Goal: Task Accomplishment & Management: Manage account settings

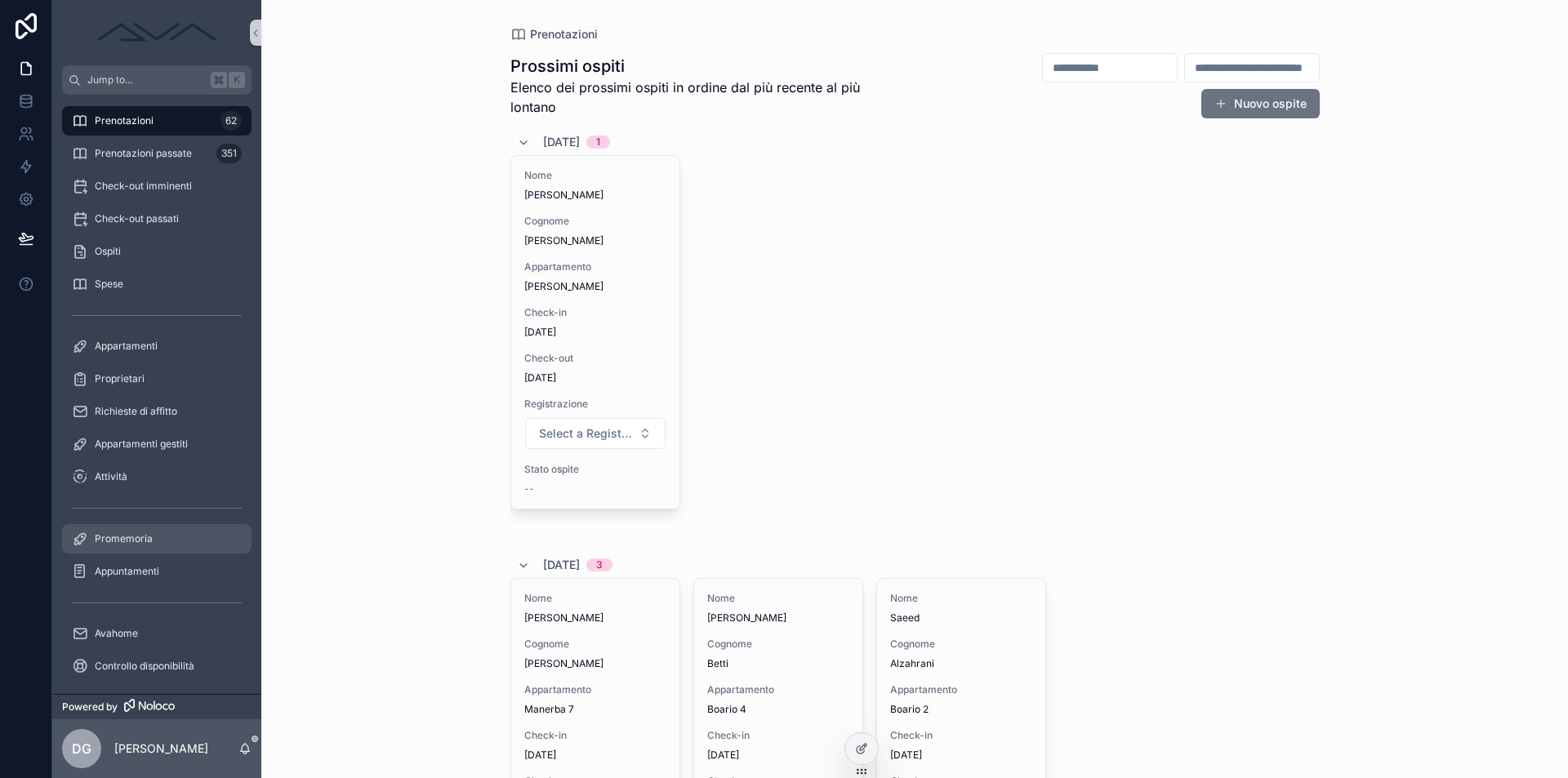
click at [160, 551] on div "Promemoria" at bounding box center [157, 538] width 170 height 26
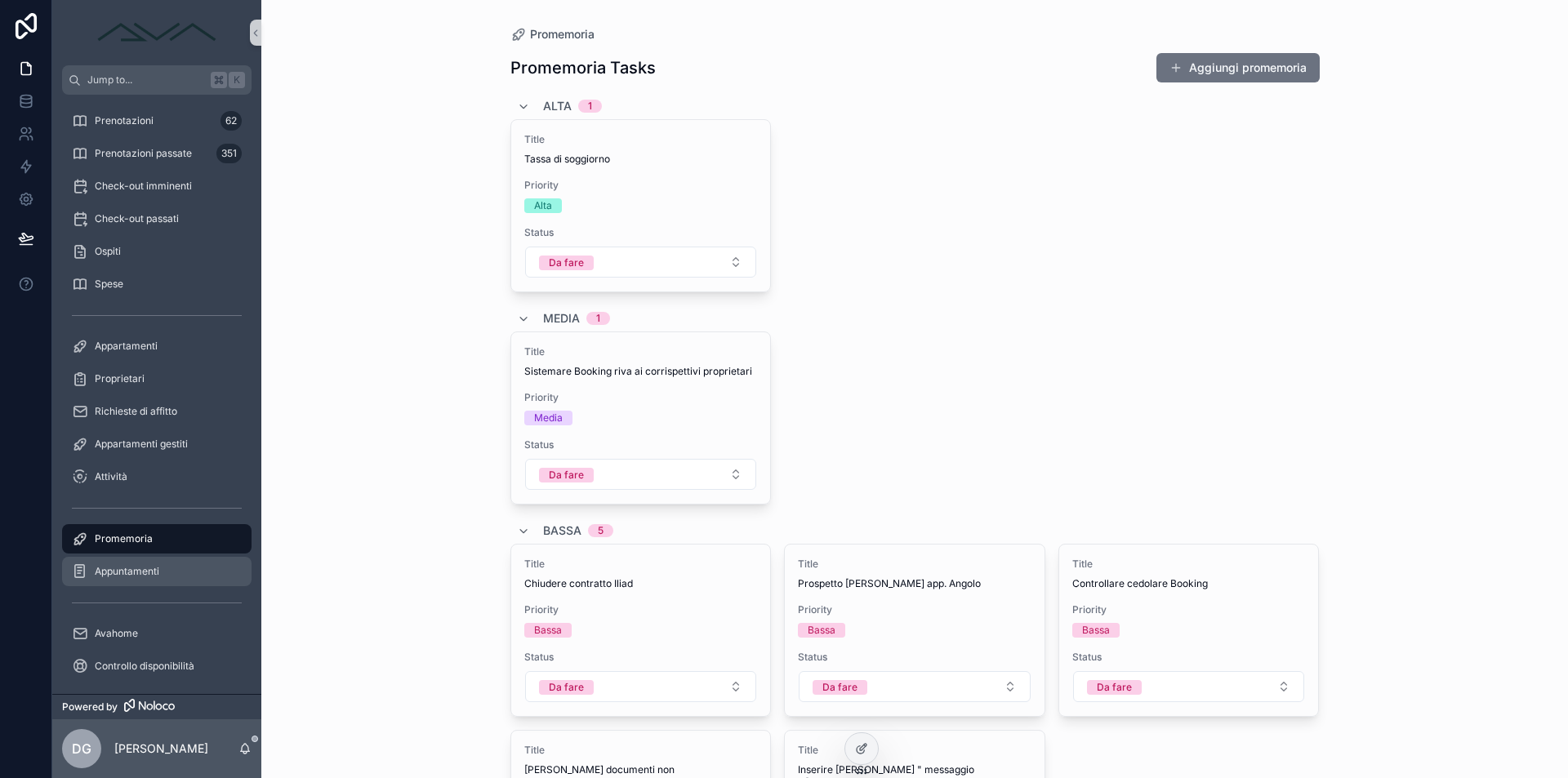
click at [151, 573] on span "Appuntamenti" at bounding box center [127, 572] width 65 height 13
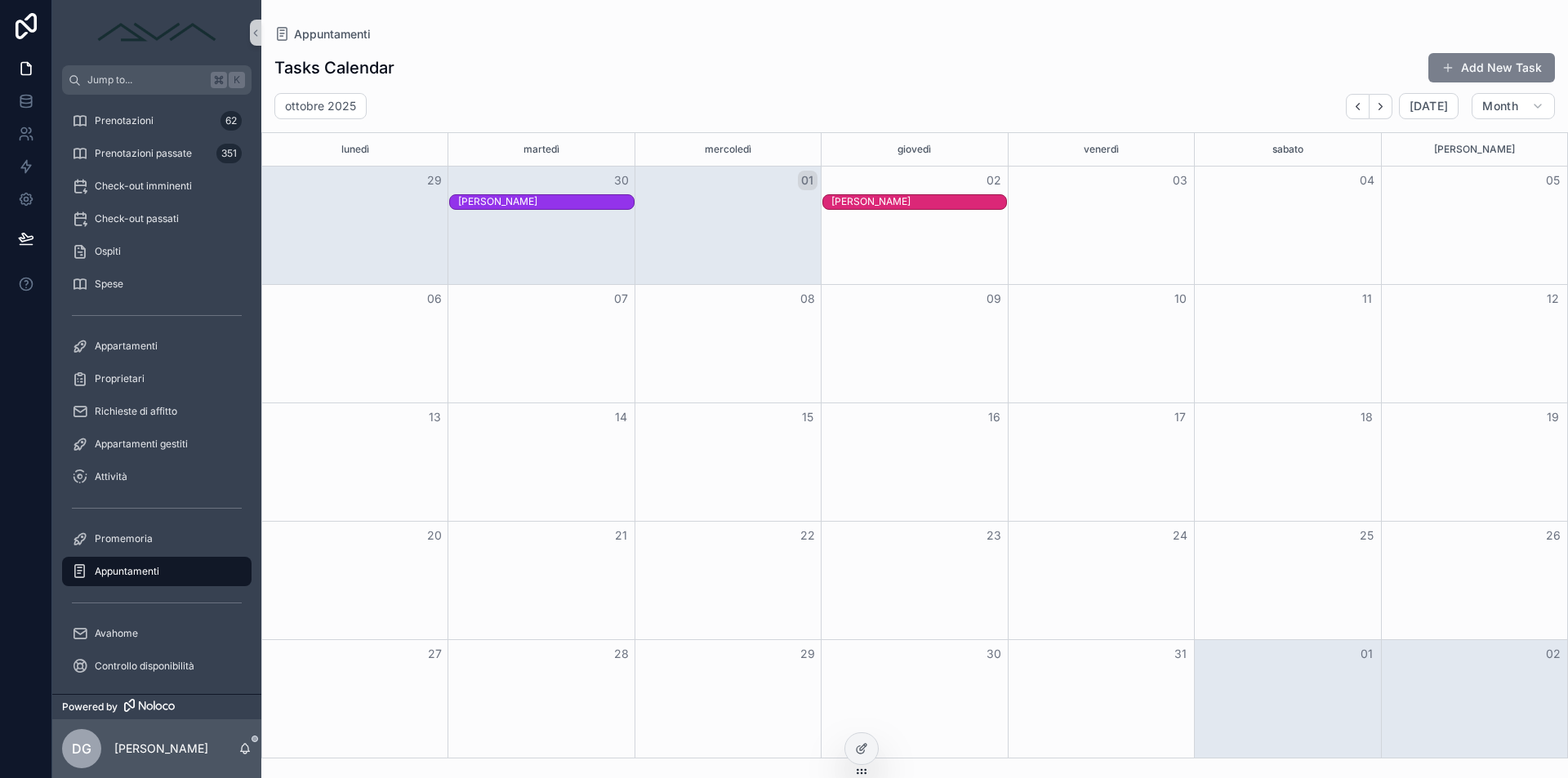
click at [1487, 58] on button "Add New Task" at bounding box center [1492, 68] width 127 height 30
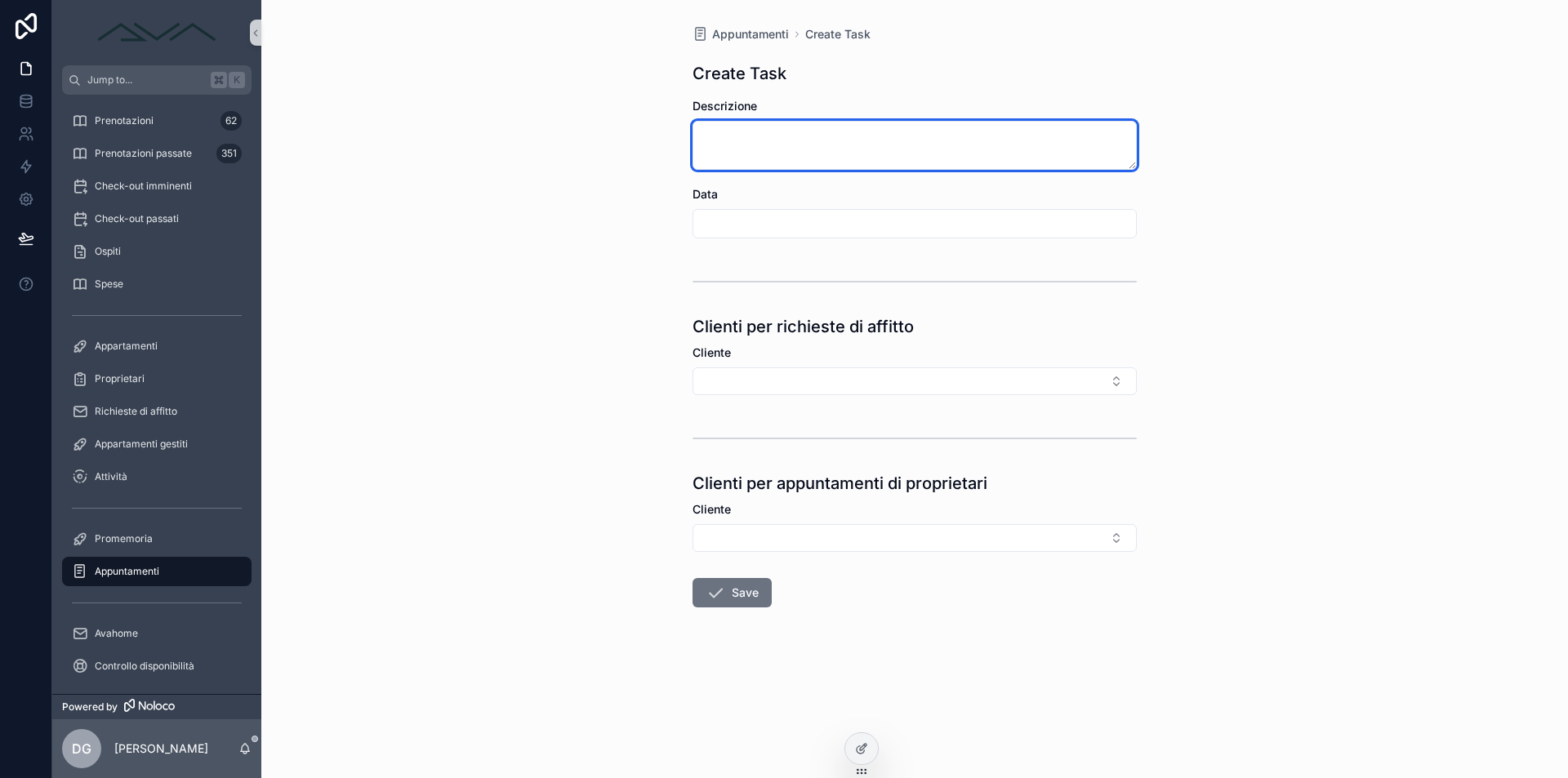
click at [804, 140] on textarea "scrollable content" at bounding box center [914, 145] width 444 height 49
type textarea "**********"
click at [721, 221] on input "scrollable content" at bounding box center [915, 223] width 443 height 23
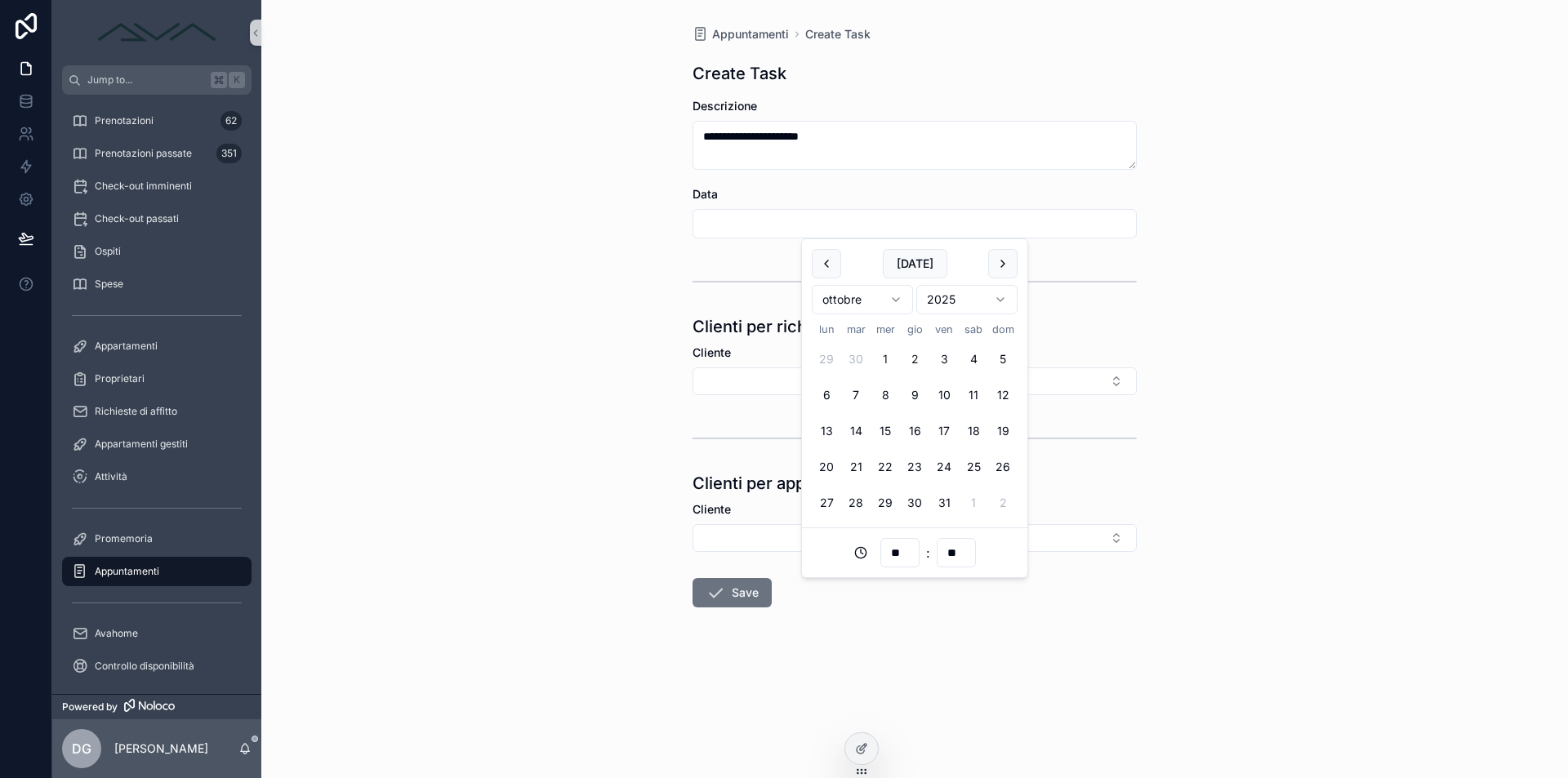
click at [914, 356] on button "2" at bounding box center [915, 359] width 30 height 30
type input "**********"
click at [685, 263] on div "**********" at bounding box center [915, 356] width 471 height 712
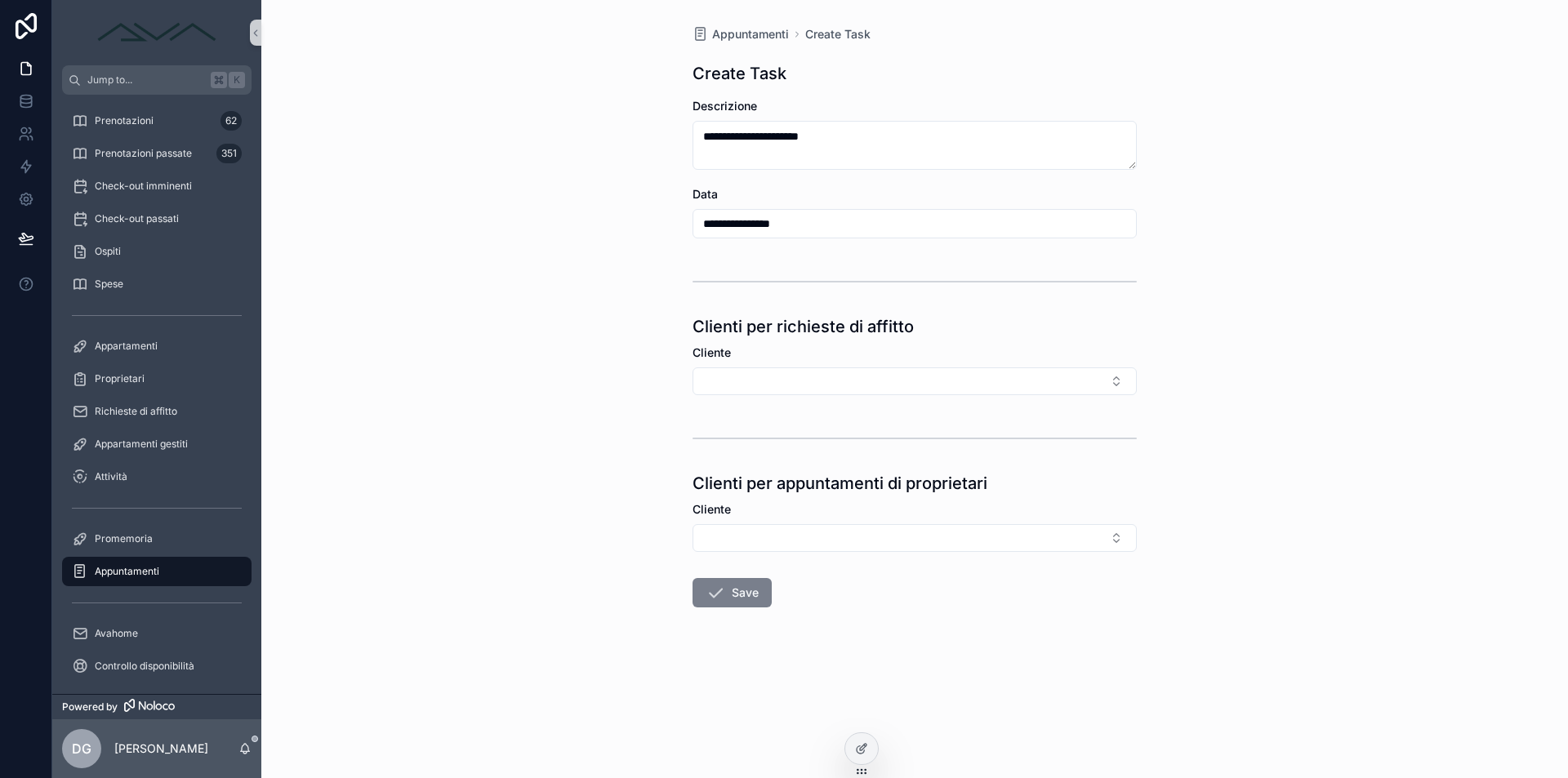
click at [752, 590] on button "Save" at bounding box center [731, 593] width 79 height 30
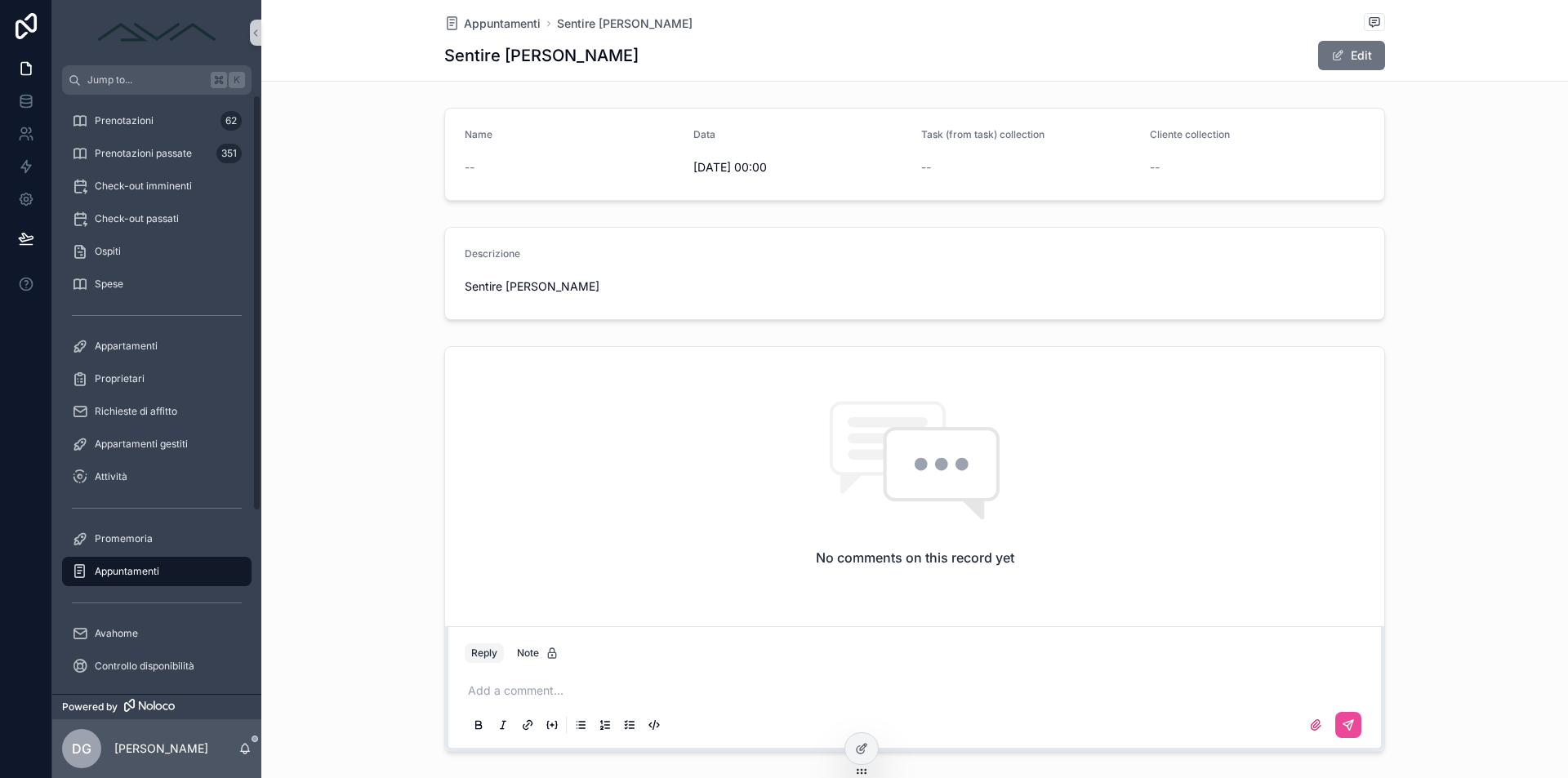
click at [203, 560] on div "Appuntamenti" at bounding box center [157, 571] width 170 height 26
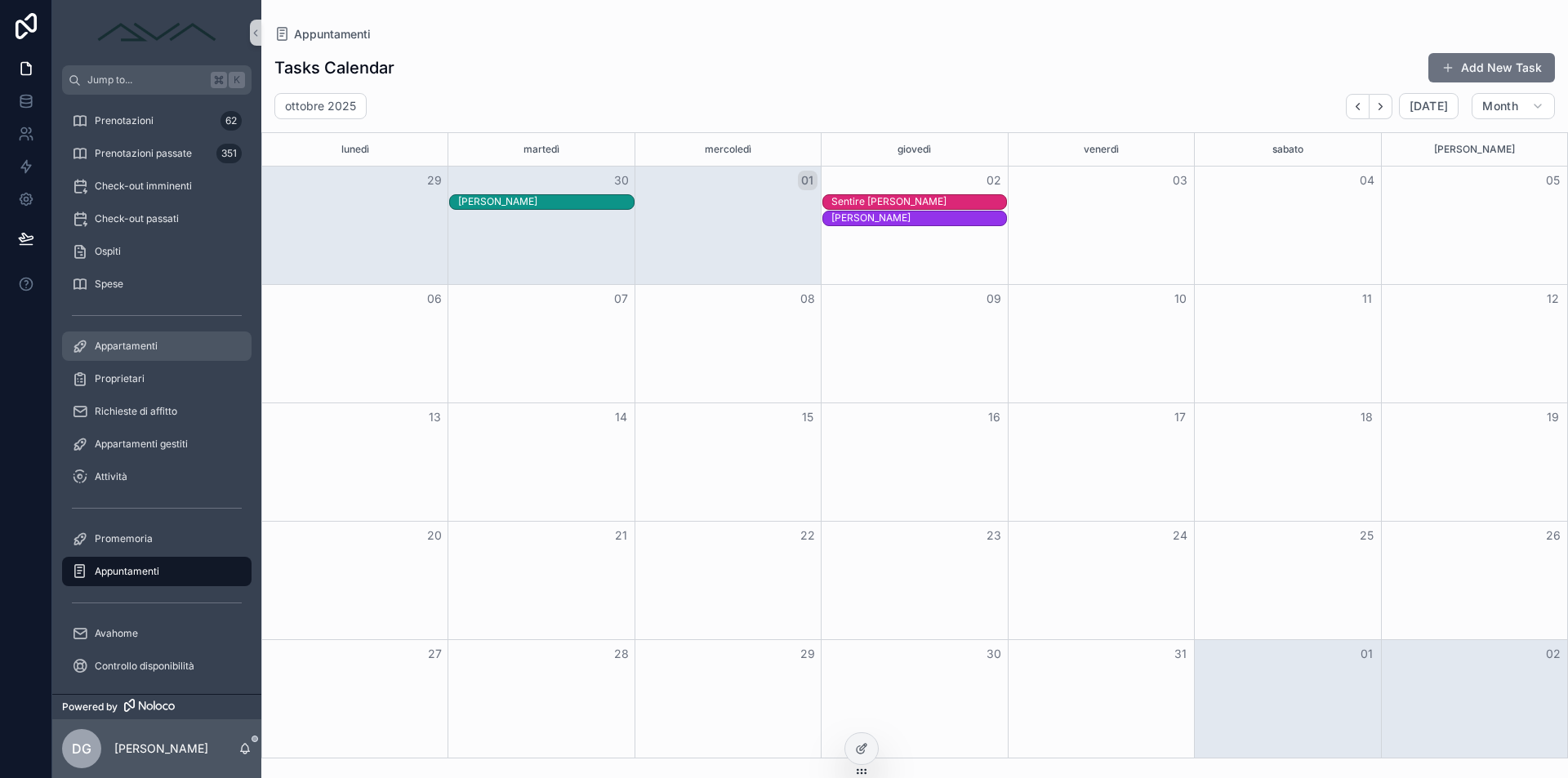
click at [165, 344] on div "Appartamenti" at bounding box center [157, 346] width 170 height 26
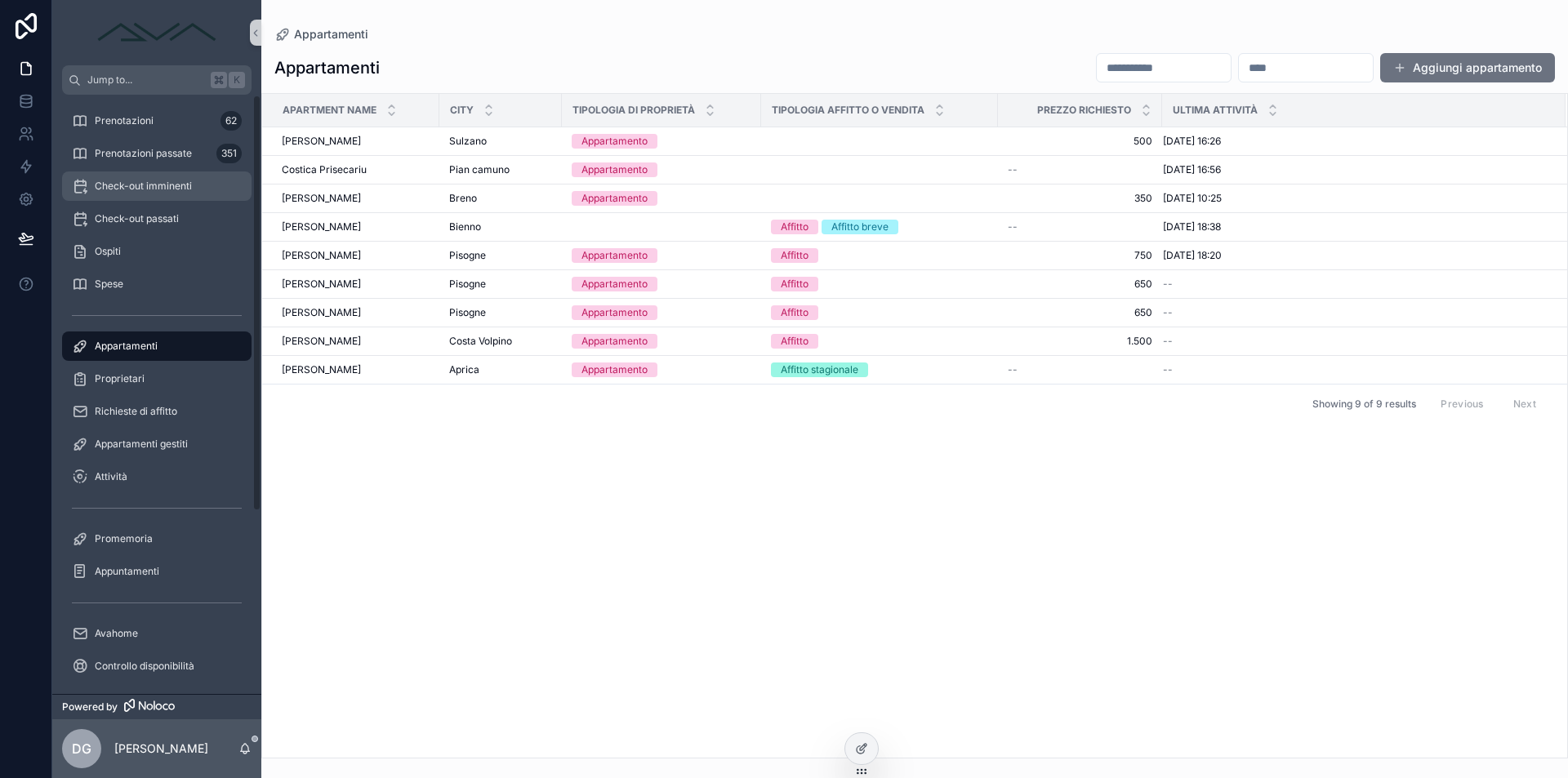
click at [144, 197] on div "Check-out imminenti" at bounding box center [157, 185] width 170 height 26
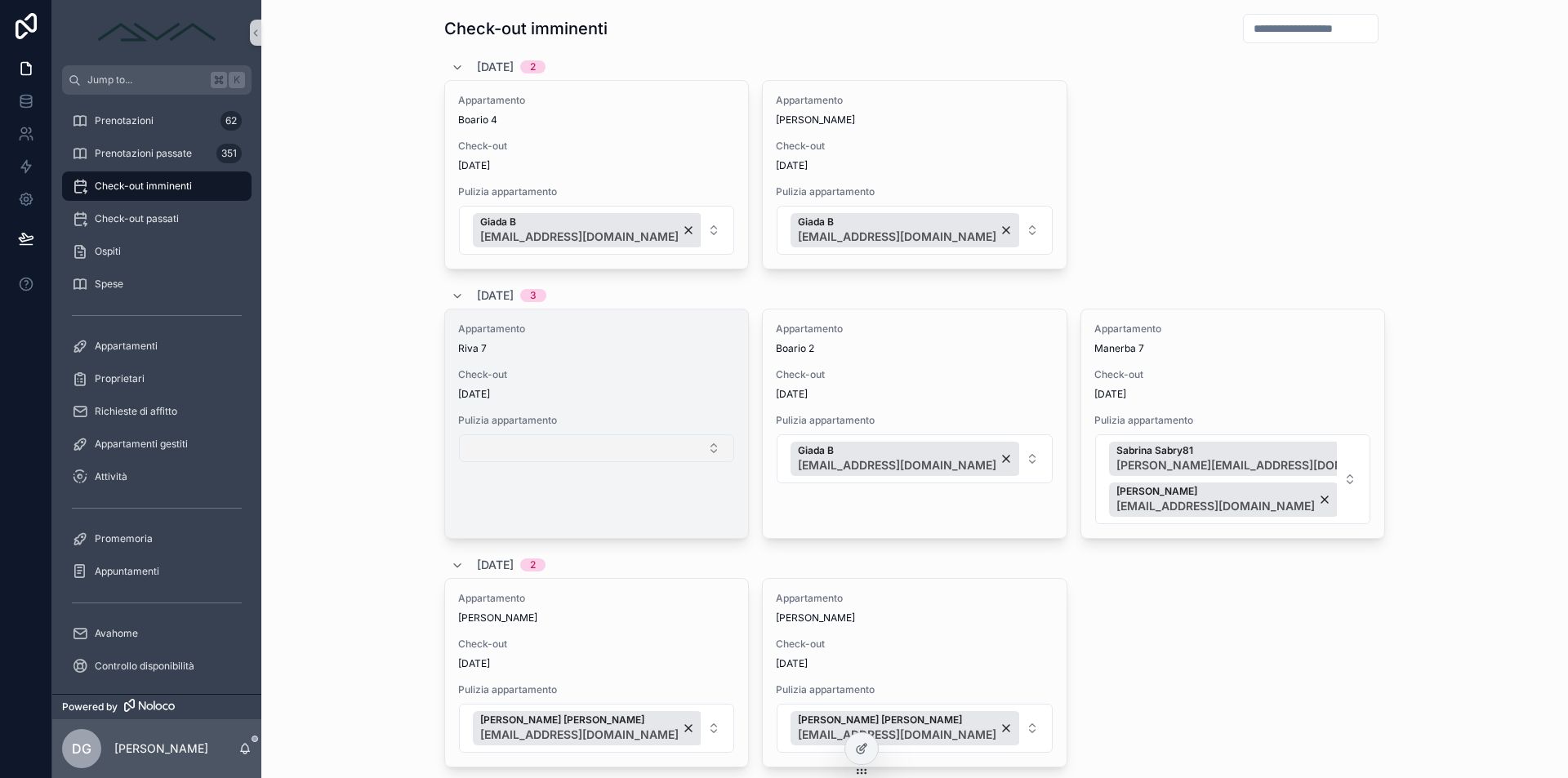
scroll to position [10, 0]
click at [551, 443] on button "Select Button" at bounding box center [597, 445] width 275 height 28
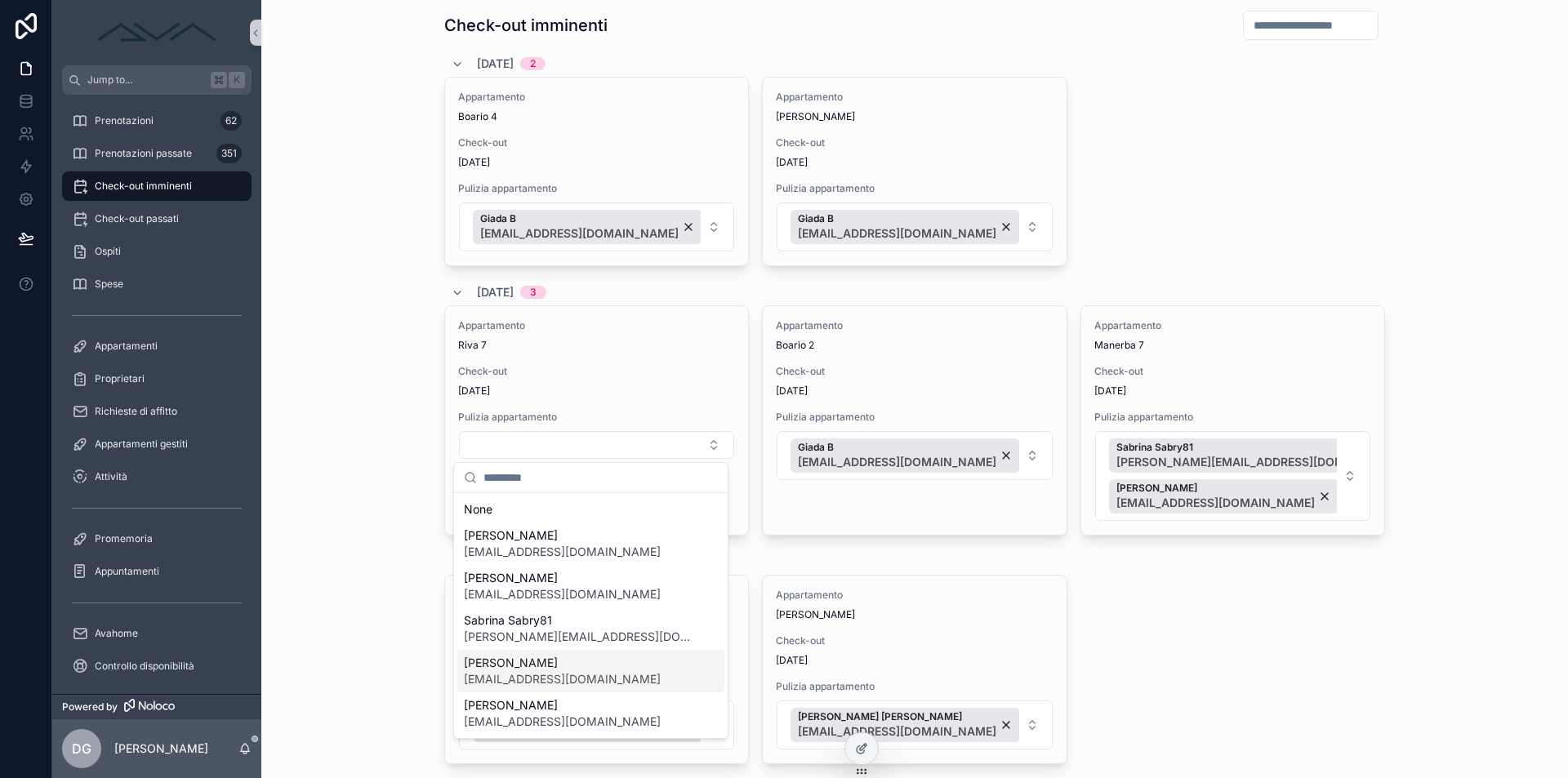
scroll to position [144, 0]
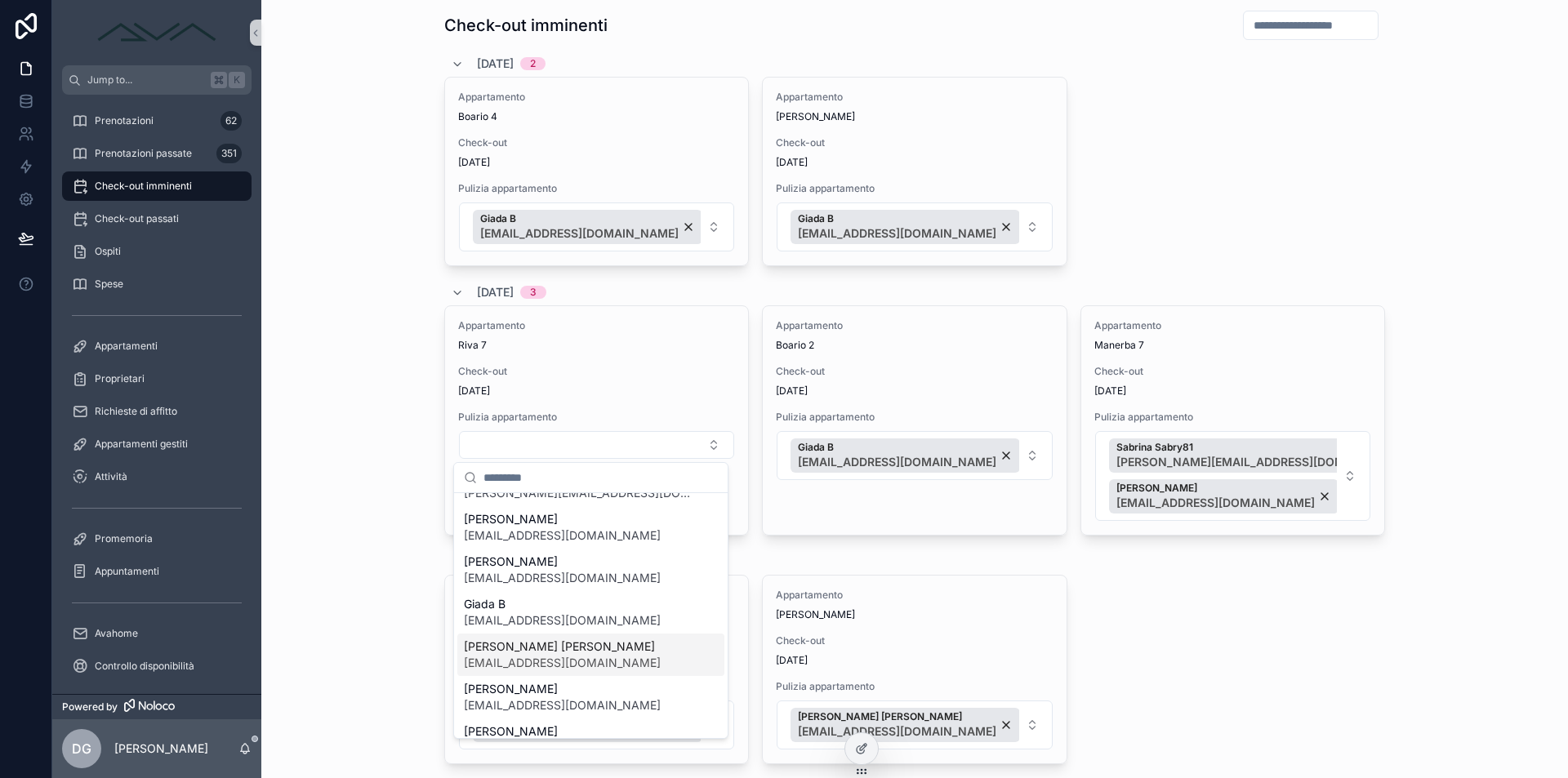
click at [542, 652] on span "[PERSON_NAME] [PERSON_NAME]" at bounding box center [562, 646] width 197 height 16
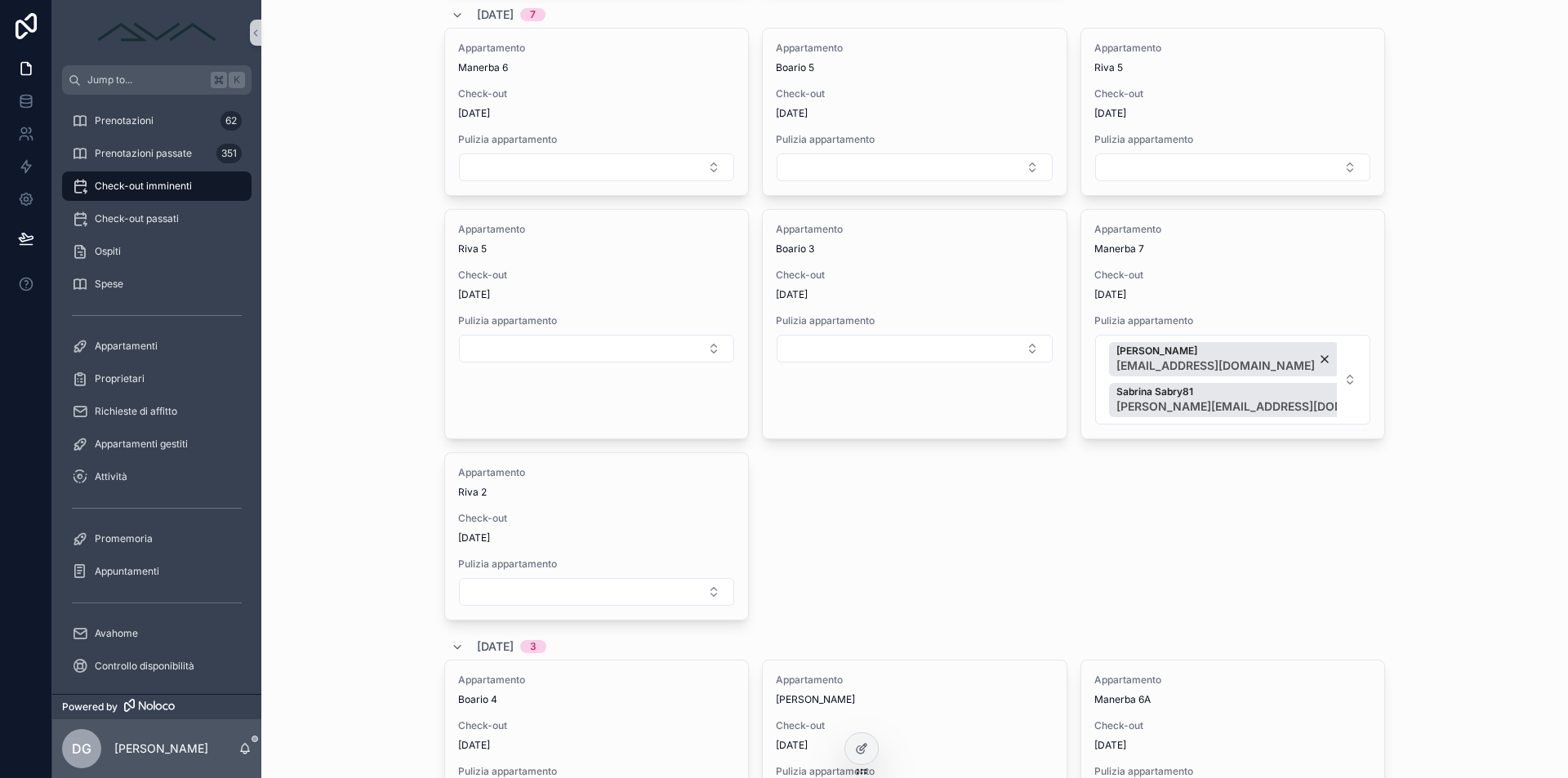
scroll to position [746, 0]
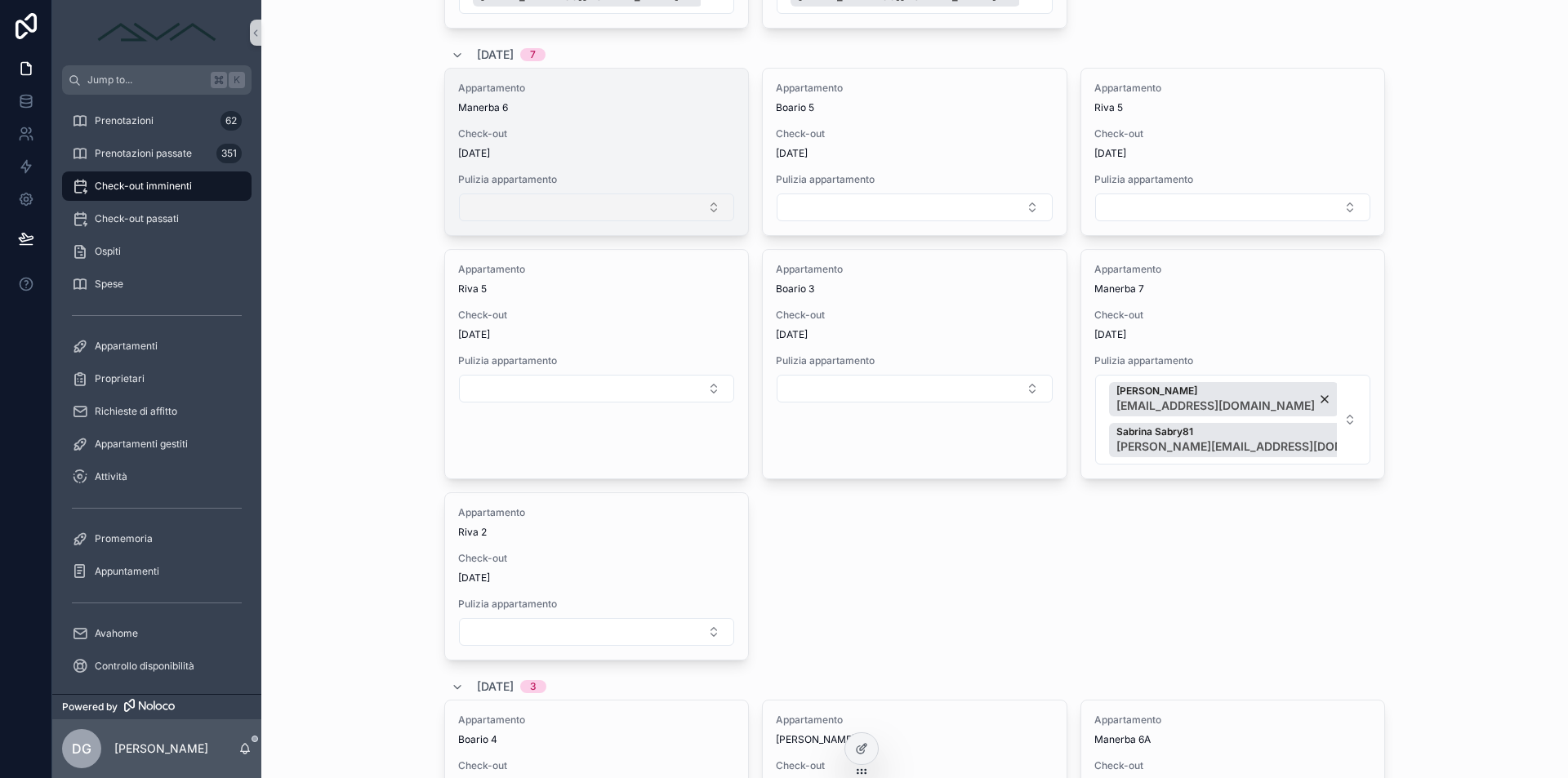
click at [556, 202] on button "Select Button" at bounding box center [597, 207] width 275 height 28
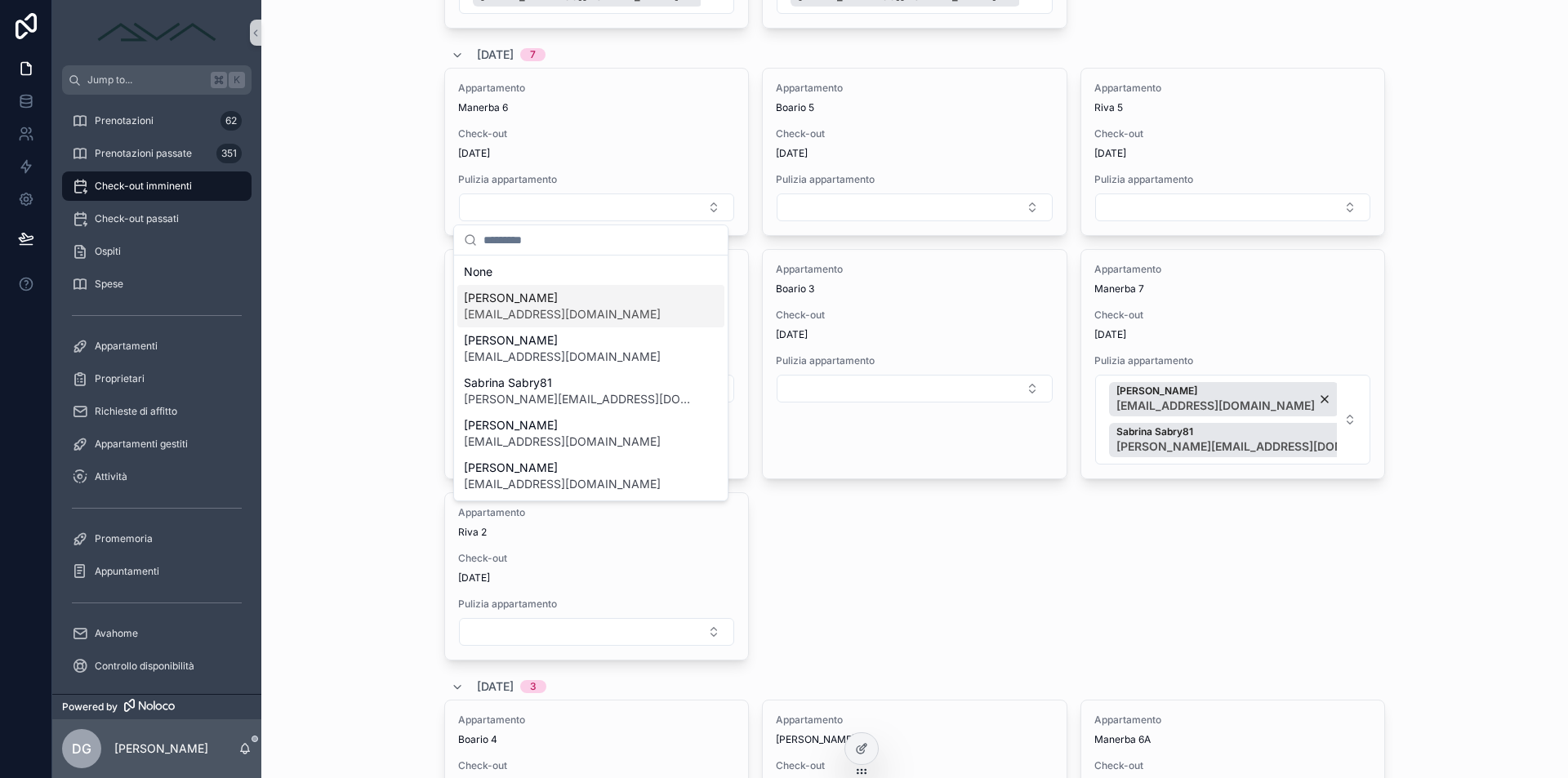
click at [544, 319] on span "[EMAIL_ADDRESS][DOMAIN_NAME]" at bounding box center [562, 314] width 197 height 16
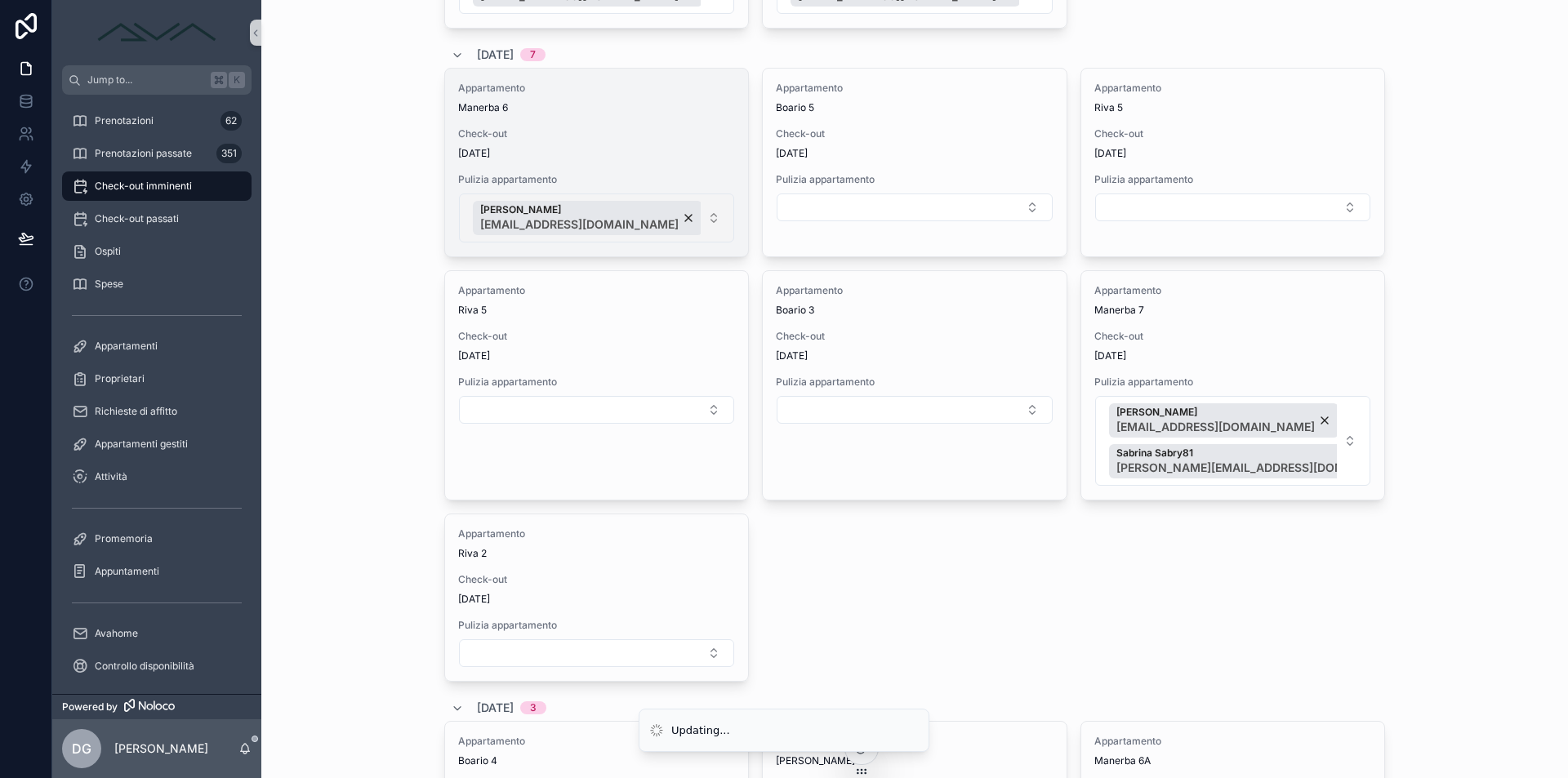
click at [689, 218] on button "[PERSON_NAME] [EMAIL_ADDRESS][DOMAIN_NAME]" at bounding box center [597, 218] width 275 height 49
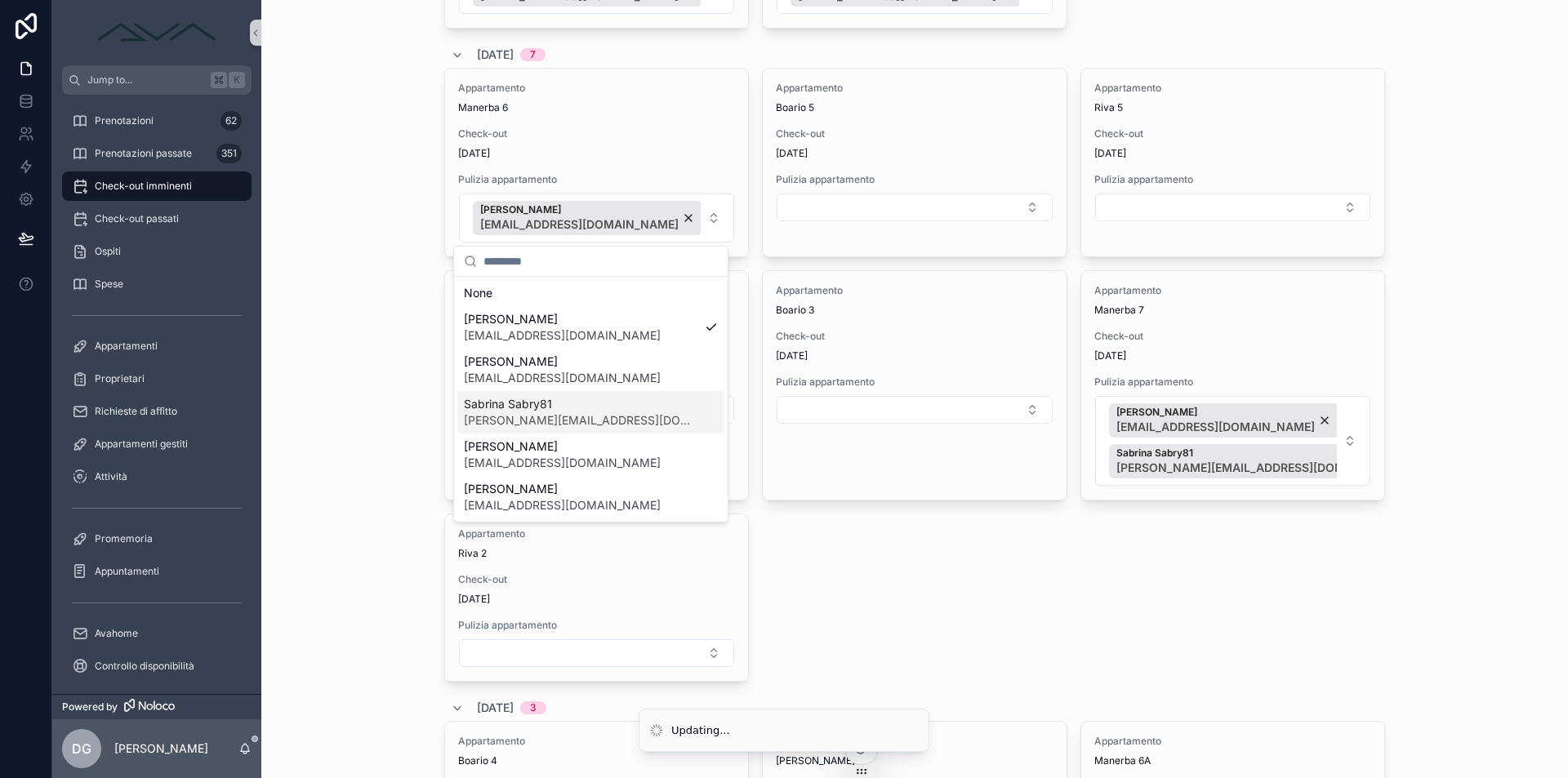
click at [618, 398] on div "[PERSON_NAME] Sabry81 [PERSON_NAME][EMAIL_ADDRESS][DOMAIN_NAME]" at bounding box center [591, 412] width 267 height 42
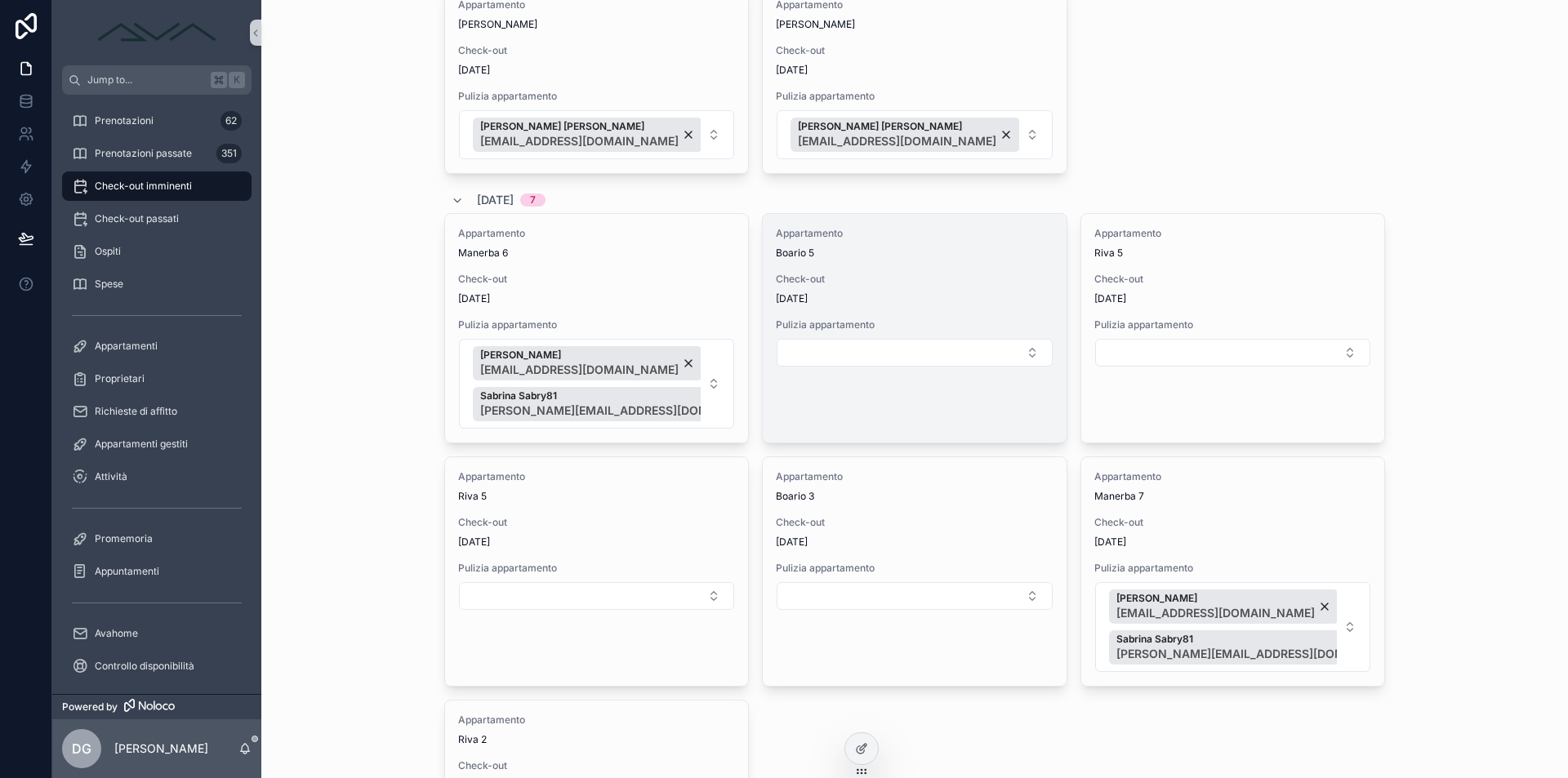
scroll to position [730, 0]
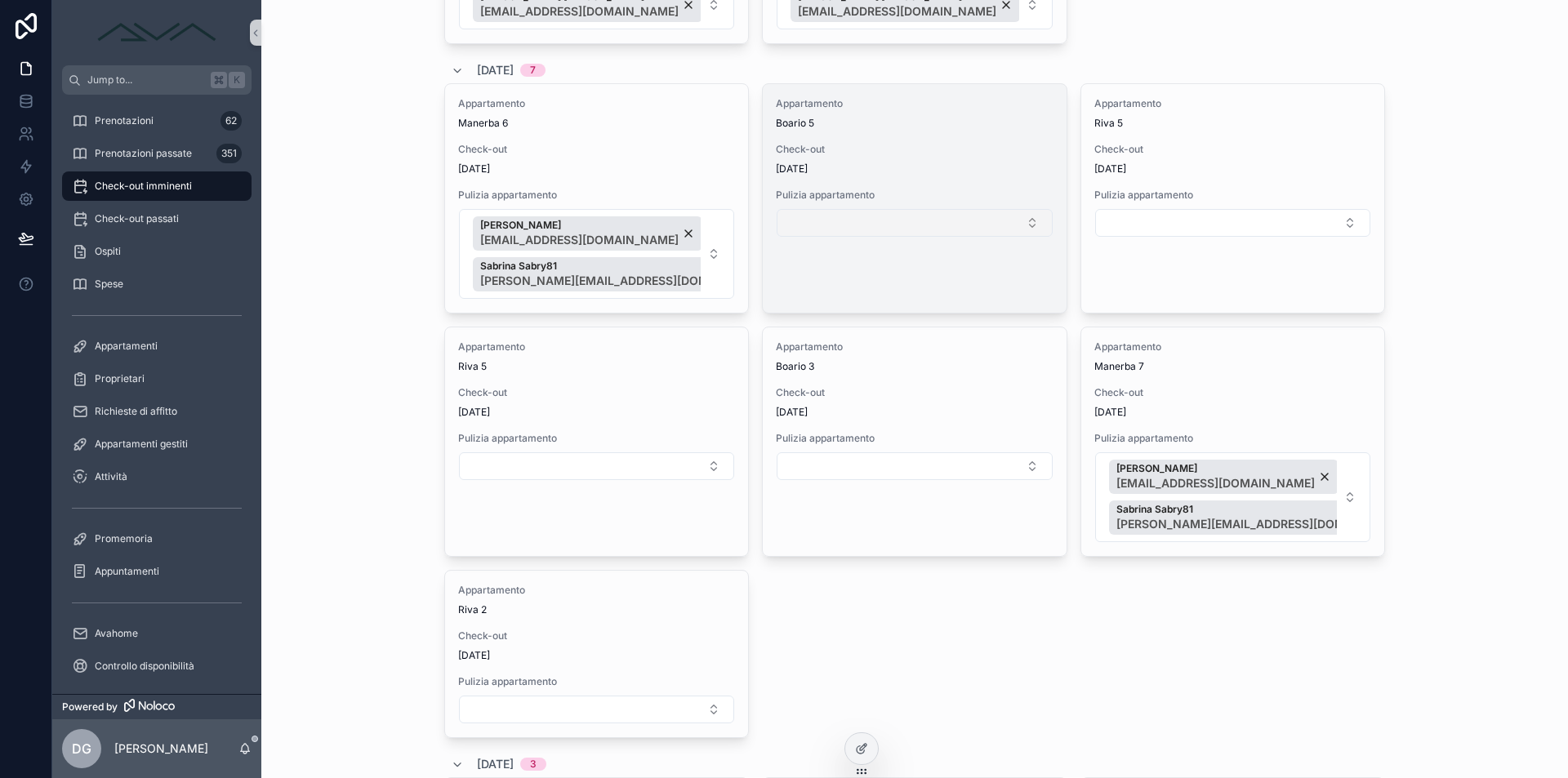
click at [858, 222] on button "Select Button" at bounding box center [914, 222] width 275 height 28
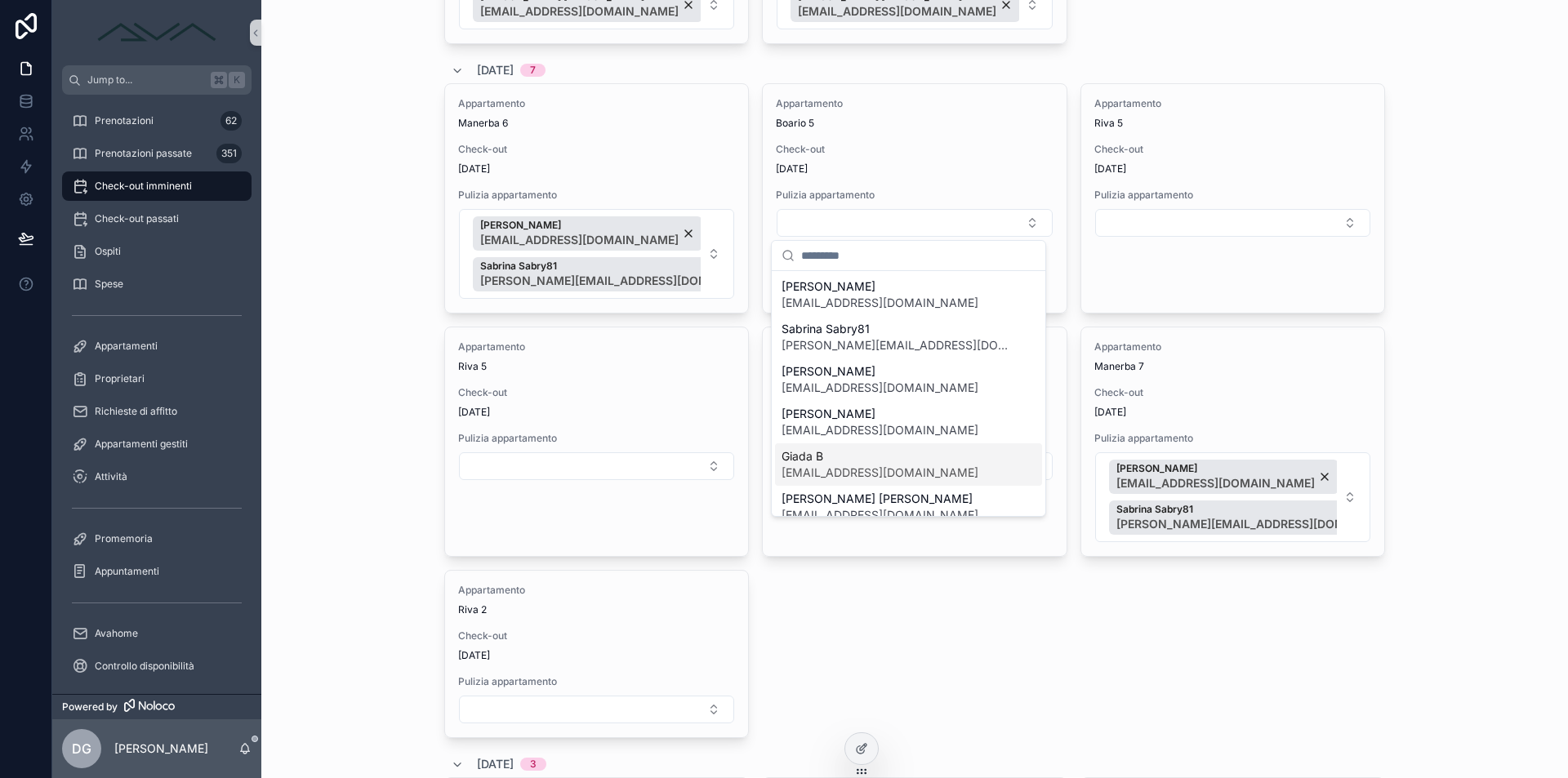
scroll to position [94, 0]
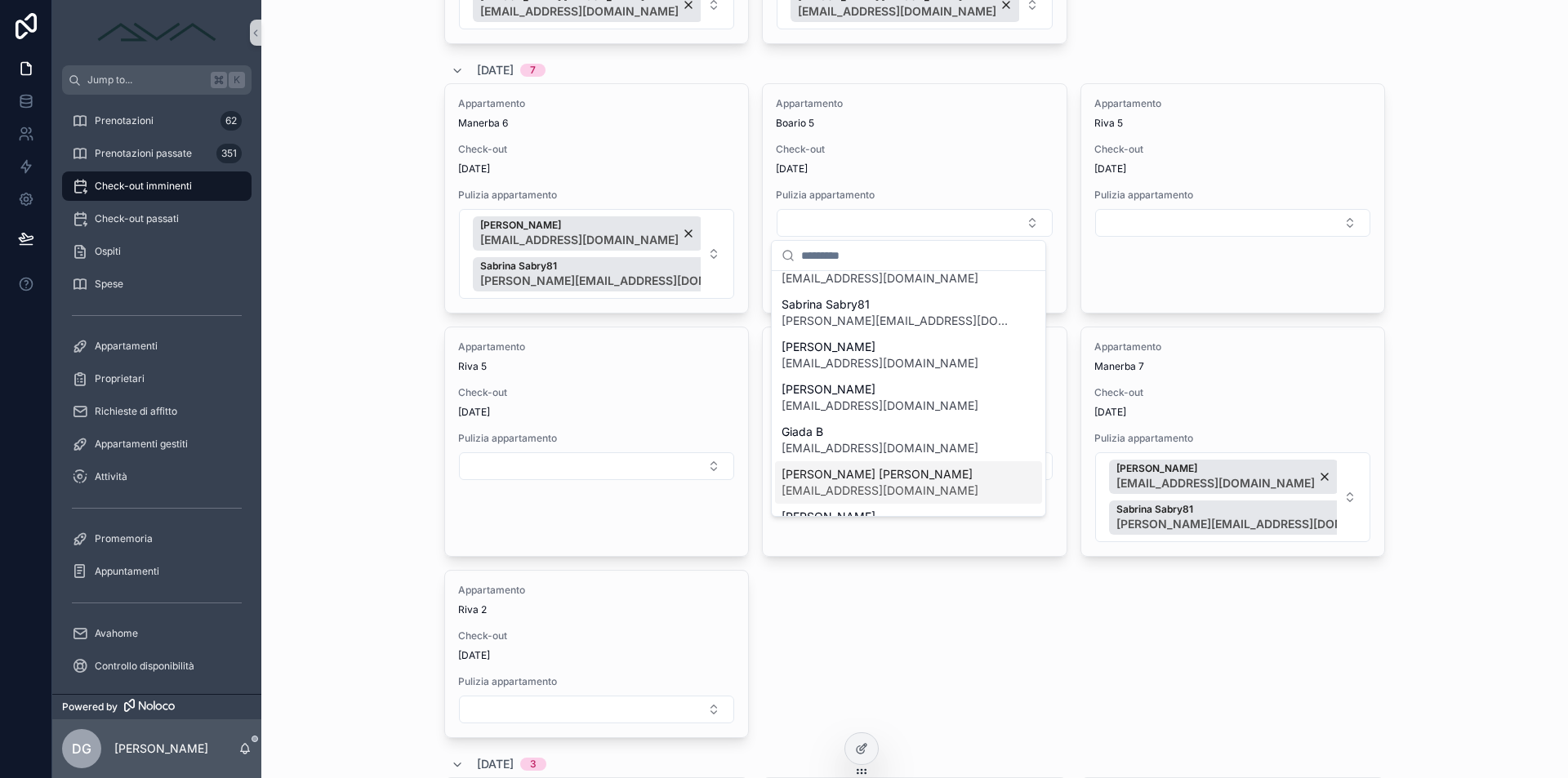
click at [868, 475] on span "[PERSON_NAME] [PERSON_NAME]" at bounding box center [880, 473] width 197 height 16
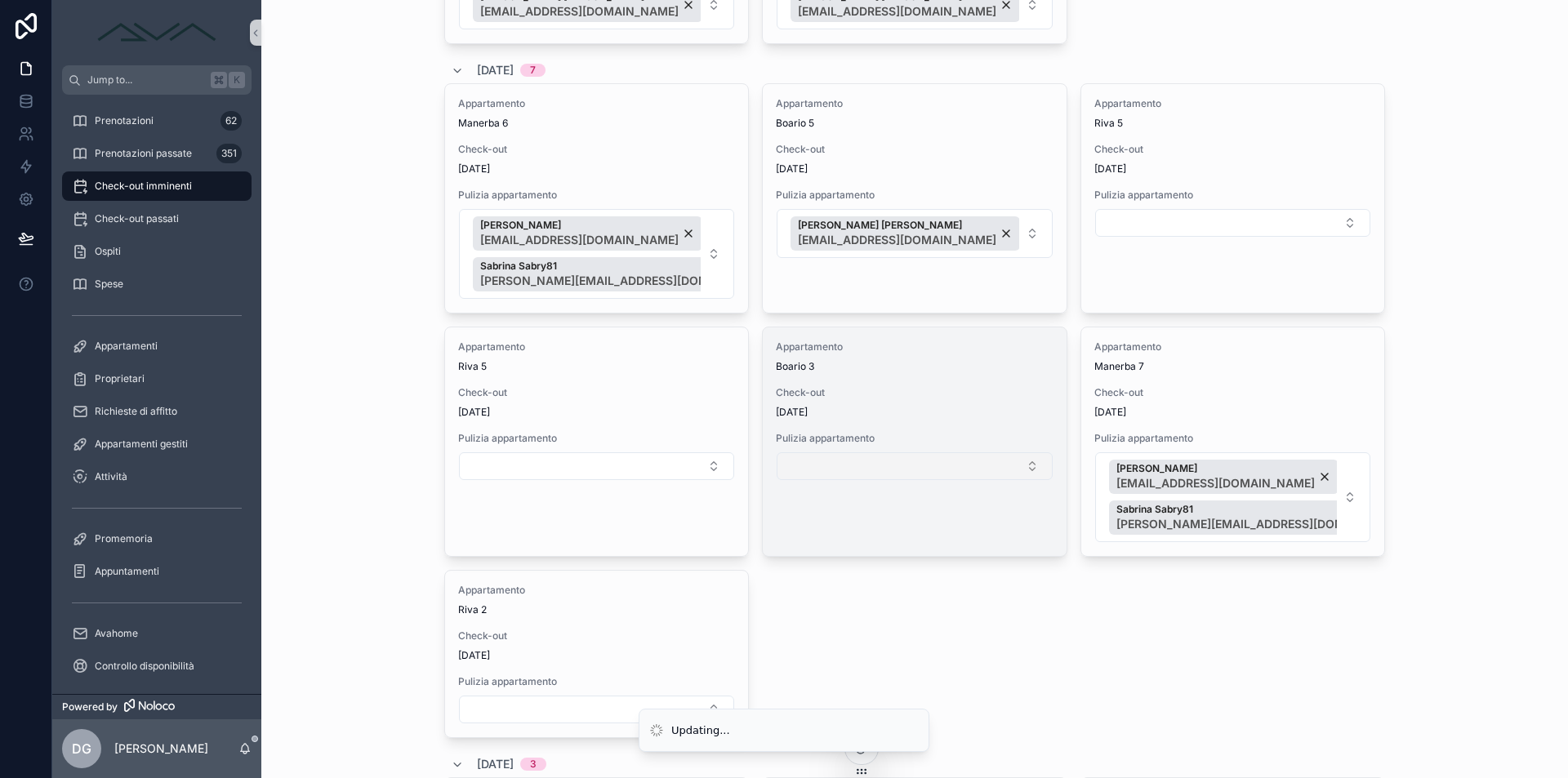
click at [822, 463] on button "Select Button" at bounding box center [914, 466] width 275 height 28
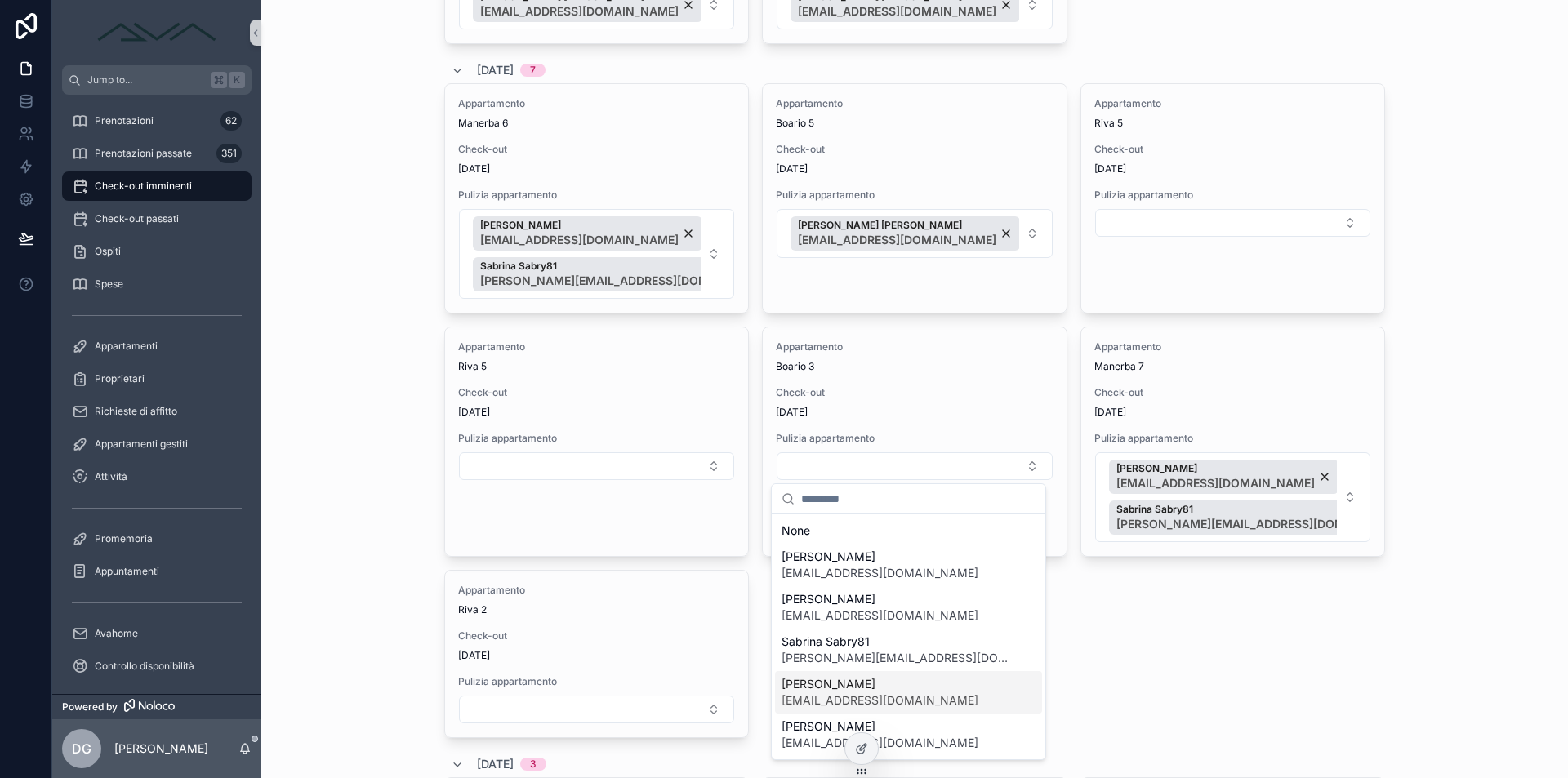
scroll to position [140, 0]
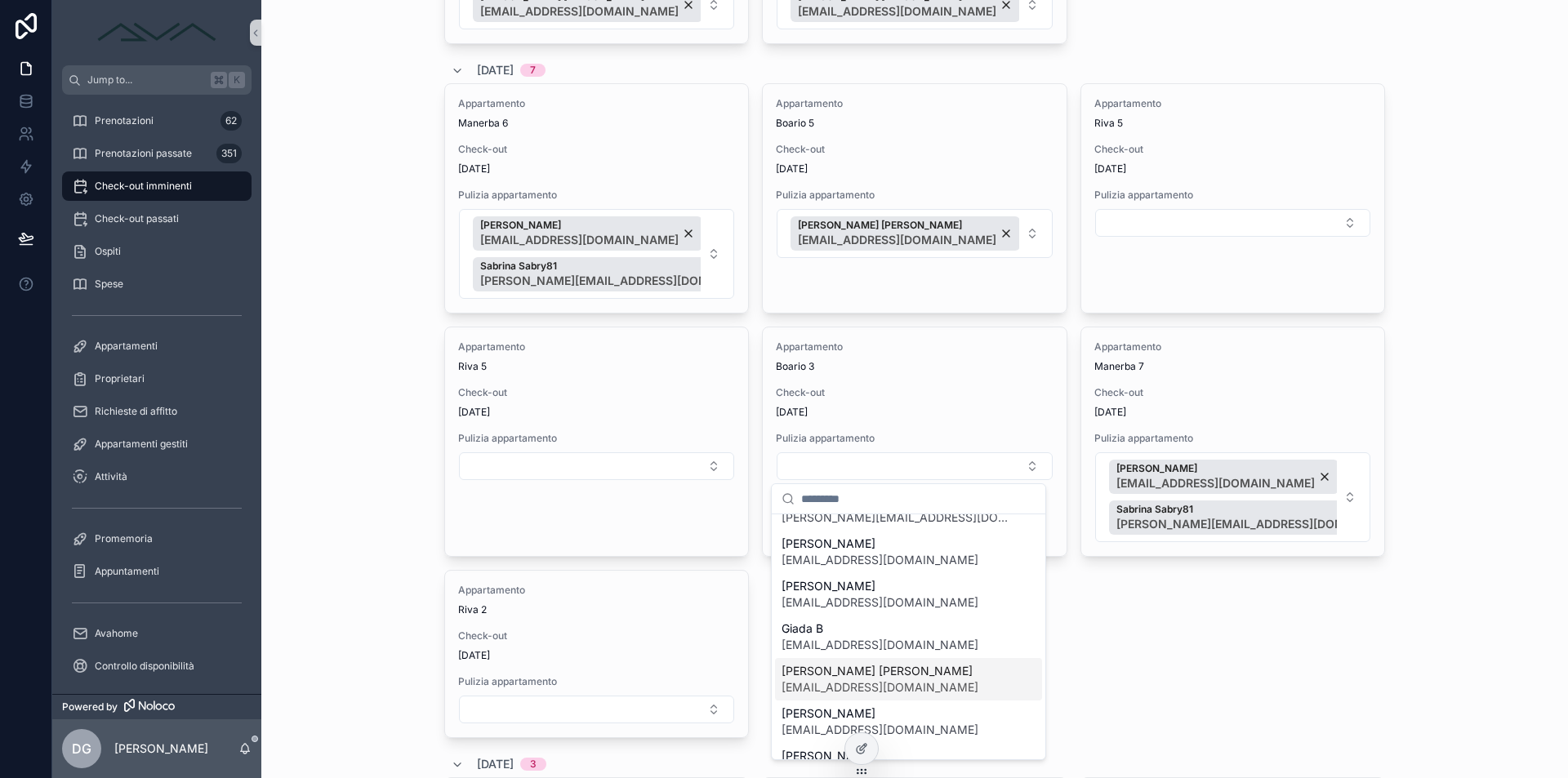
click at [895, 683] on span "[EMAIL_ADDRESS][DOMAIN_NAME]" at bounding box center [880, 687] width 197 height 16
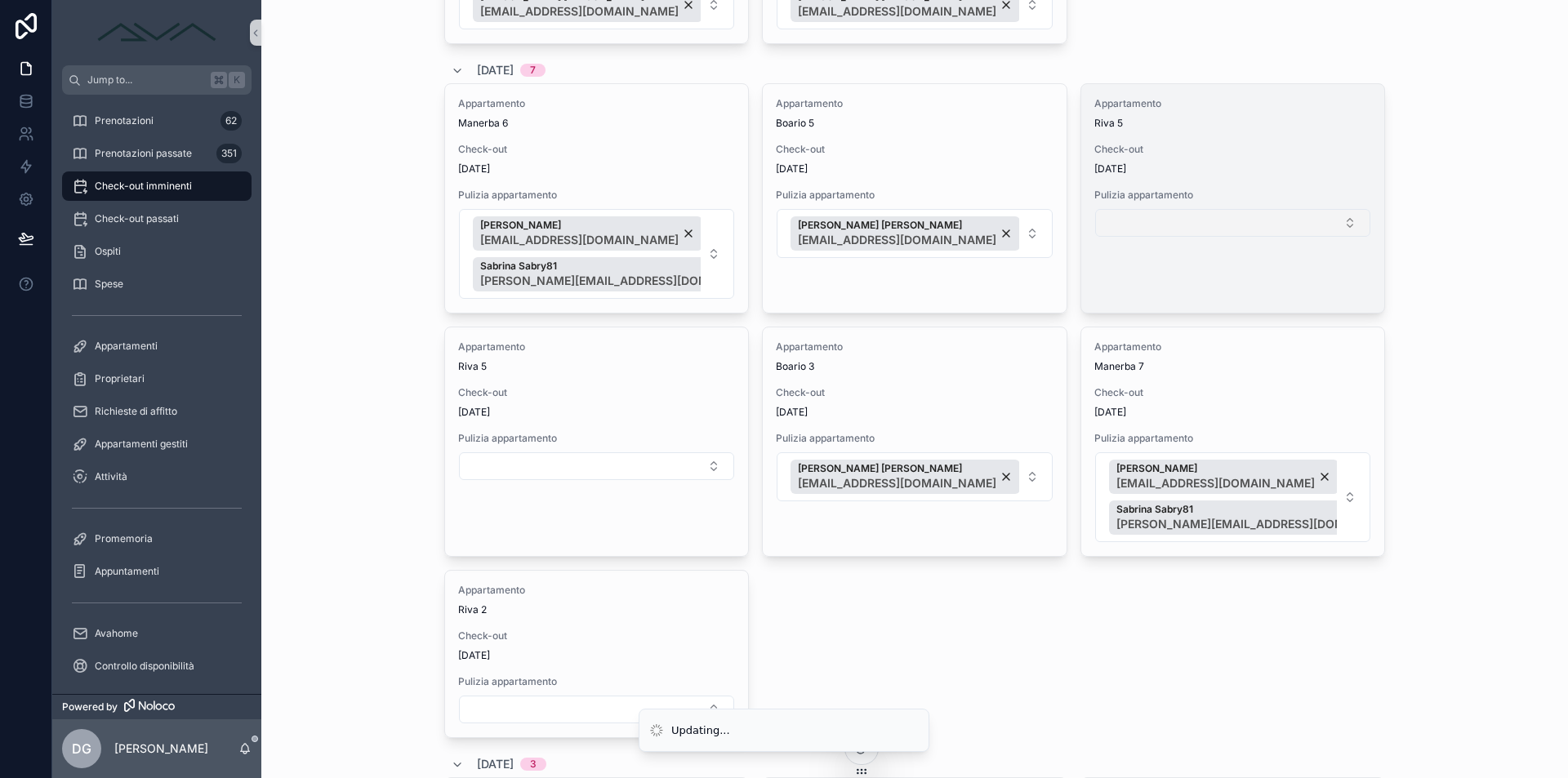
click at [1143, 222] on button "Select Button" at bounding box center [1233, 222] width 275 height 28
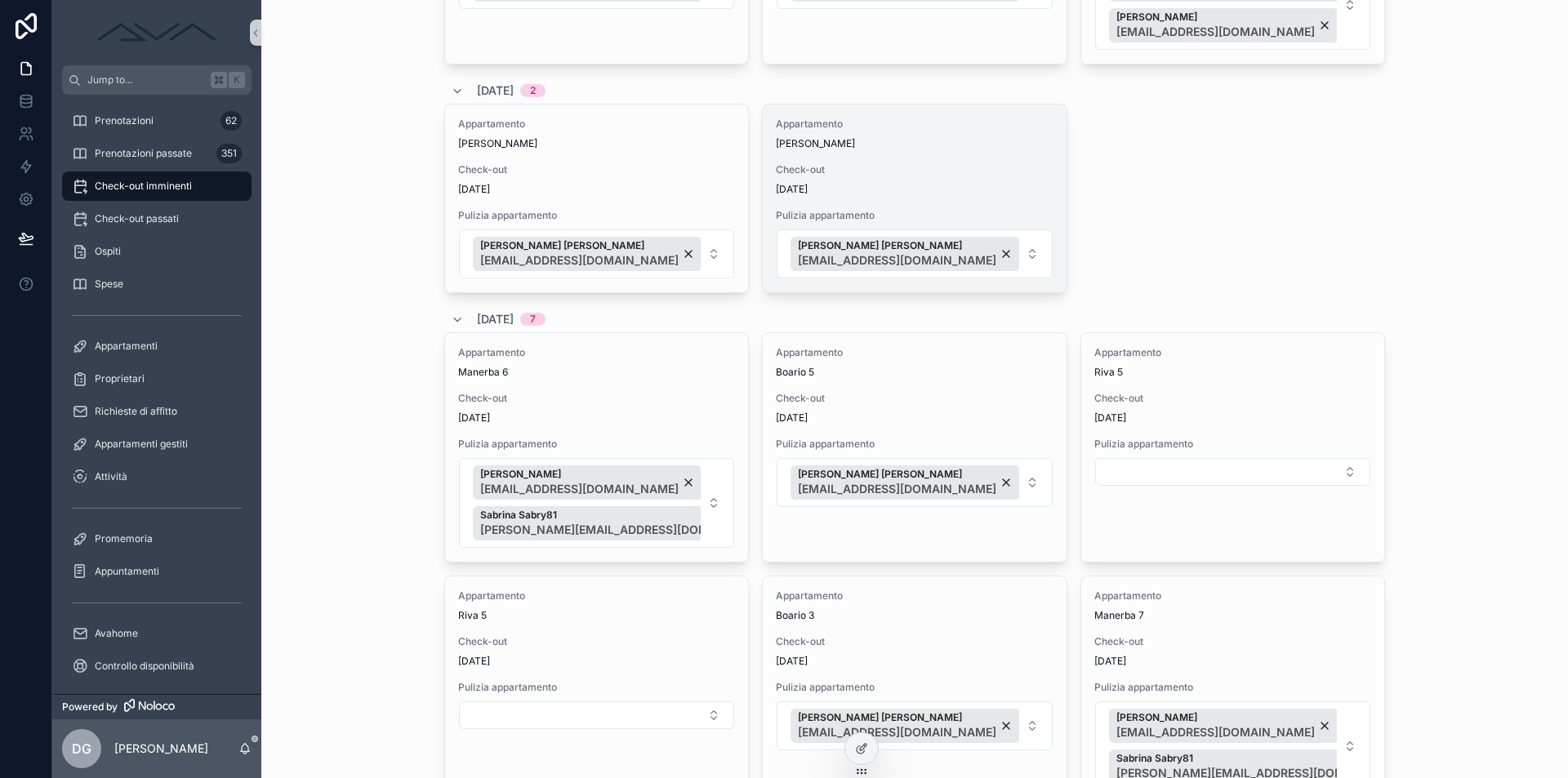
scroll to position [635, 0]
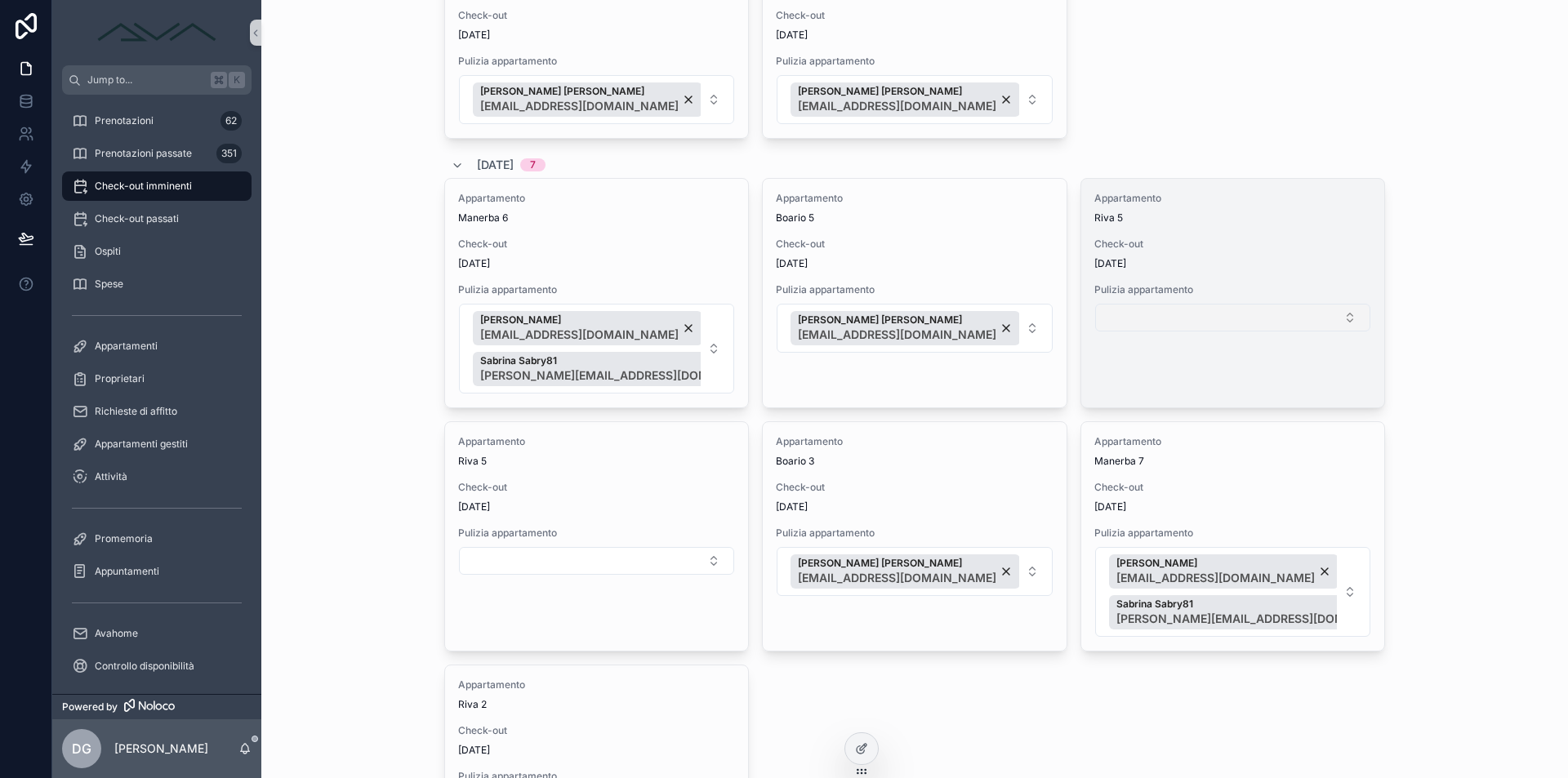
click at [1170, 314] on button "Select Button" at bounding box center [1233, 317] width 275 height 28
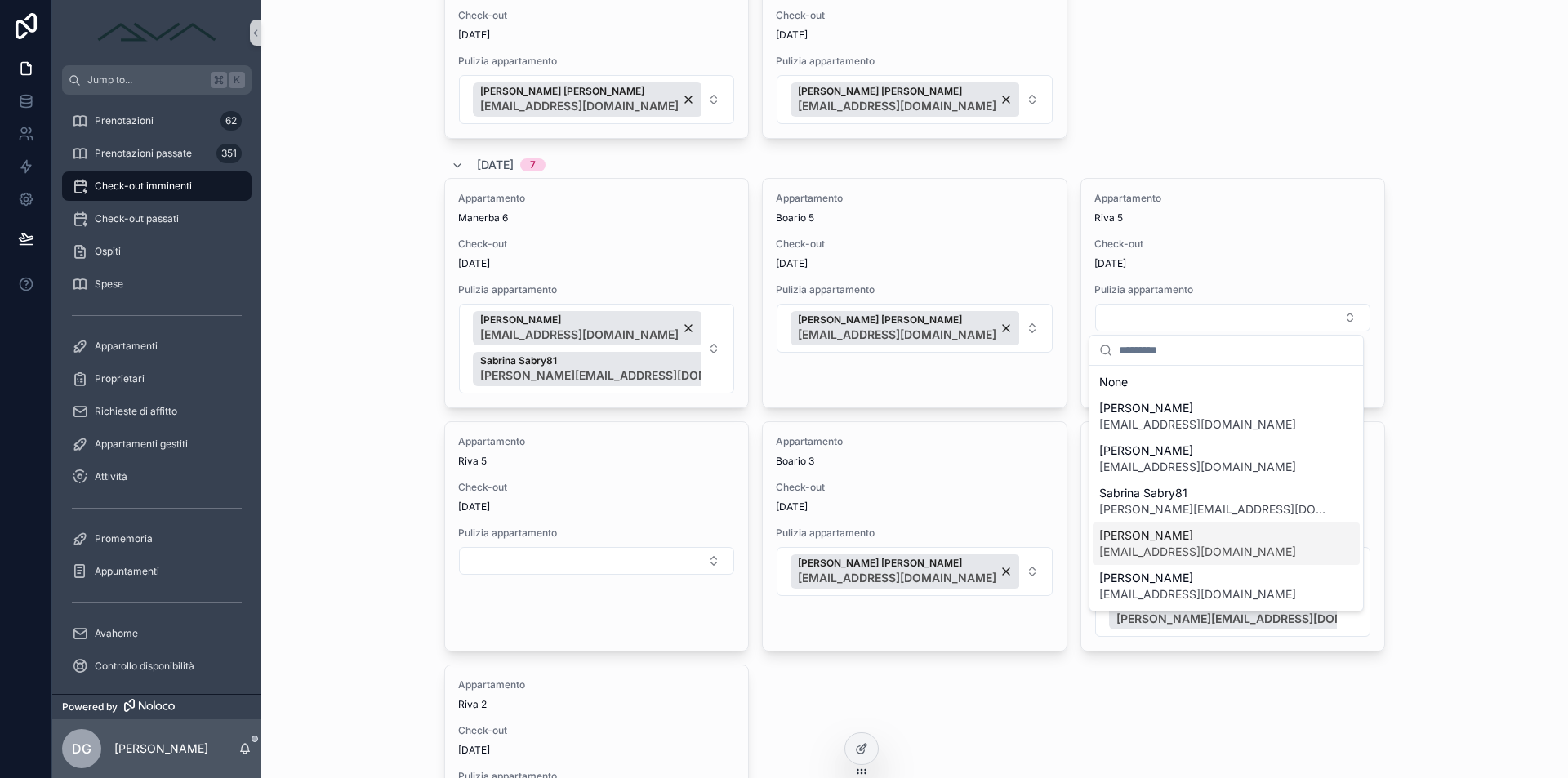
scroll to position [126, 0]
click at [1185, 512] on span "[EMAIL_ADDRESS][DOMAIN_NAME]" at bounding box center [1197, 511] width 197 height 16
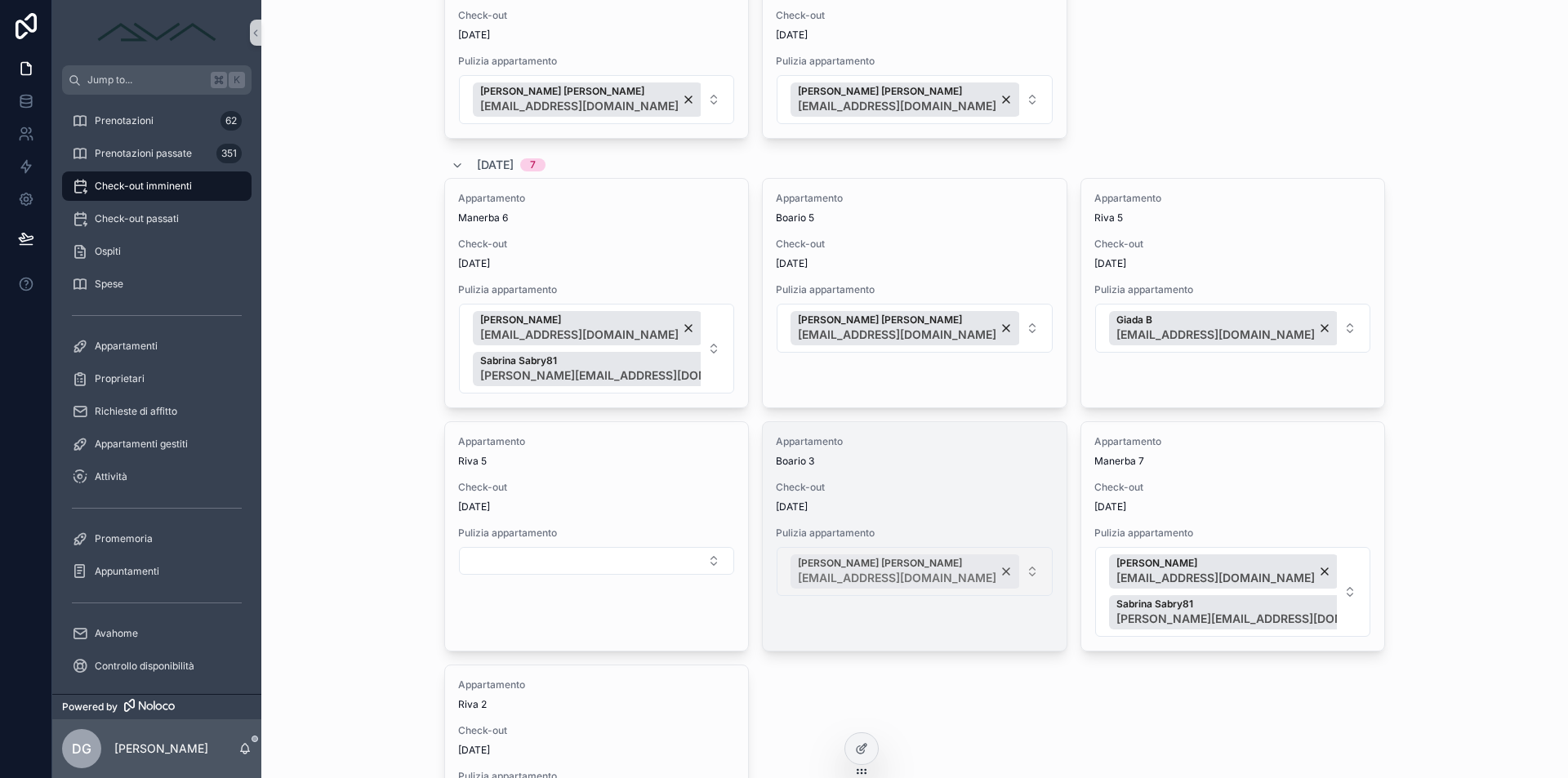
scroll to position [771, 0]
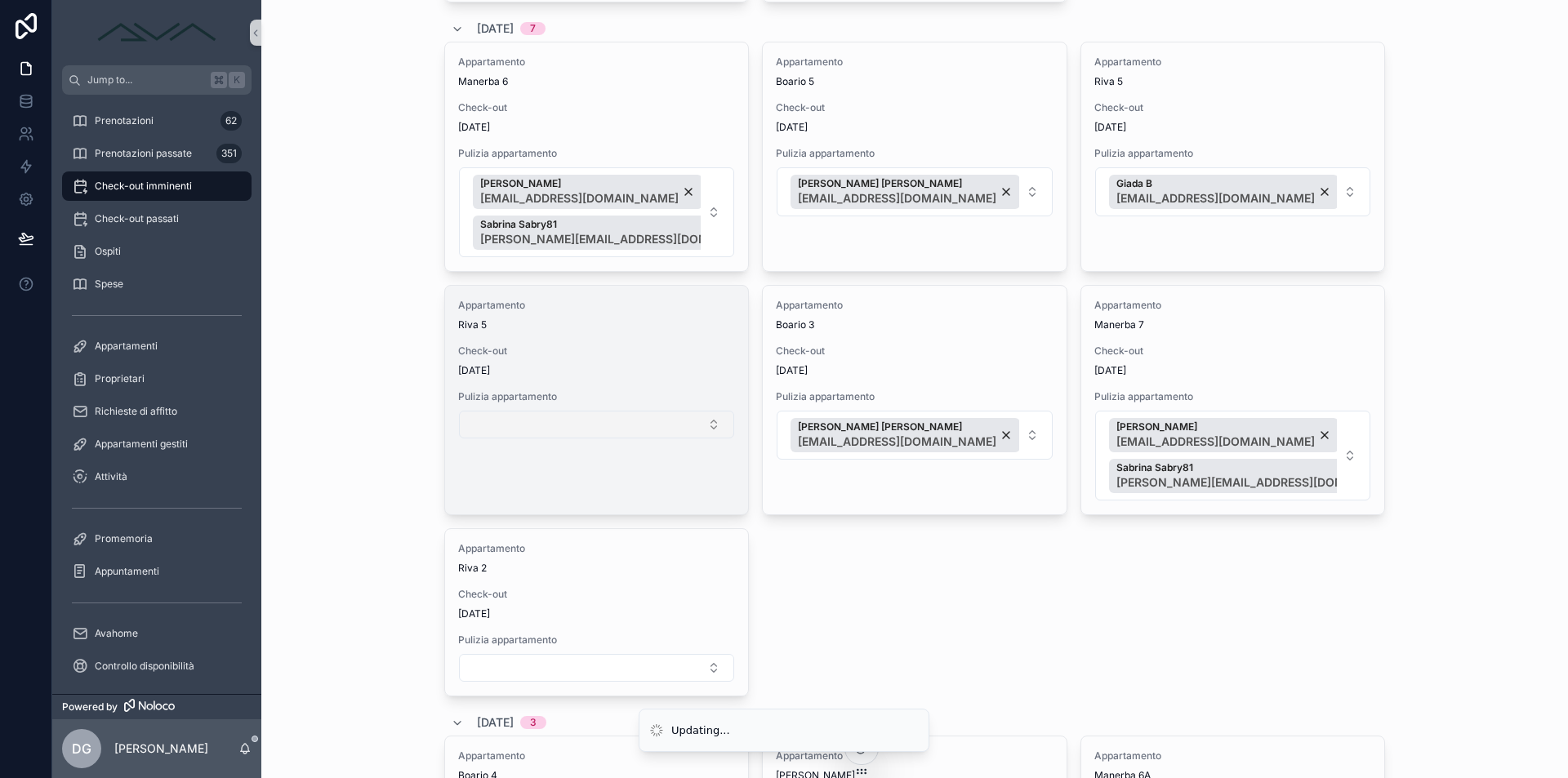
click at [541, 424] on button "Select Button" at bounding box center [597, 424] width 275 height 28
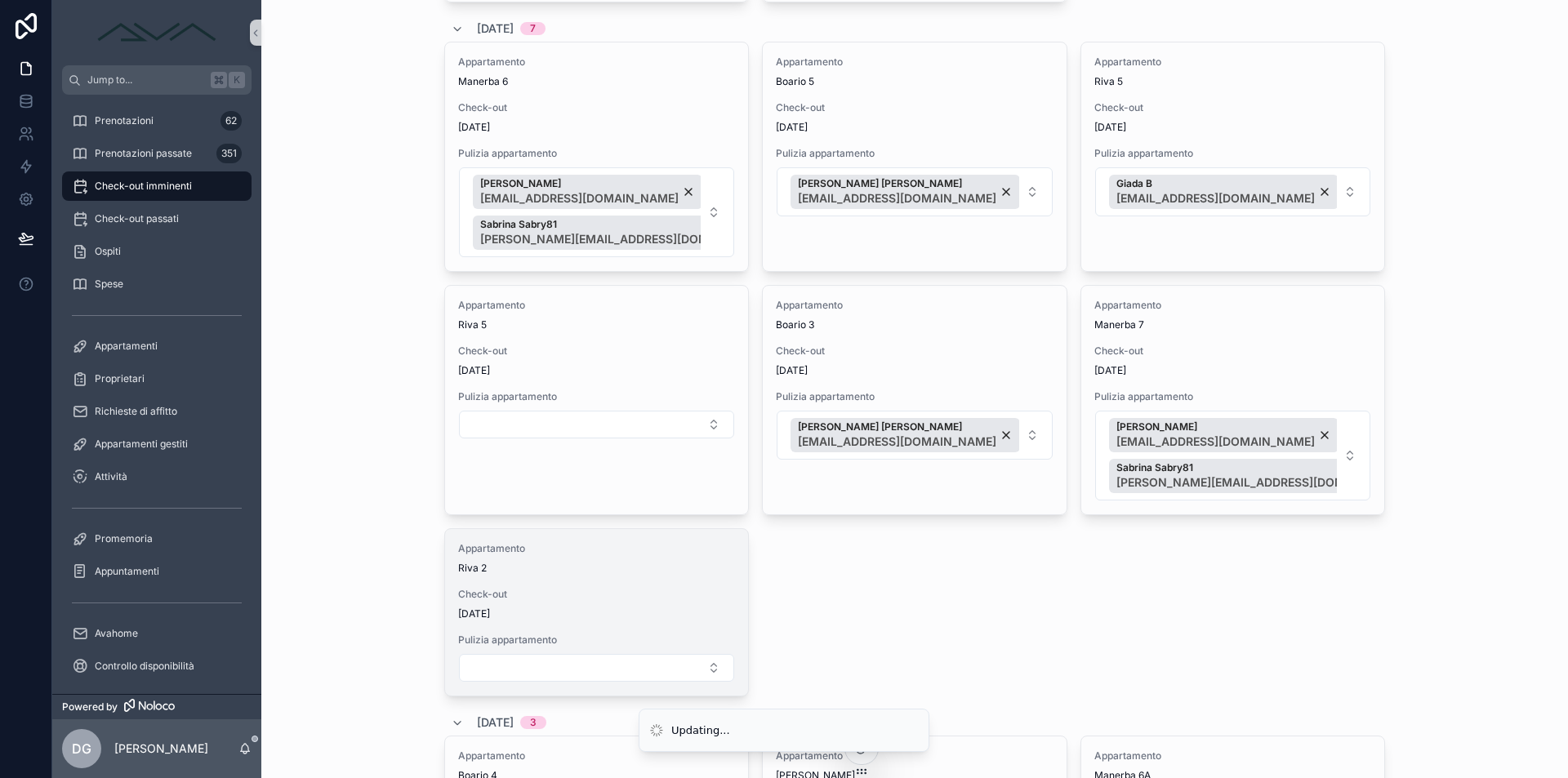
scroll to position [922, 0]
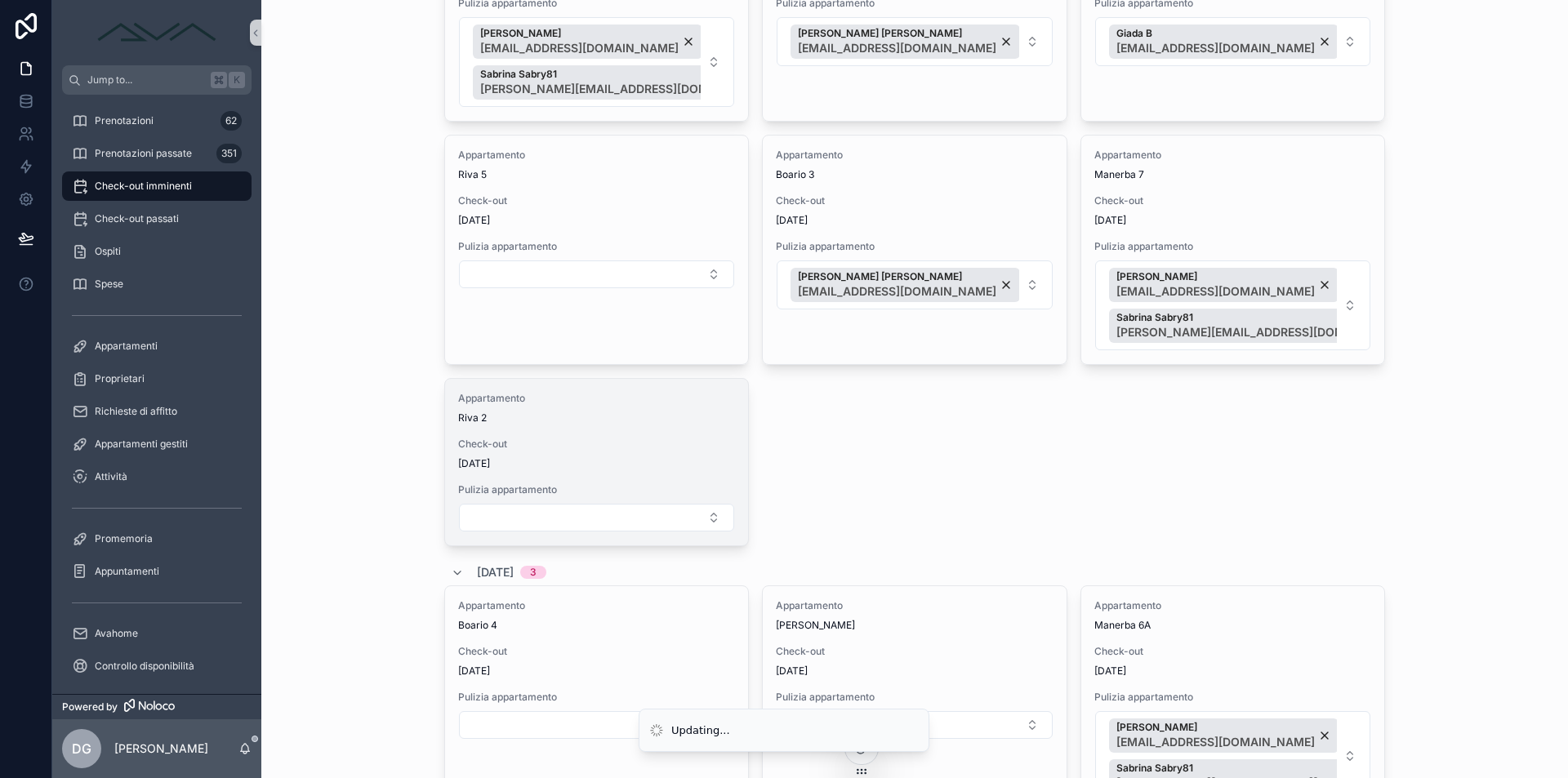
click at [560, 532] on form "scrollable content" at bounding box center [597, 517] width 277 height 30
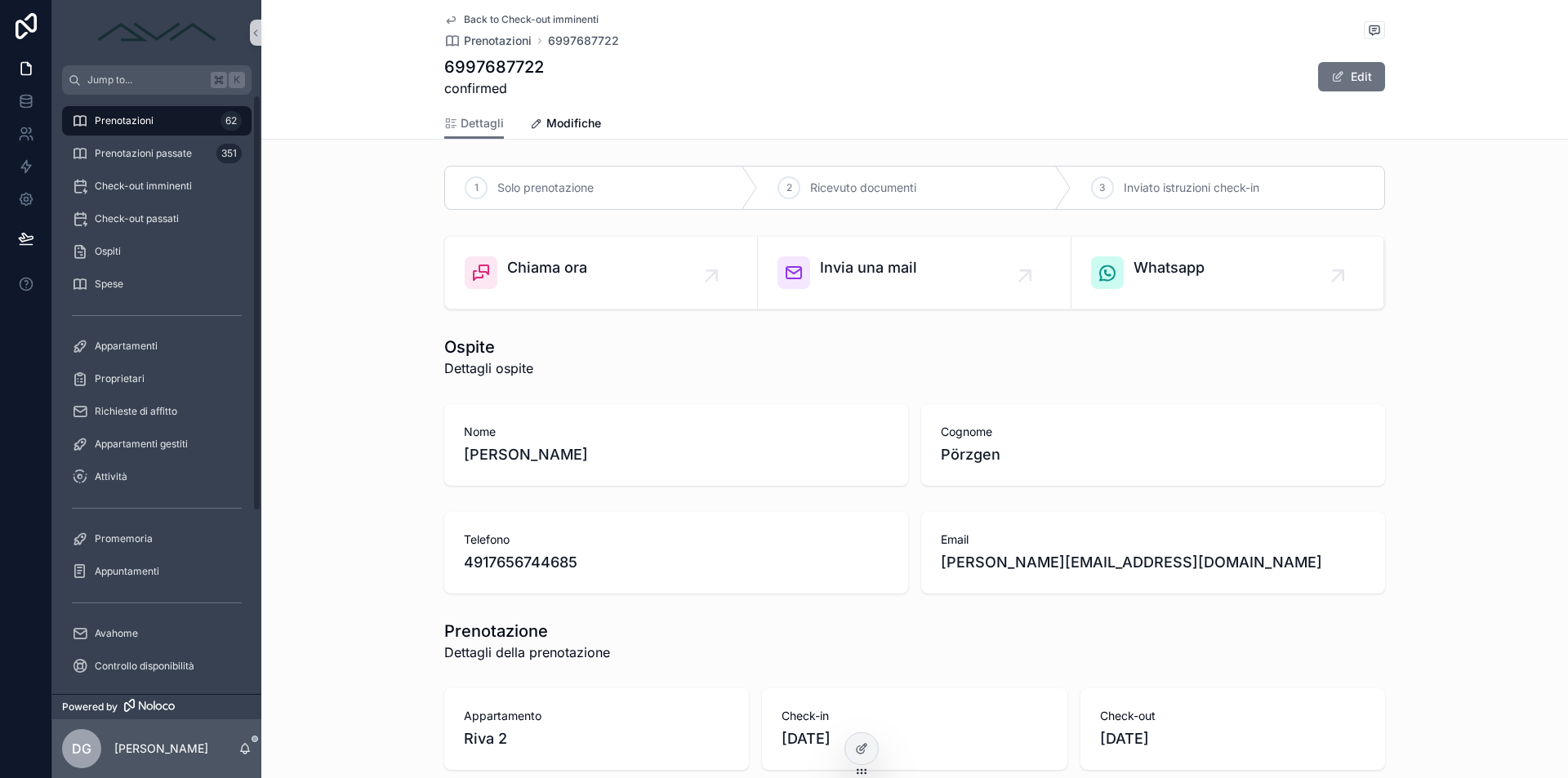
click at [152, 202] on div "Check-out passati" at bounding box center [157, 219] width 209 height 32
click at [160, 187] on span "Check-out imminenti" at bounding box center [143, 186] width 97 height 13
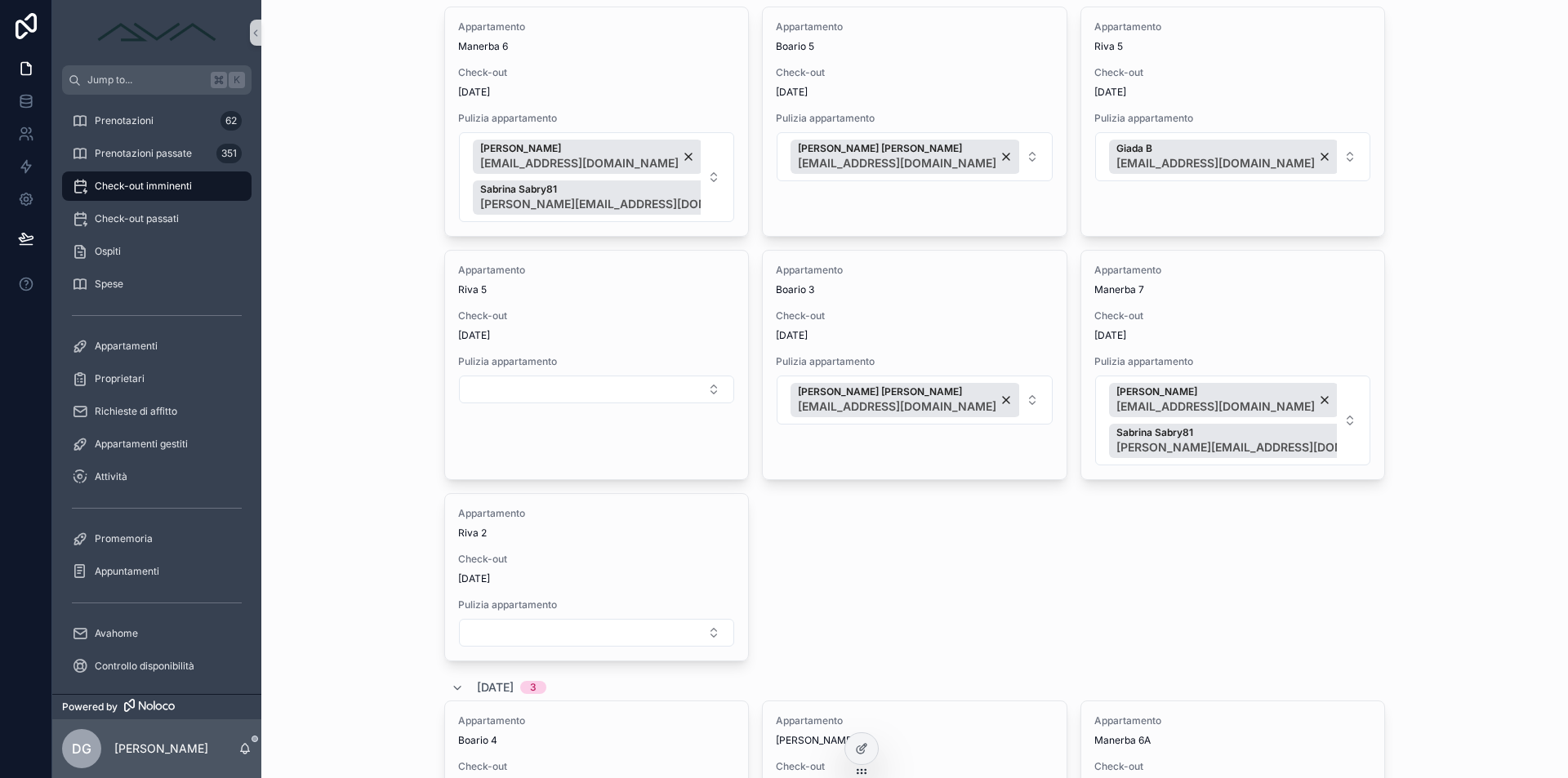
scroll to position [1057, 0]
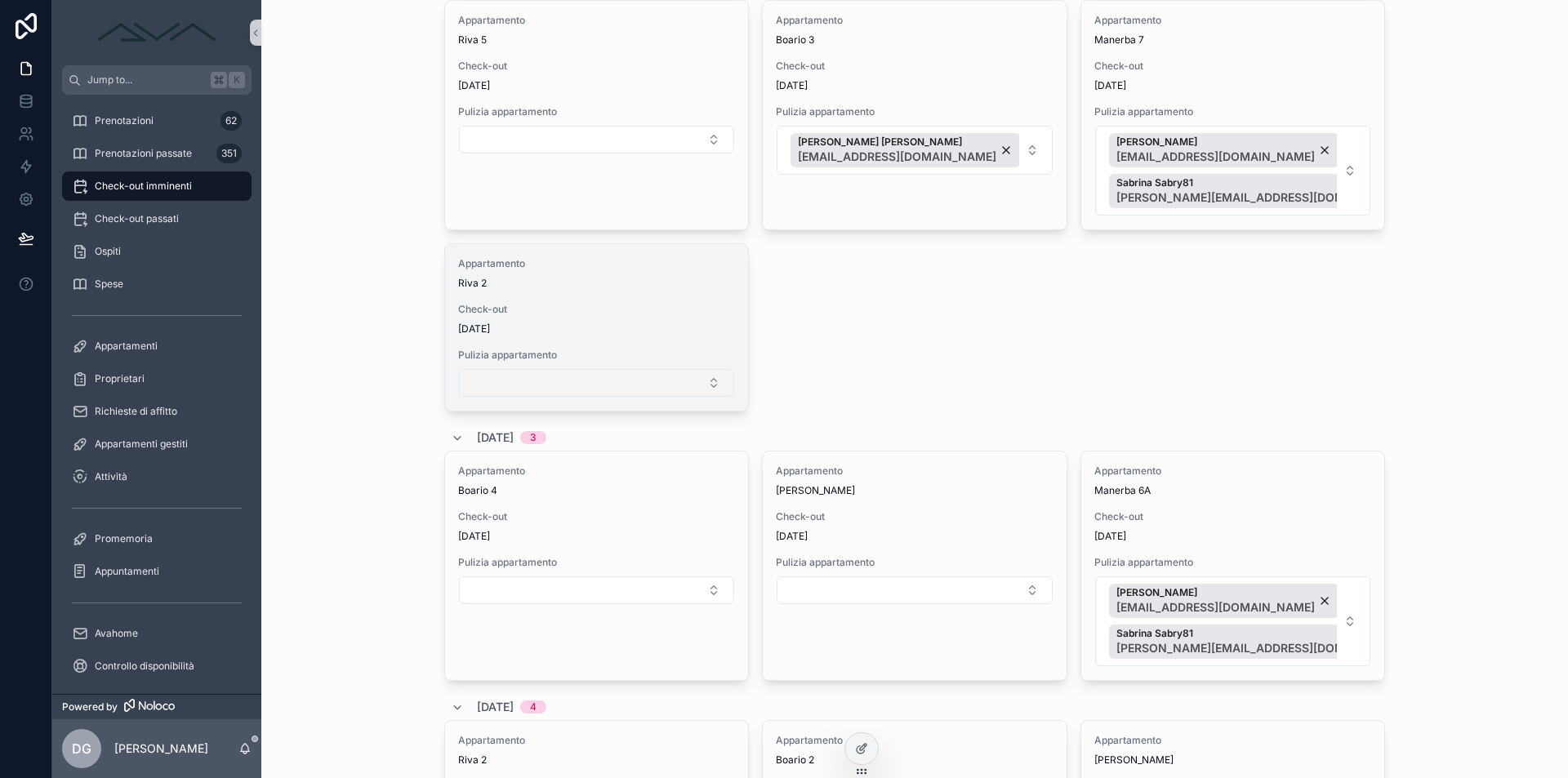
click at [554, 386] on button "Select Button" at bounding box center [597, 383] width 275 height 28
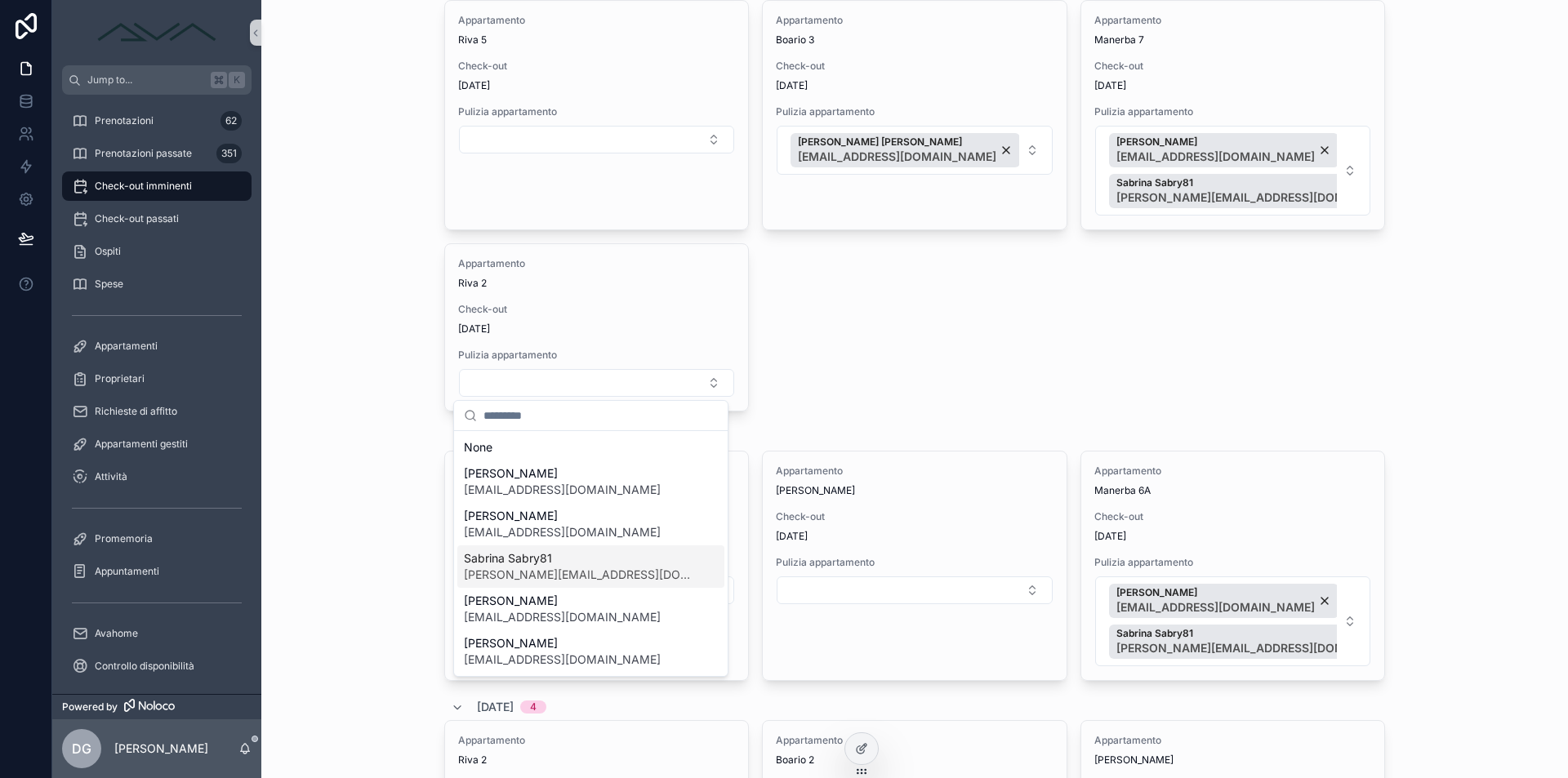
scroll to position [112, 0]
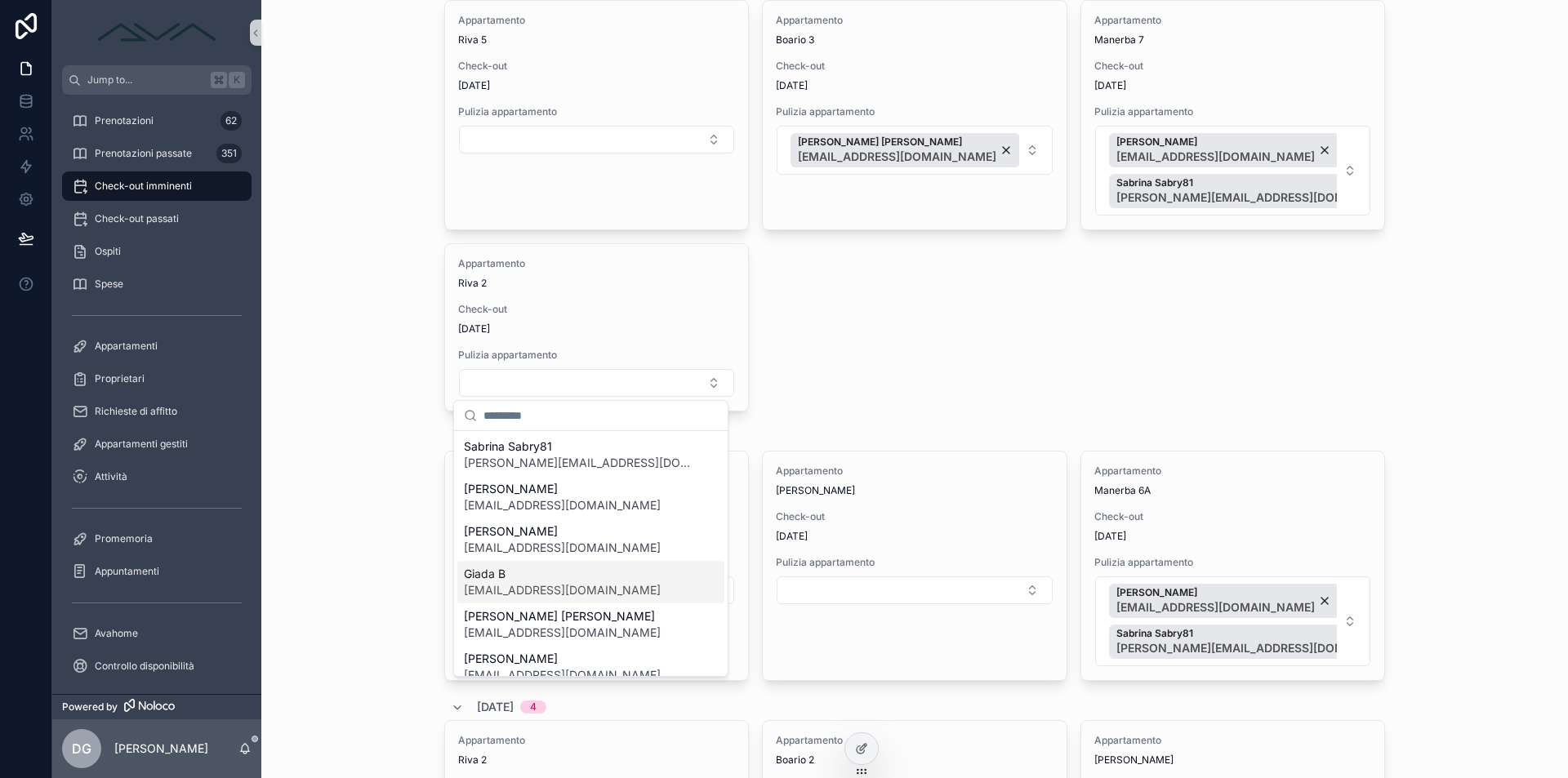
click at [562, 574] on span "Giada B" at bounding box center [562, 574] width 197 height 16
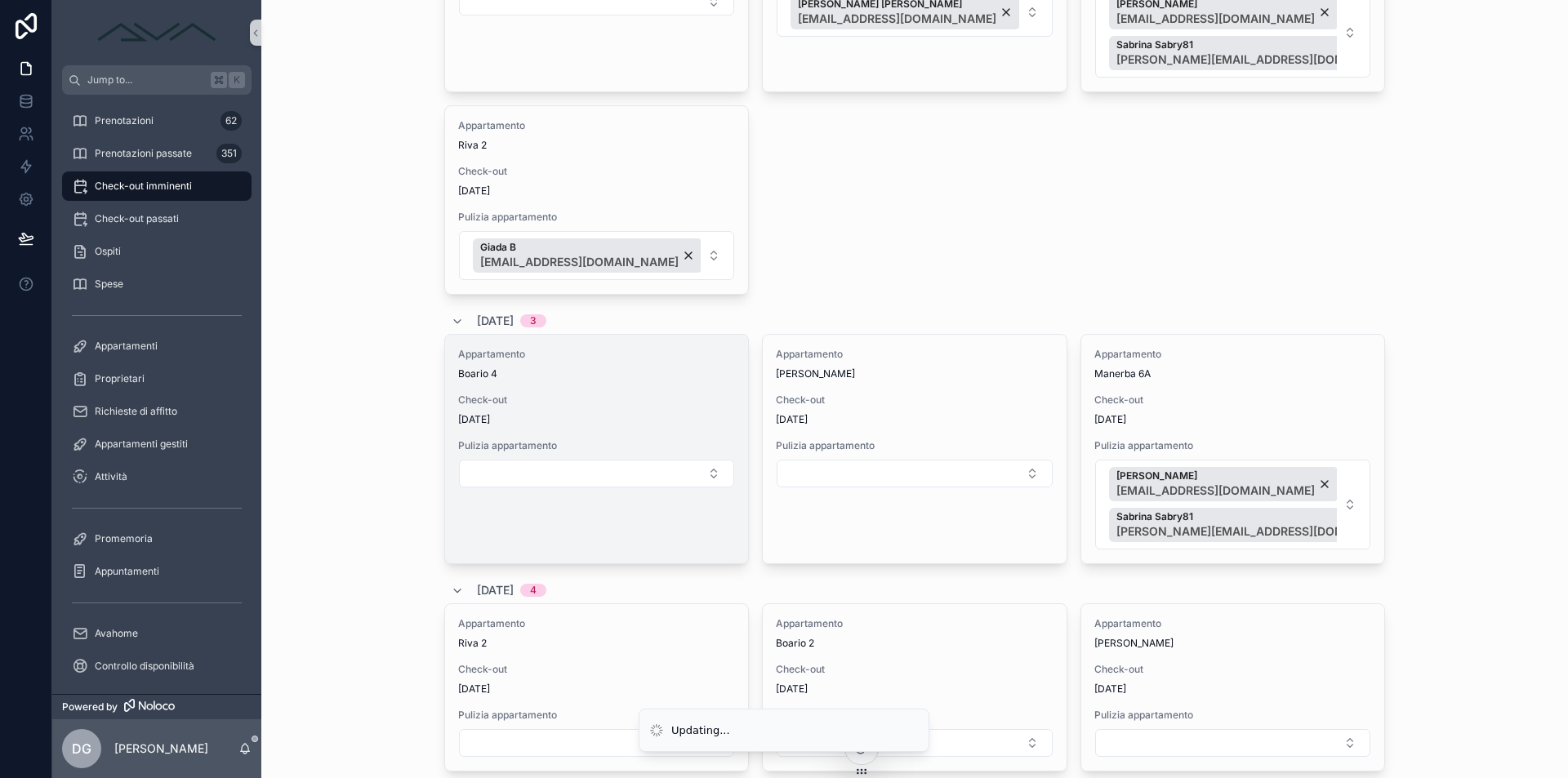
scroll to position [1321, 0]
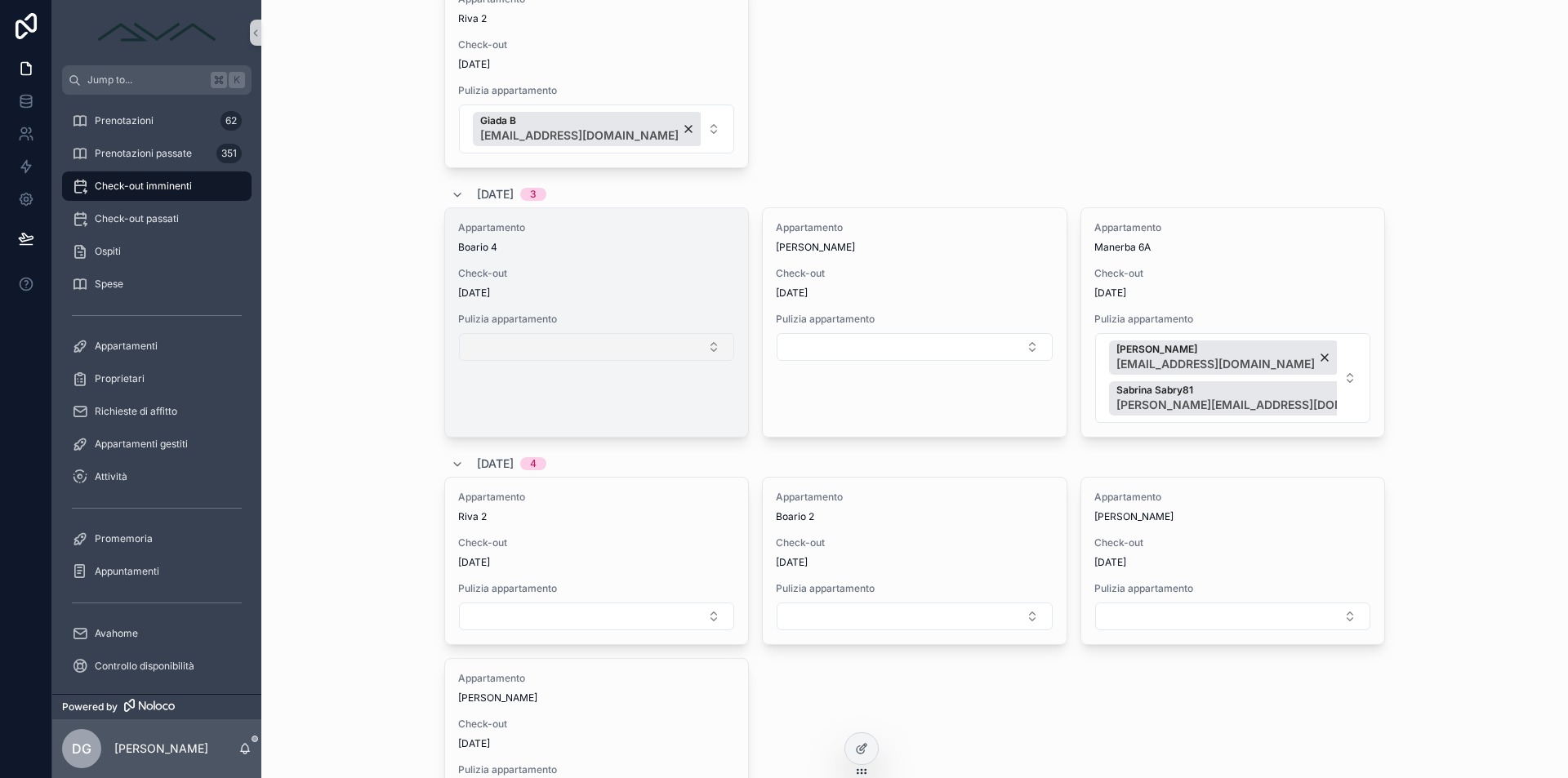
click at [596, 342] on button "Select Button" at bounding box center [597, 347] width 275 height 28
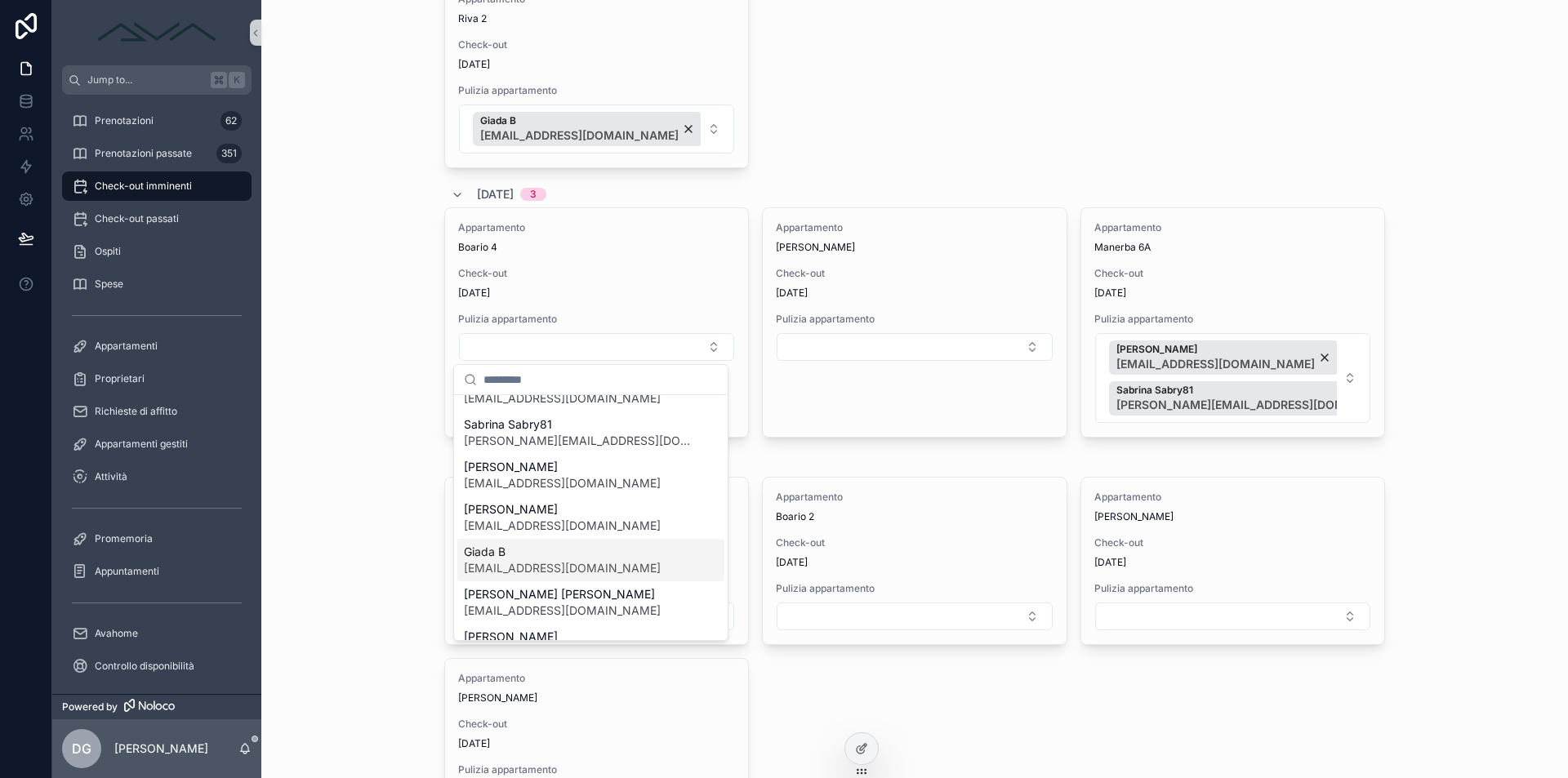
scroll to position [116, 0]
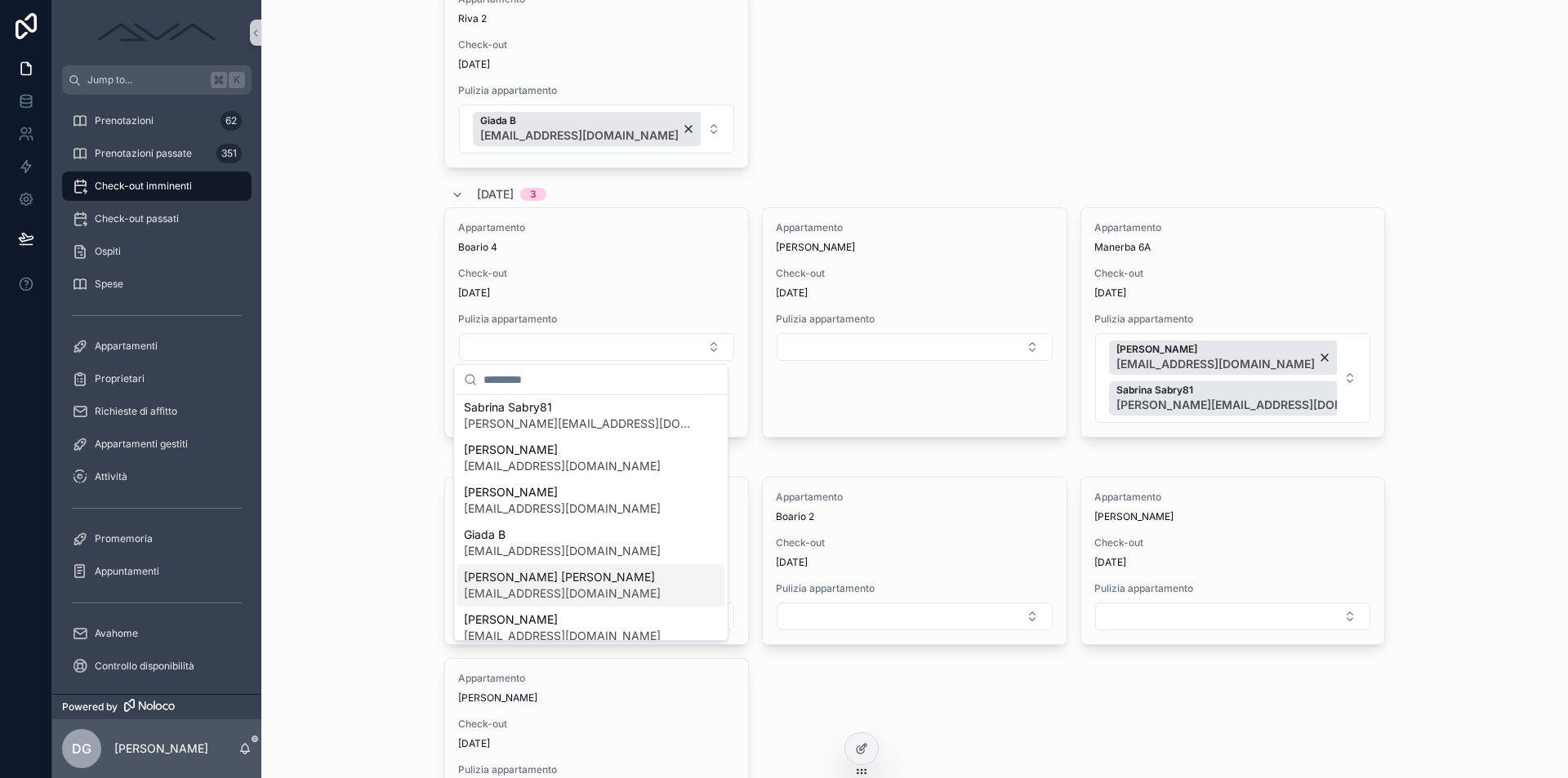
click at [551, 577] on span "[PERSON_NAME] [PERSON_NAME]" at bounding box center [562, 577] width 197 height 16
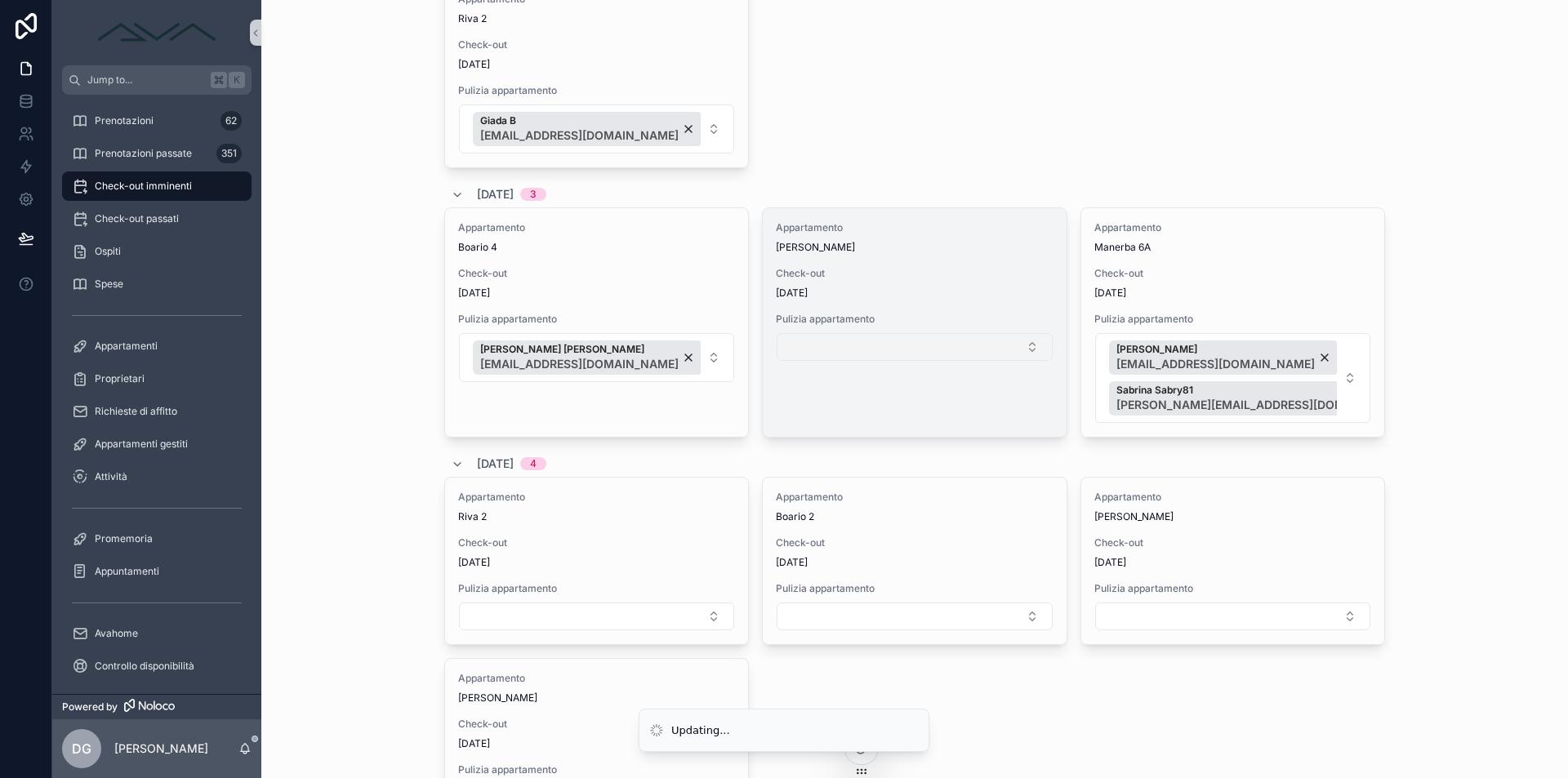
click at [815, 342] on button "Select Button" at bounding box center [914, 347] width 275 height 28
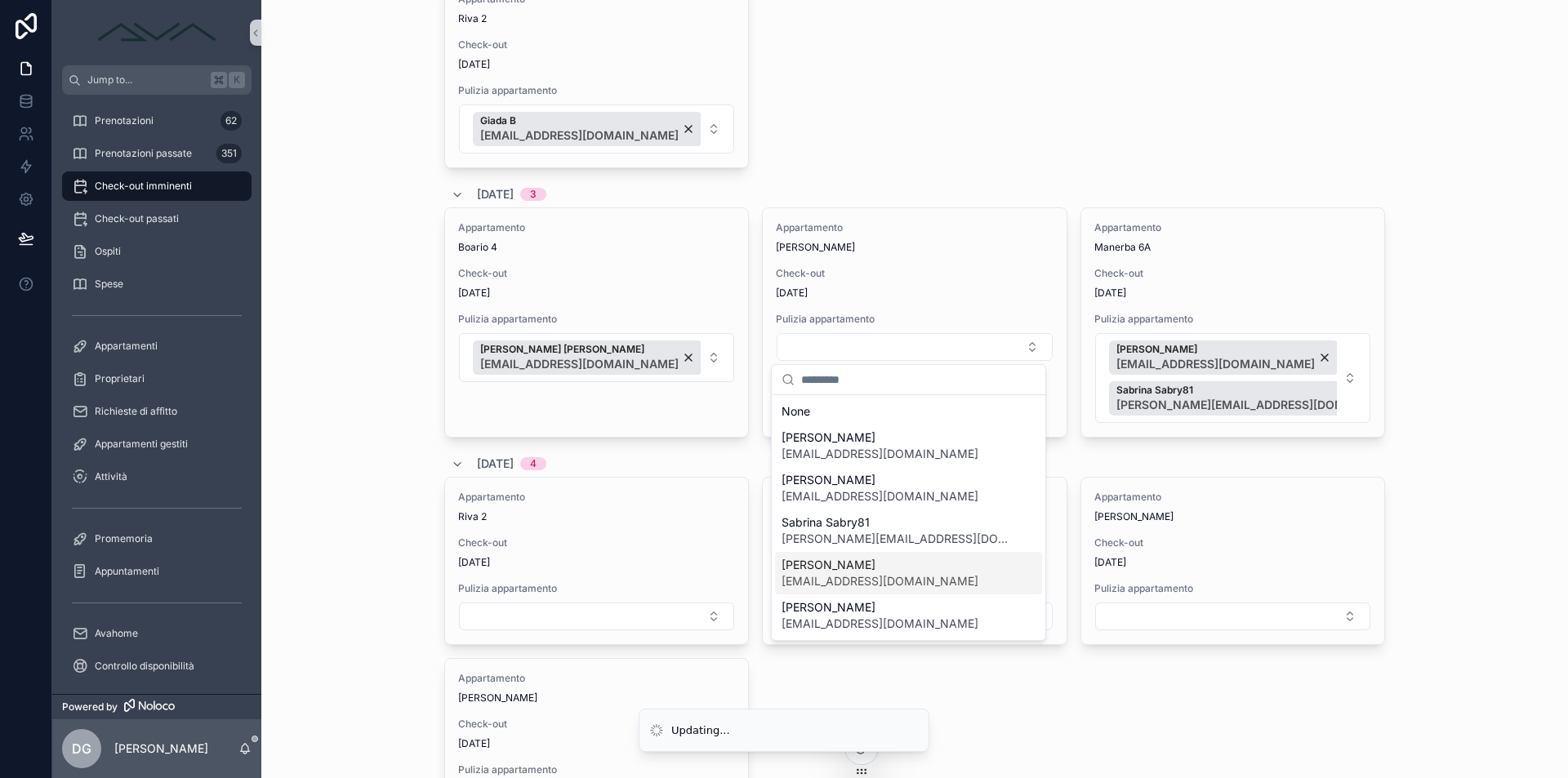
scroll to position [134, 0]
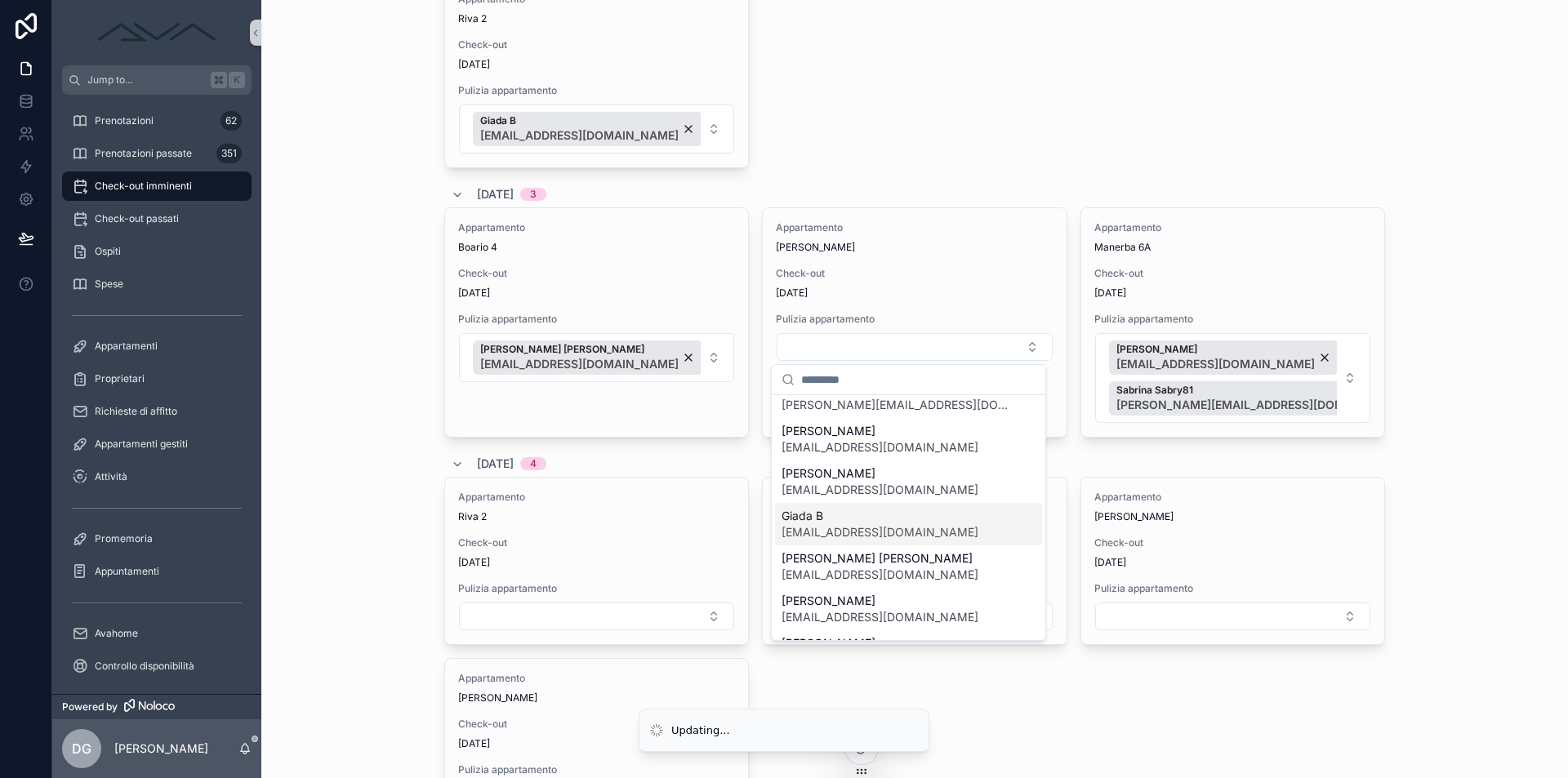
click at [872, 533] on span "[EMAIL_ADDRESS][DOMAIN_NAME]" at bounding box center [880, 532] width 197 height 16
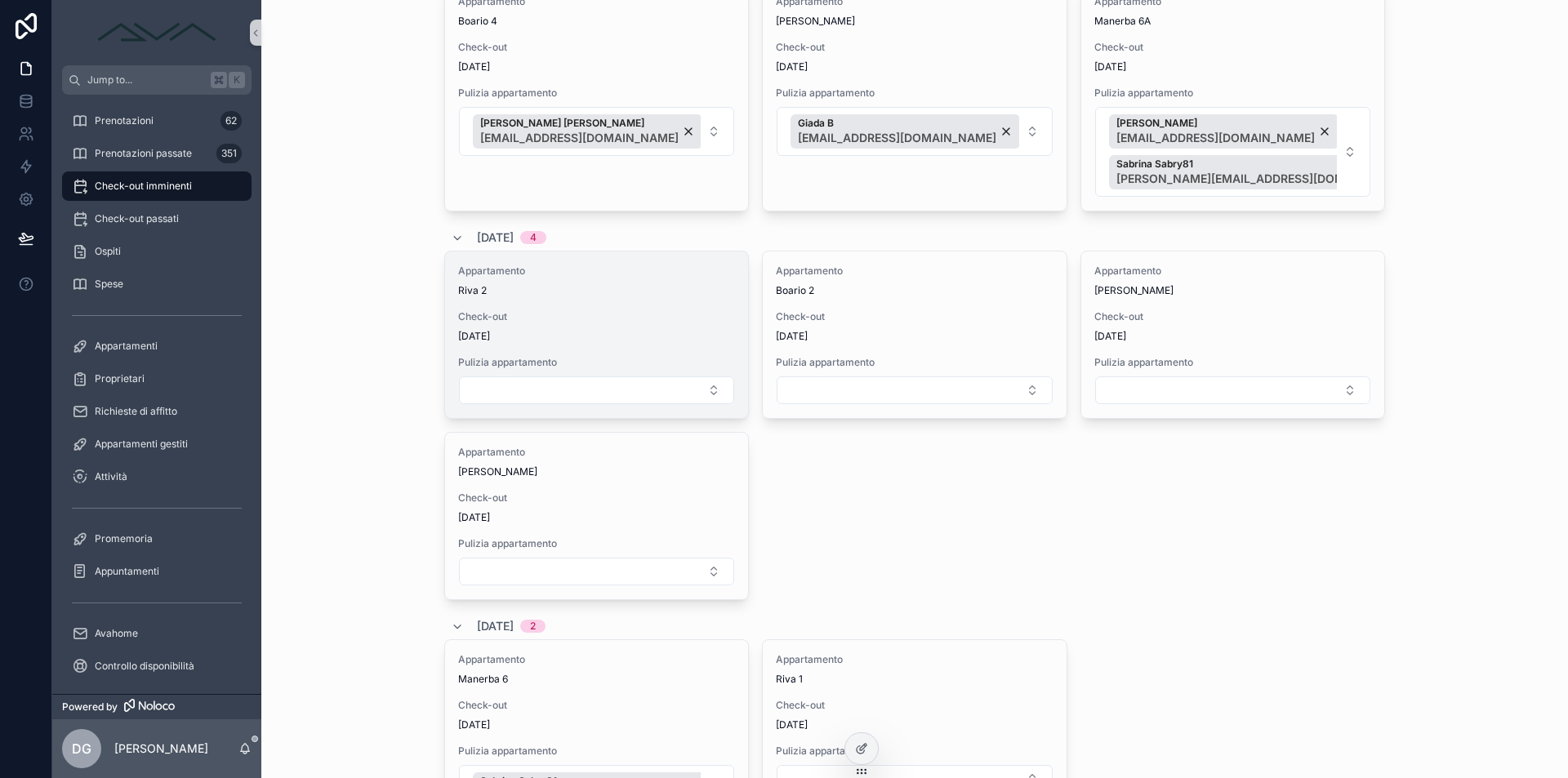
scroll to position [1593, 0]
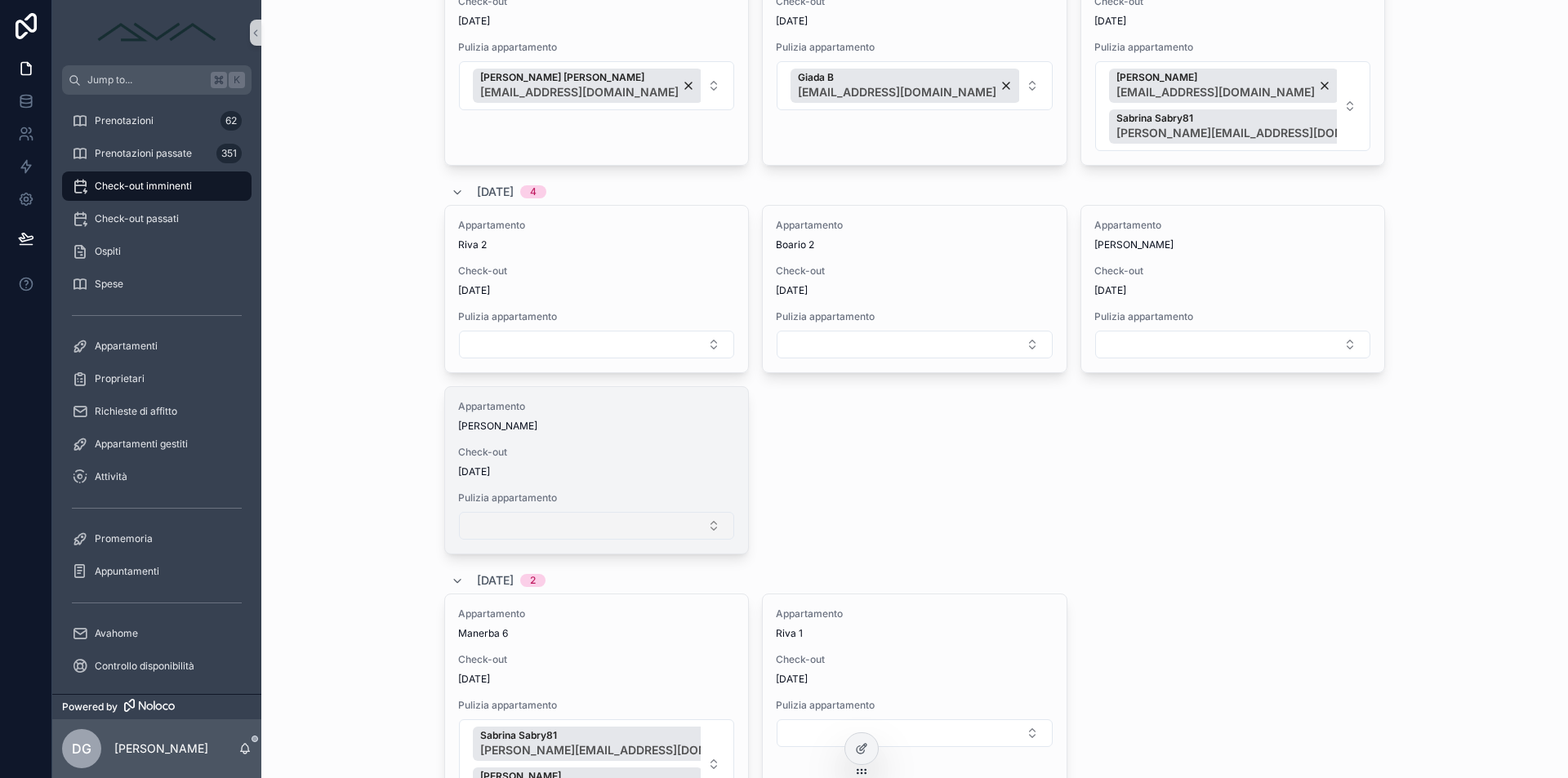
click at [577, 523] on button "Select Button" at bounding box center [597, 525] width 275 height 28
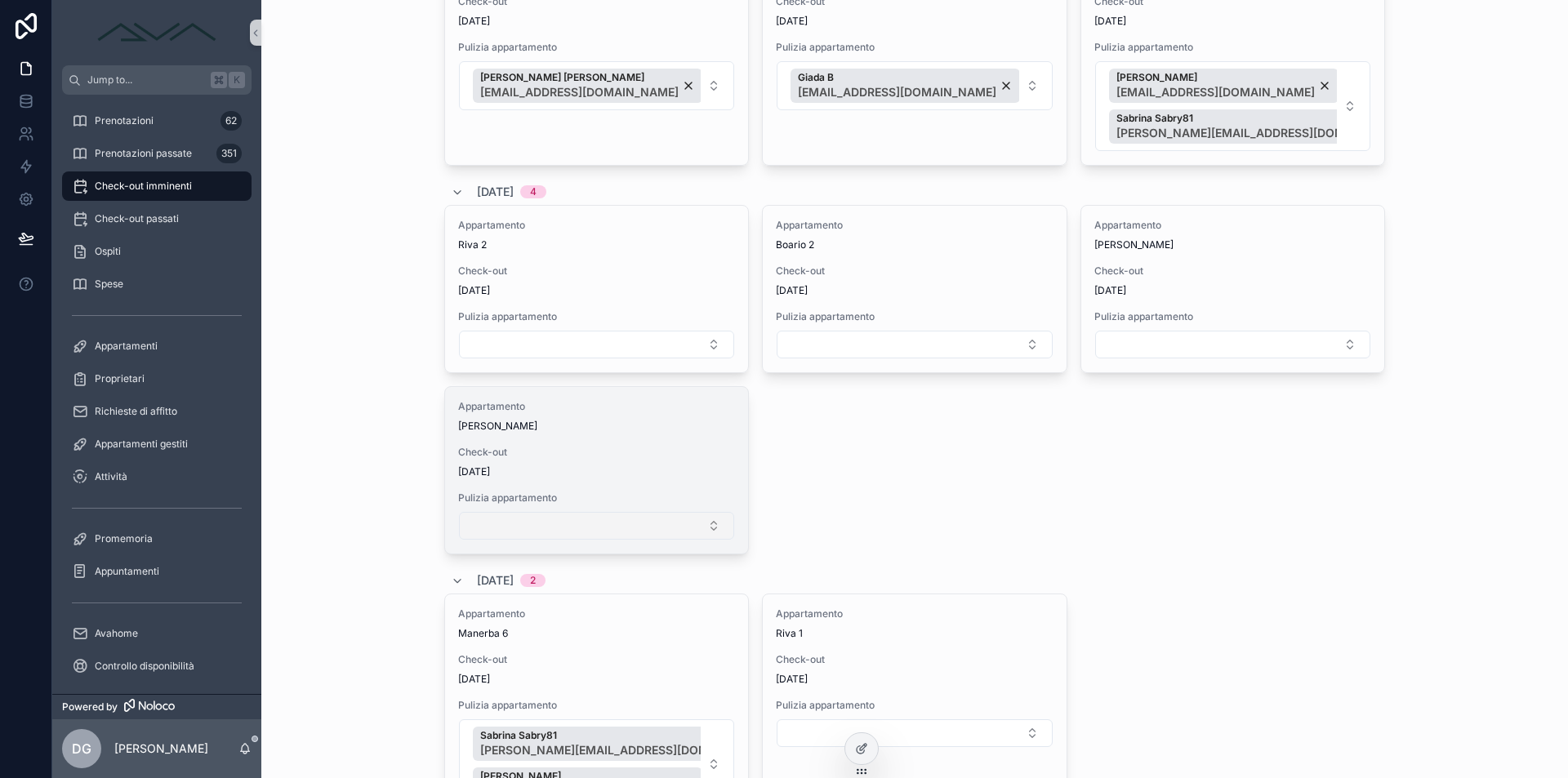
click at [580, 531] on button "Select Button" at bounding box center [597, 525] width 275 height 28
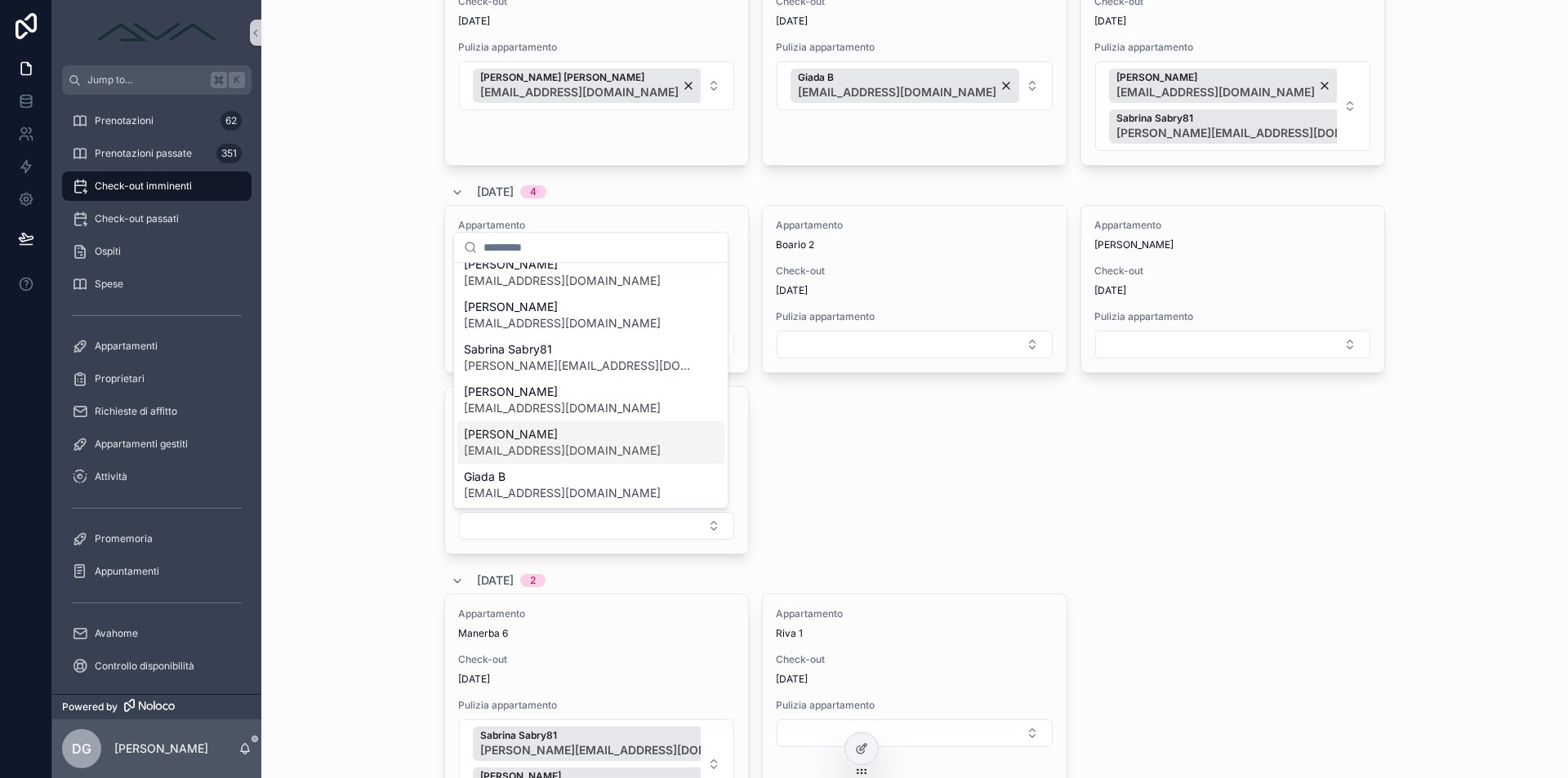
scroll to position [89, 0]
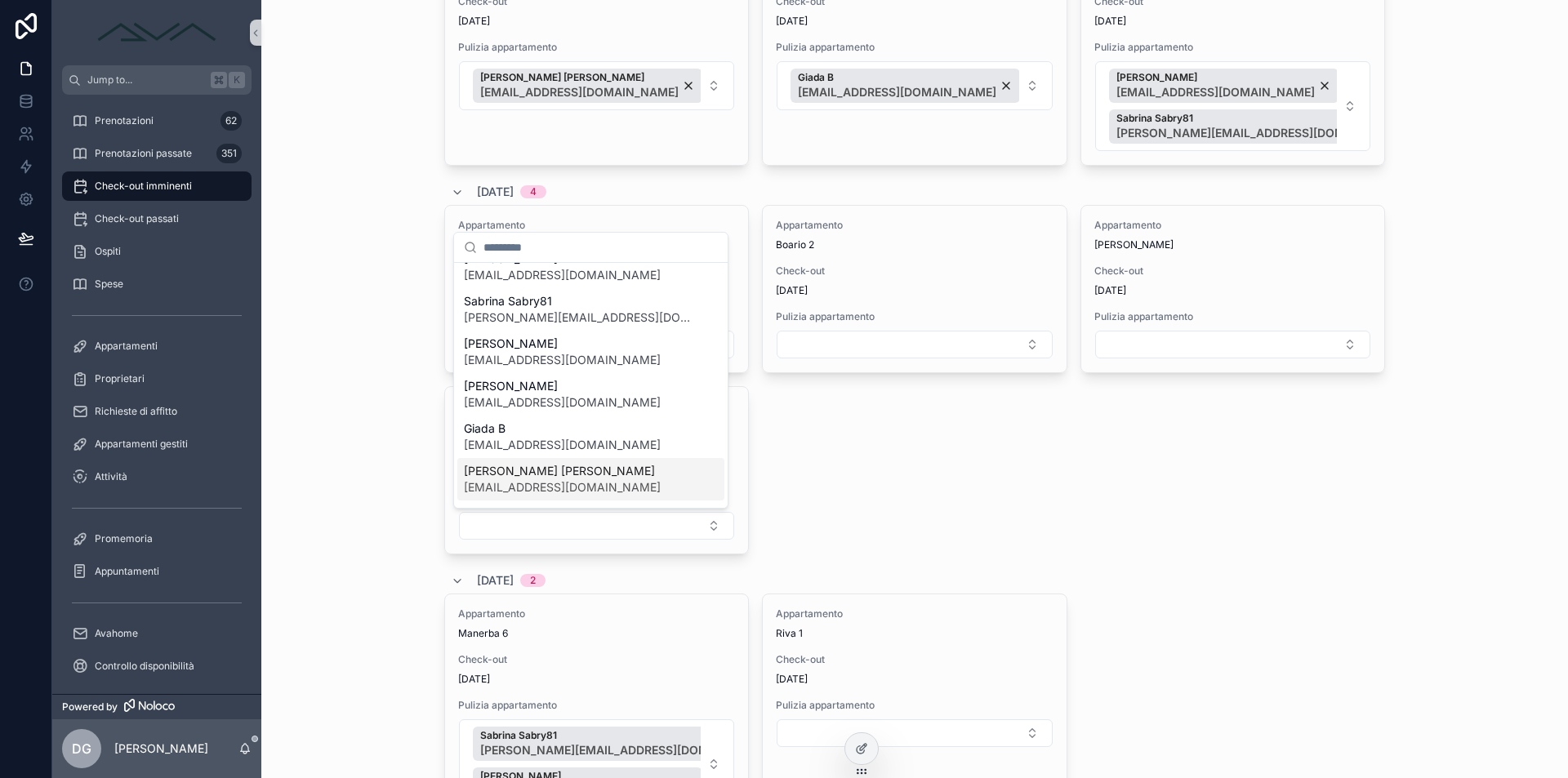
click at [552, 482] on span "[EMAIL_ADDRESS][DOMAIN_NAME]" at bounding box center [562, 487] width 197 height 16
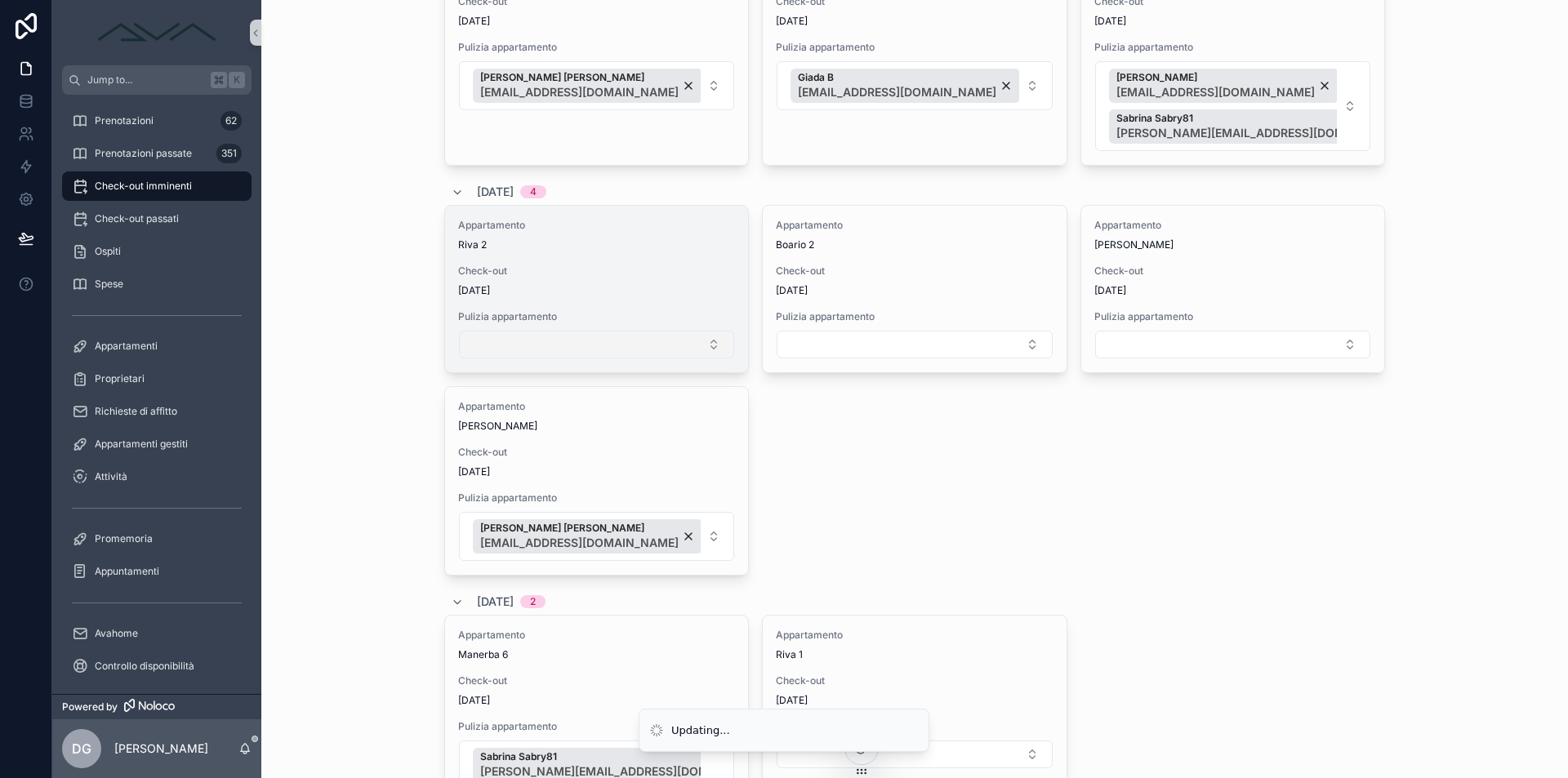
click at [559, 353] on button "Select Button" at bounding box center [597, 344] width 275 height 28
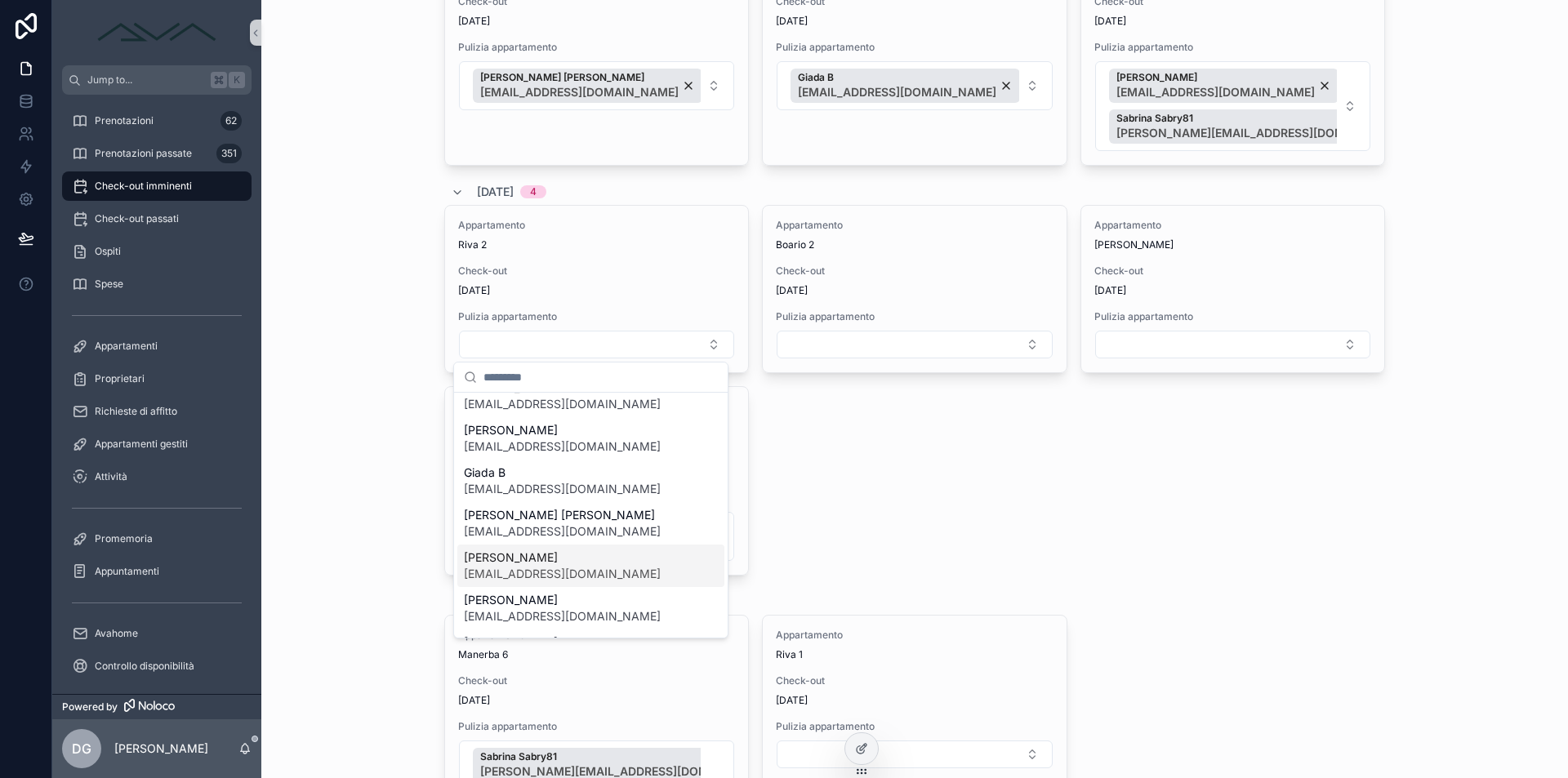
scroll to position [212, 0]
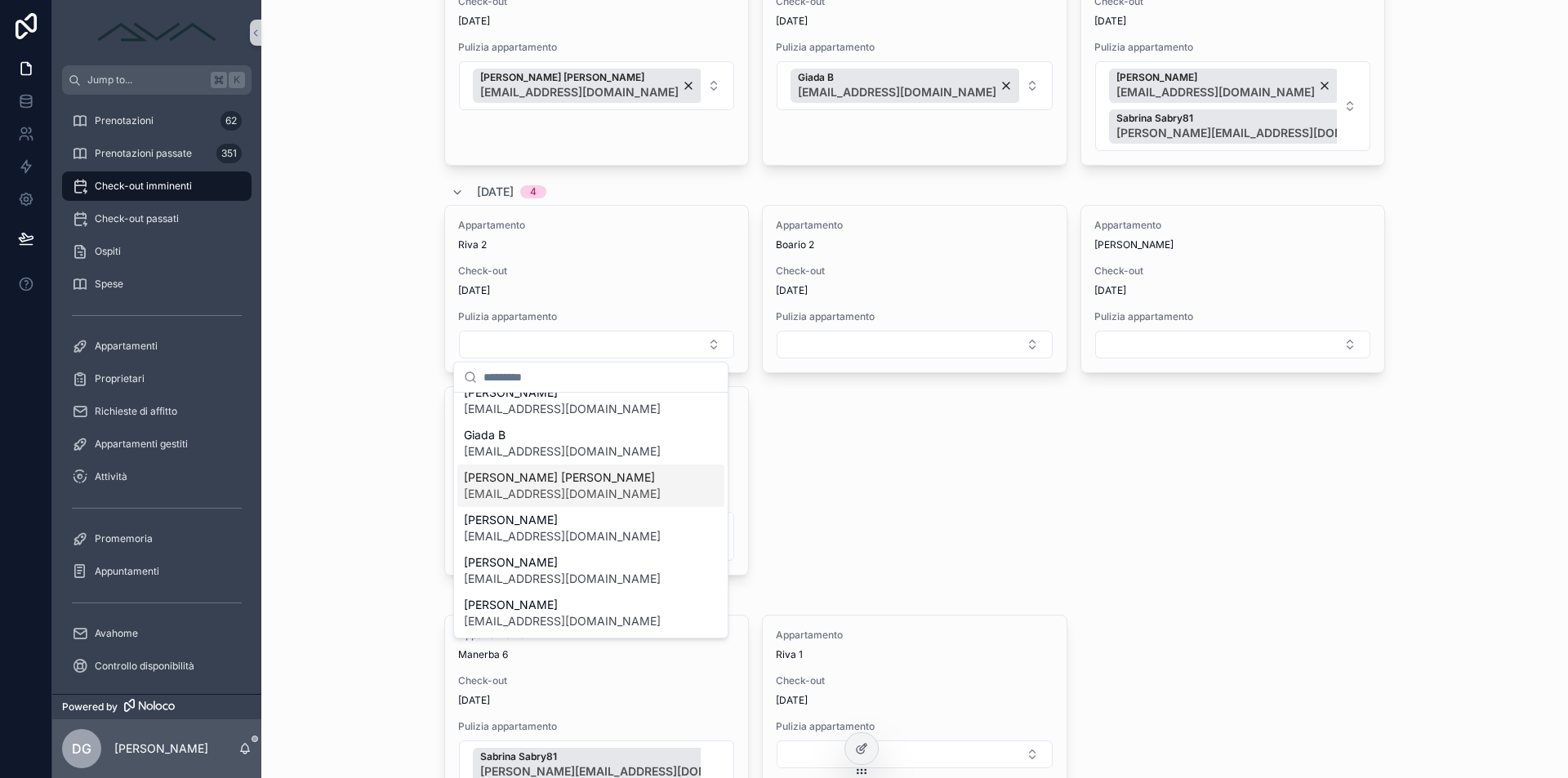
click at [577, 488] on span "[EMAIL_ADDRESS][DOMAIN_NAME]" at bounding box center [562, 494] width 197 height 16
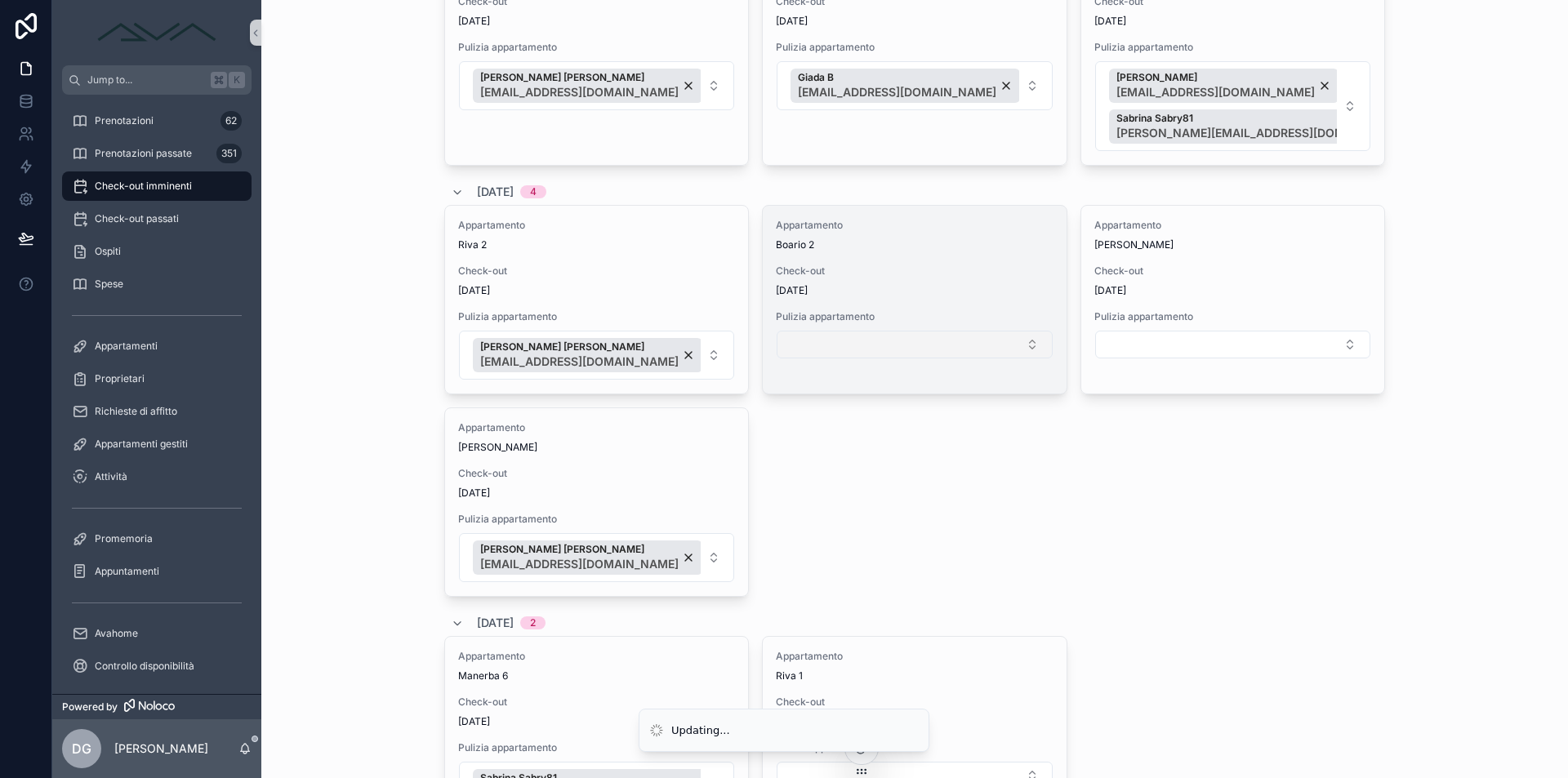
click at [805, 356] on button "Select Button" at bounding box center [914, 344] width 275 height 28
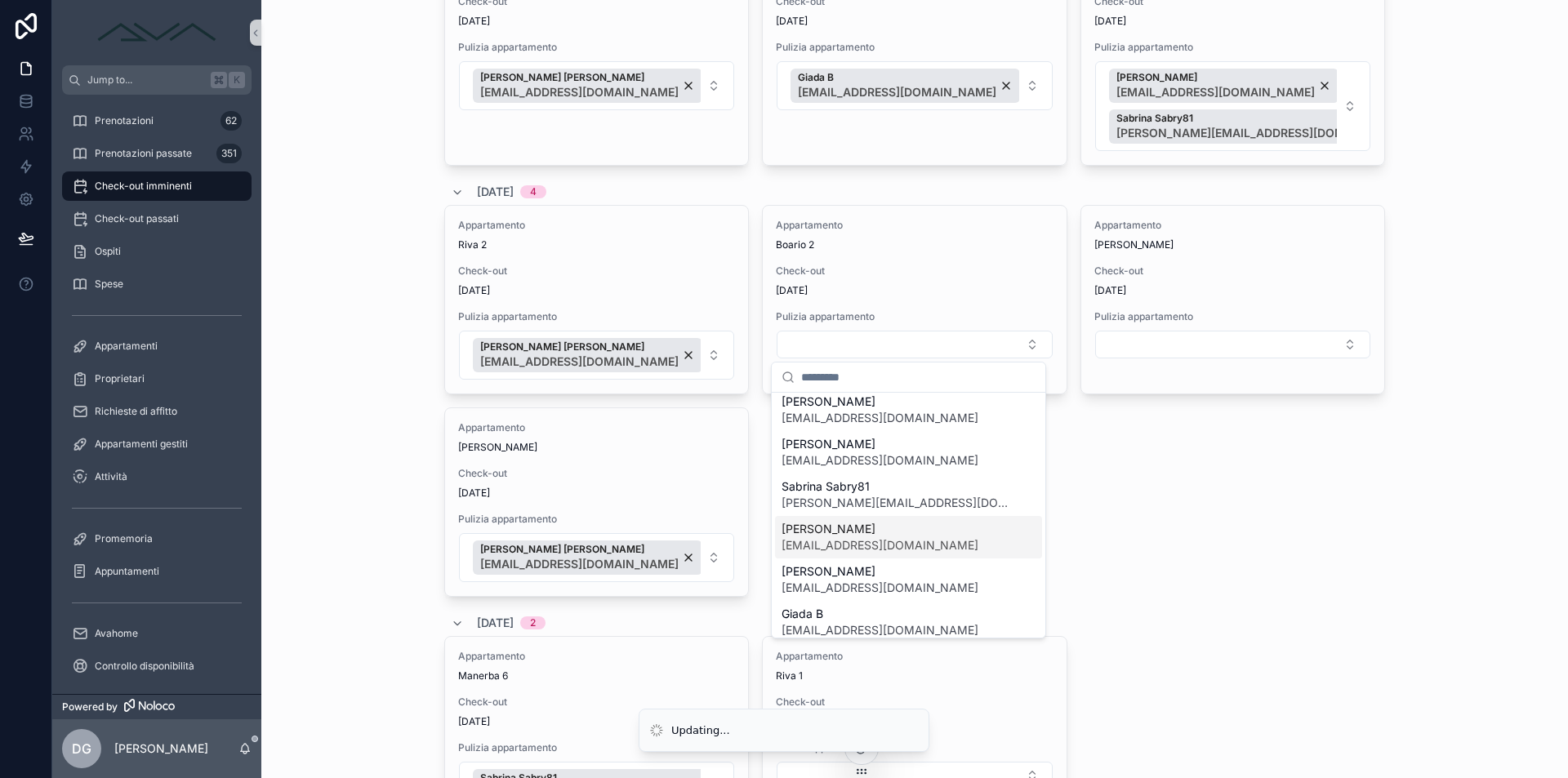
scroll to position [119, 0]
click at [857, 551] on span "[EMAIL_ADDRESS][DOMAIN_NAME]" at bounding box center [880, 544] width 197 height 16
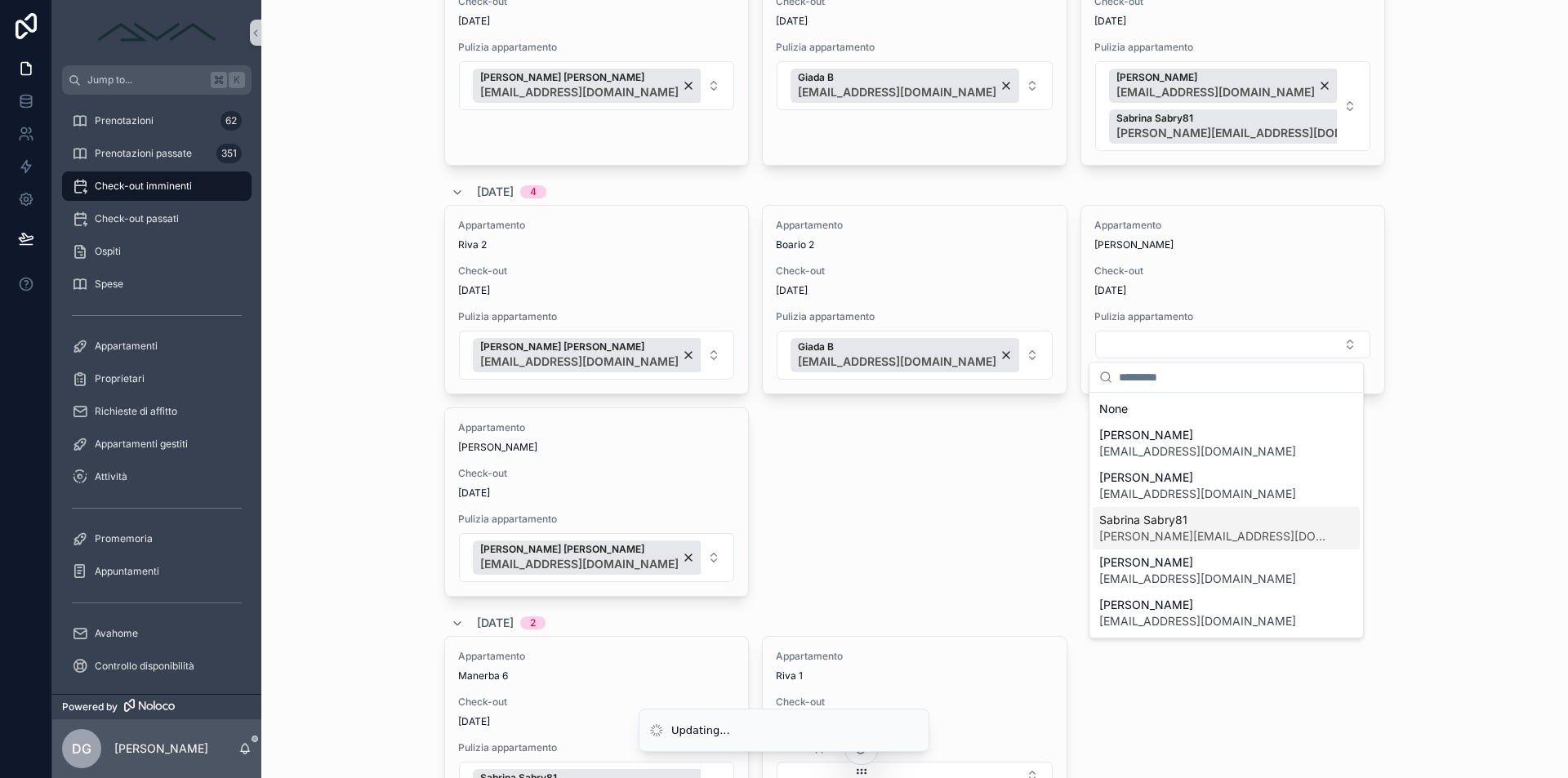
scroll to position [212, 0]
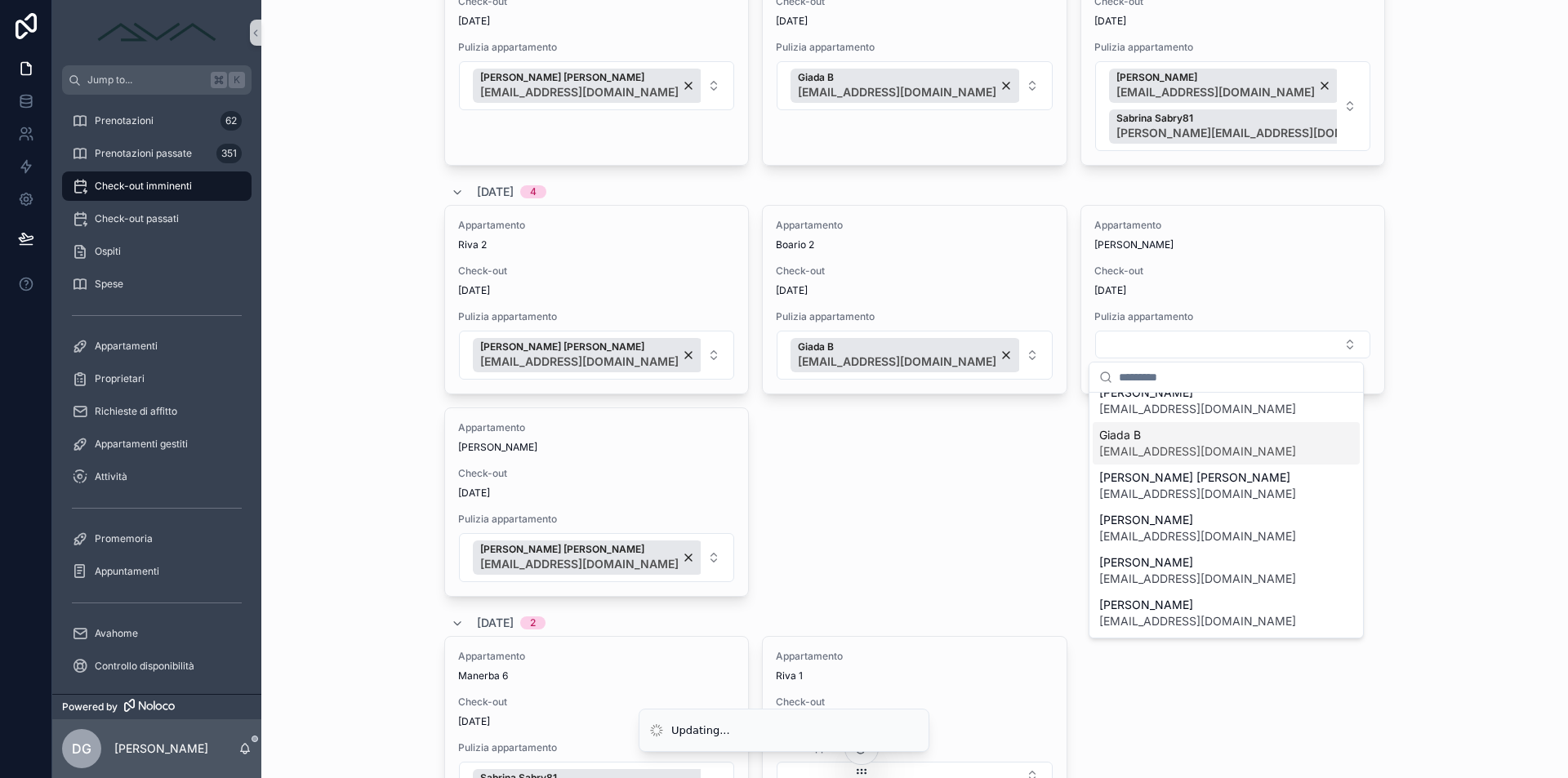
click at [1183, 449] on span "[EMAIL_ADDRESS][DOMAIN_NAME]" at bounding box center [1197, 451] width 197 height 16
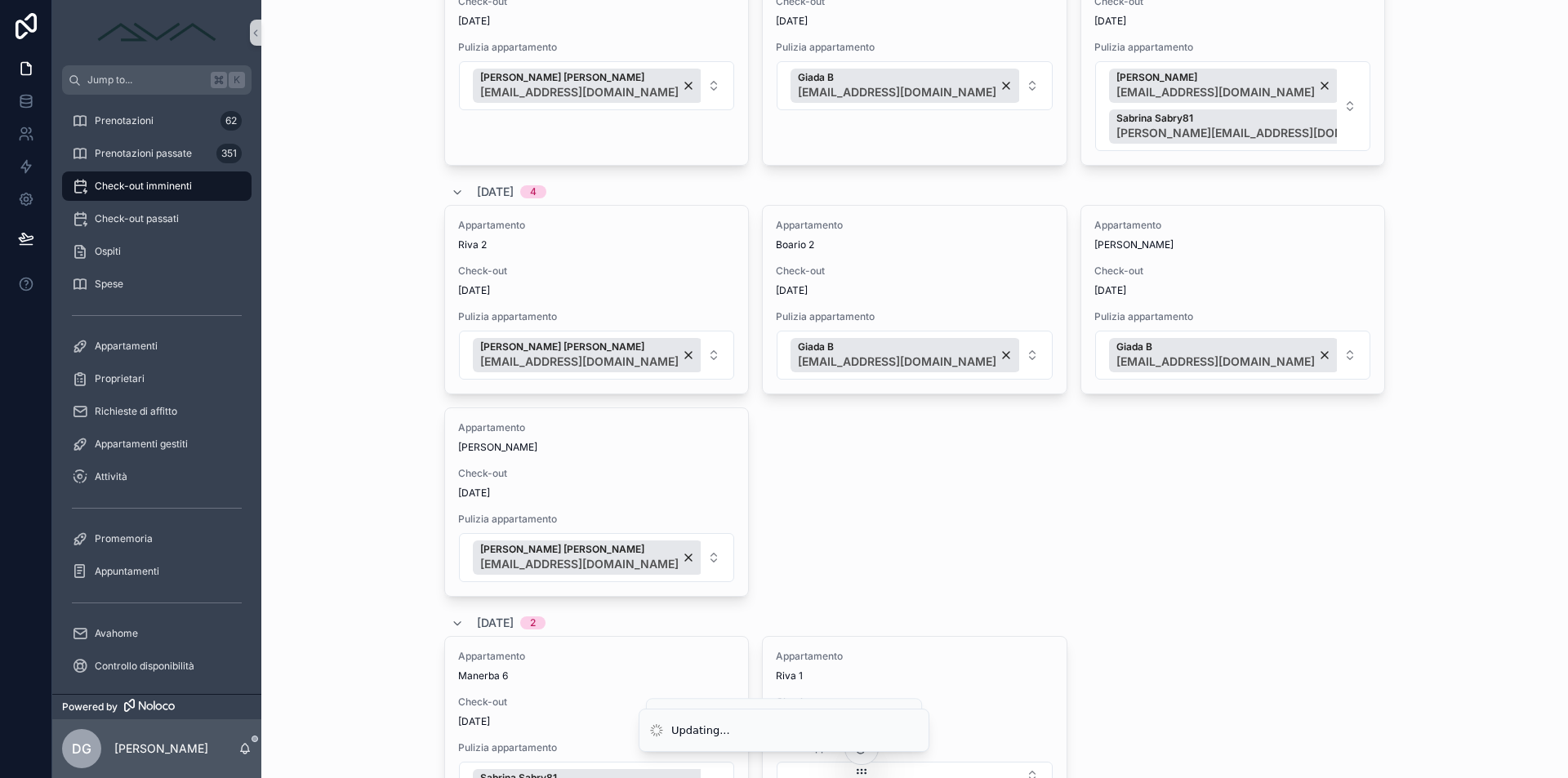
click at [831, 475] on div "Appartamento Riva 2 Check-out [DATE] Pulizia appartamento [PERSON_NAME] [PERSON…" at bounding box center [914, 401] width 941 height 392
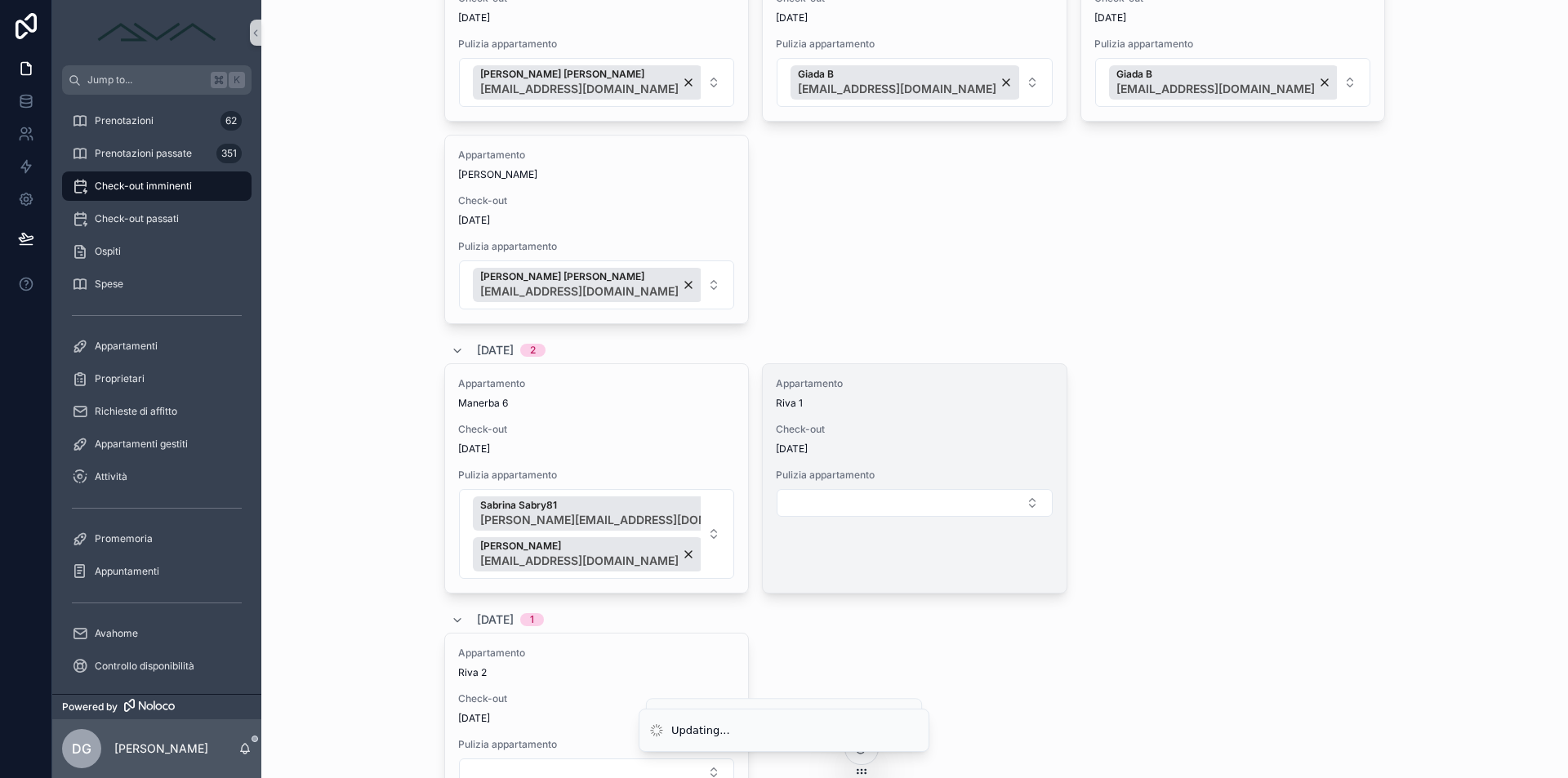
scroll to position [2008, 0]
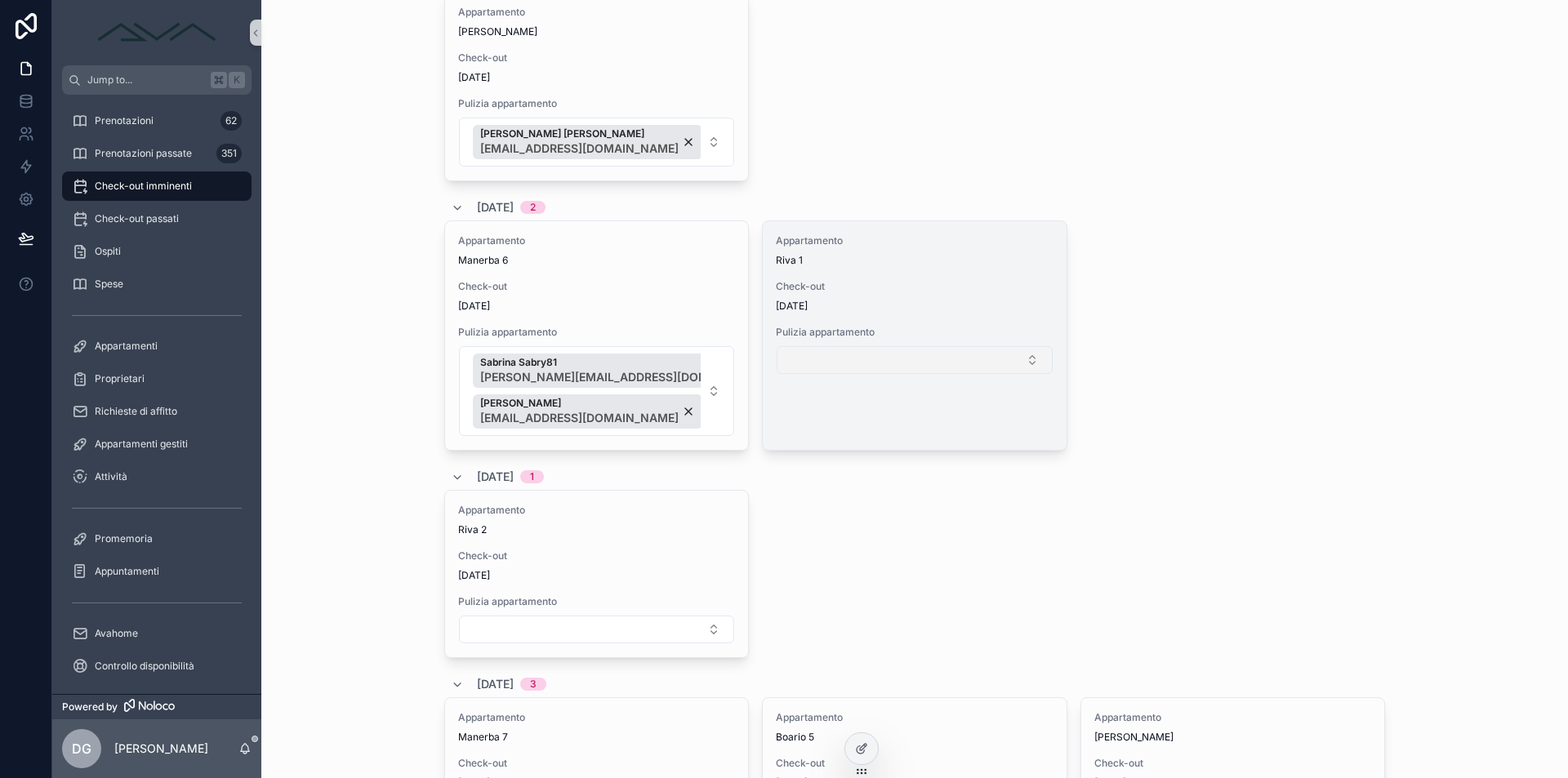
click at [835, 361] on button "Select Button" at bounding box center [914, 360] width 275 height 28
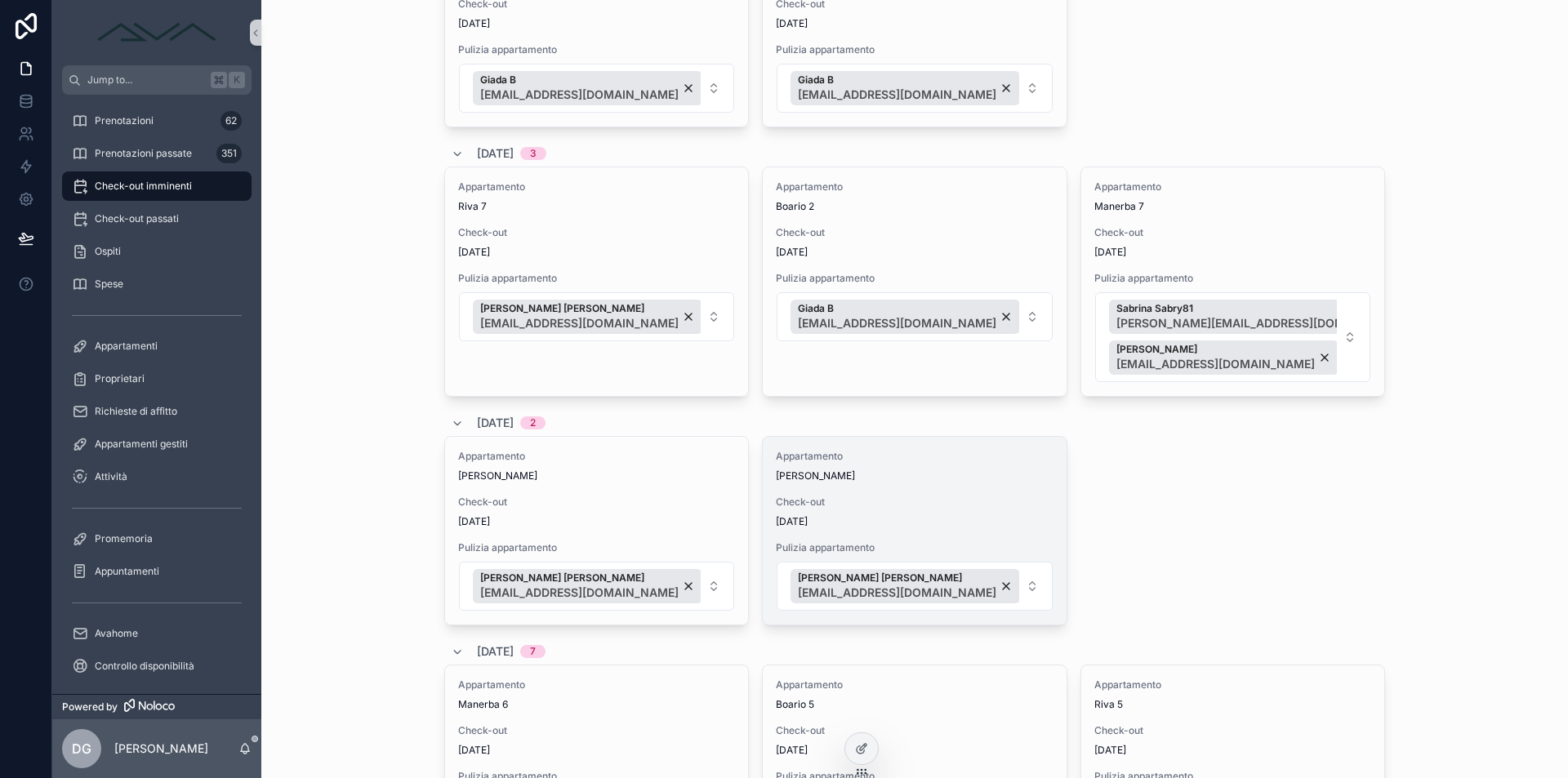
scroll to position [0, 0]
